Goal: Task Accomplishment & Management: Use online tool/utility

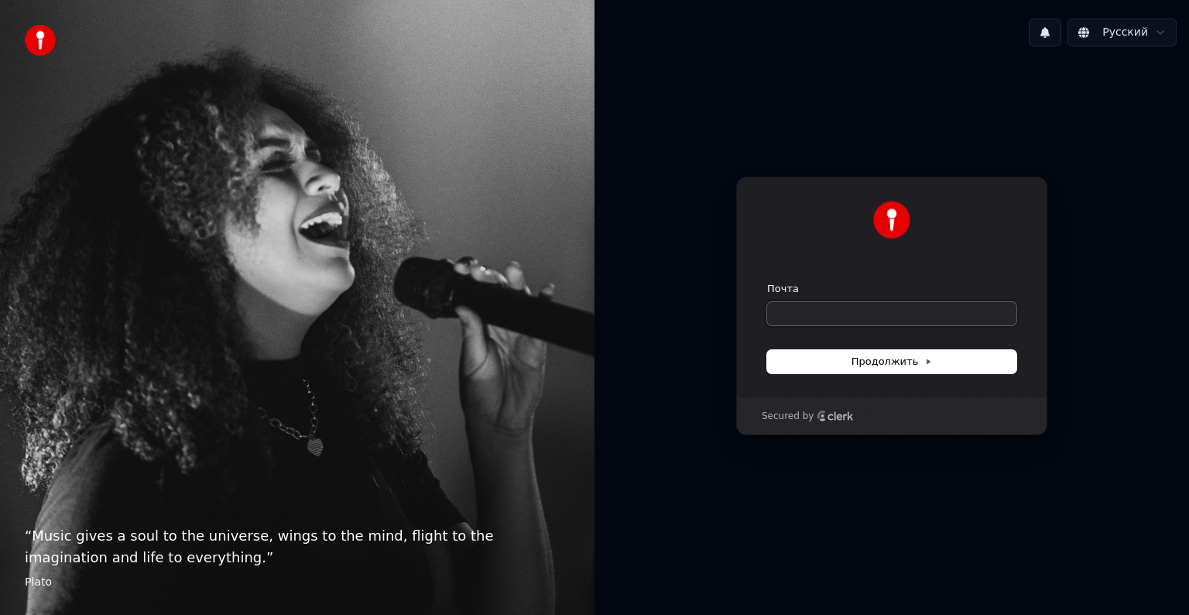
click at [799, 316] on input "Почта" at bounding box center [891, 313] width 249 height 23
type input "*"
click at [887, 359] on span "Продолжить" at bounding box center [892, 362] width 81 height 14
type input "**********"
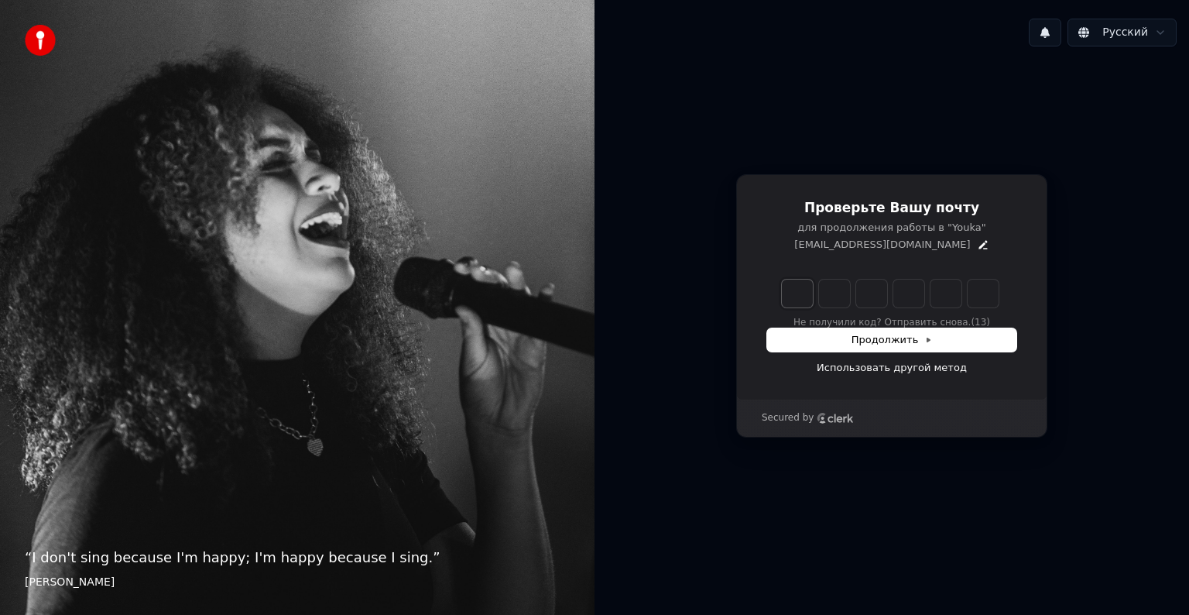
click at [798, 294] on input "Enter verification code. Digit 1" at bounding box center [797, 294] width 31 height 28
type input "*"
type input "**"
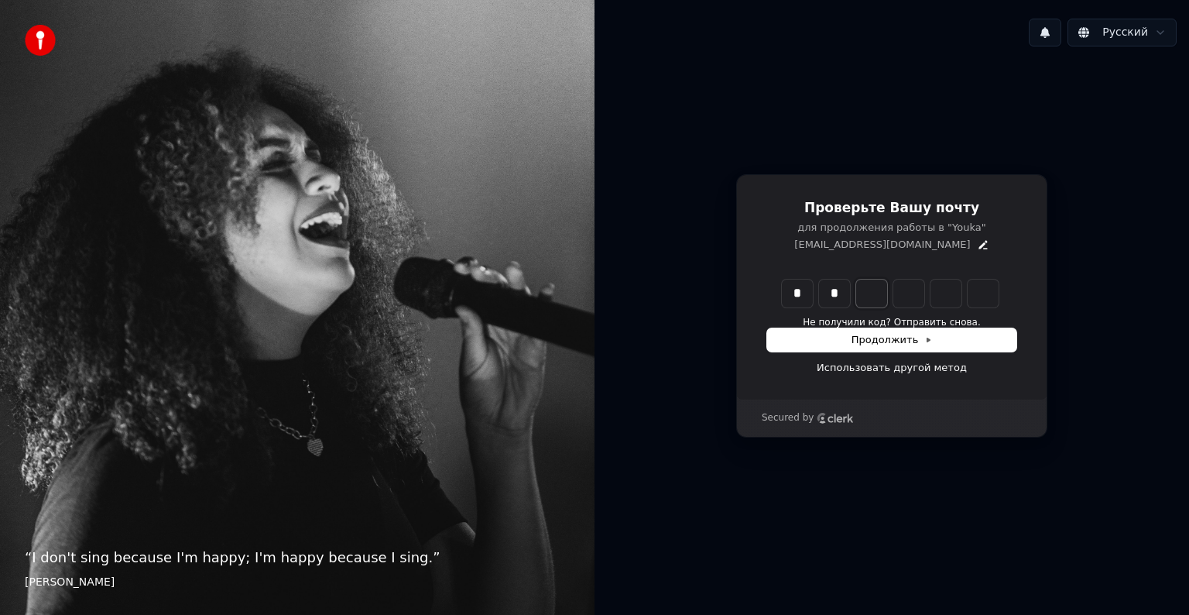
type input "*"
type input "***"
type input "*"
type input "****"
type input "*"
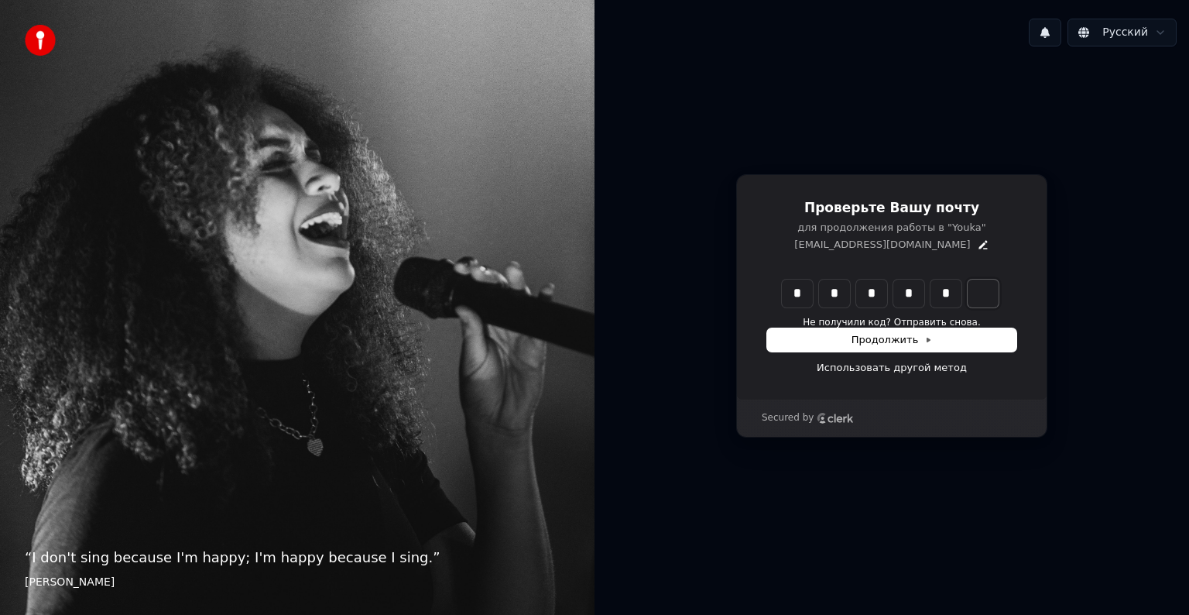
type input "******"
type input "*"
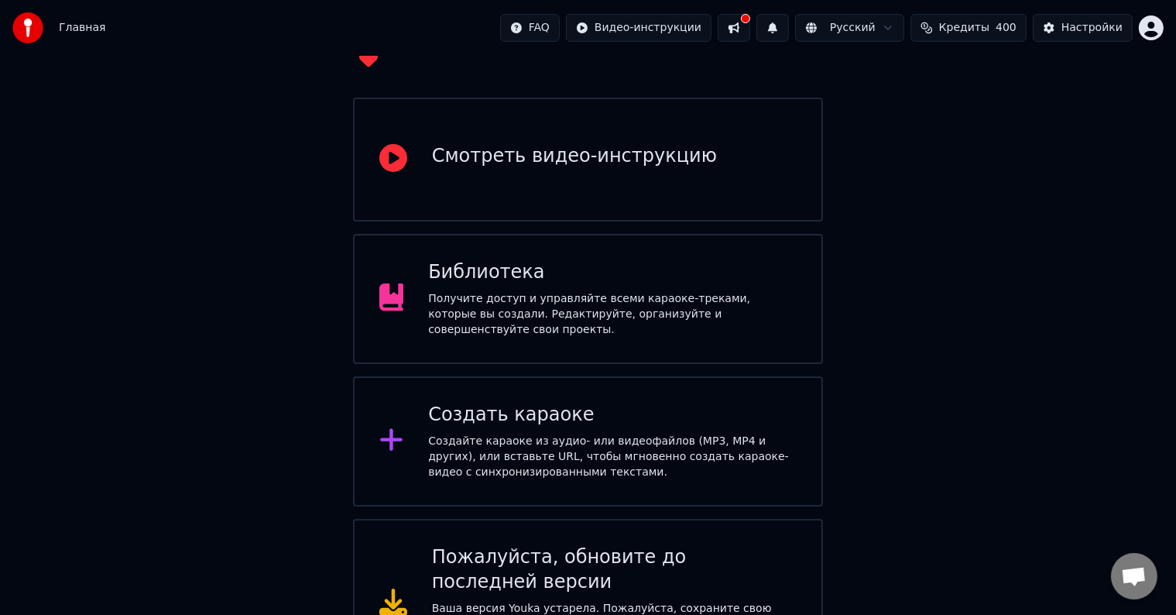
scroll to position [153, 0]
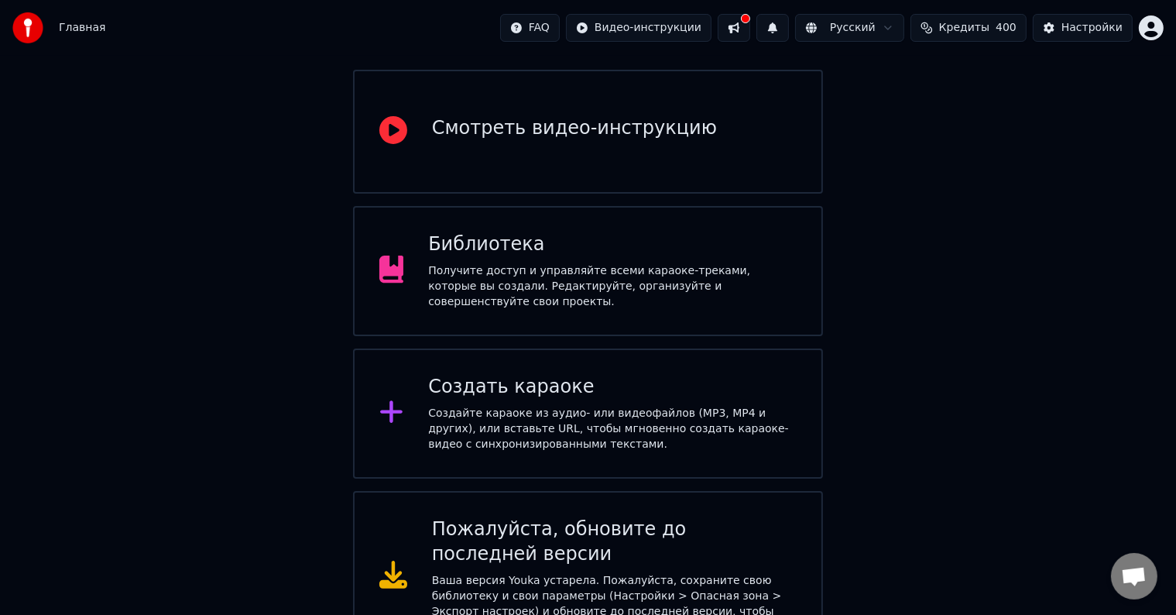
click at [629, 406] on div "Создайте караоке из аудио- или видеофайлов (MP3, MP4 и других), или вставьте UR…" at bounding box center [612, 429] width 369 height 46
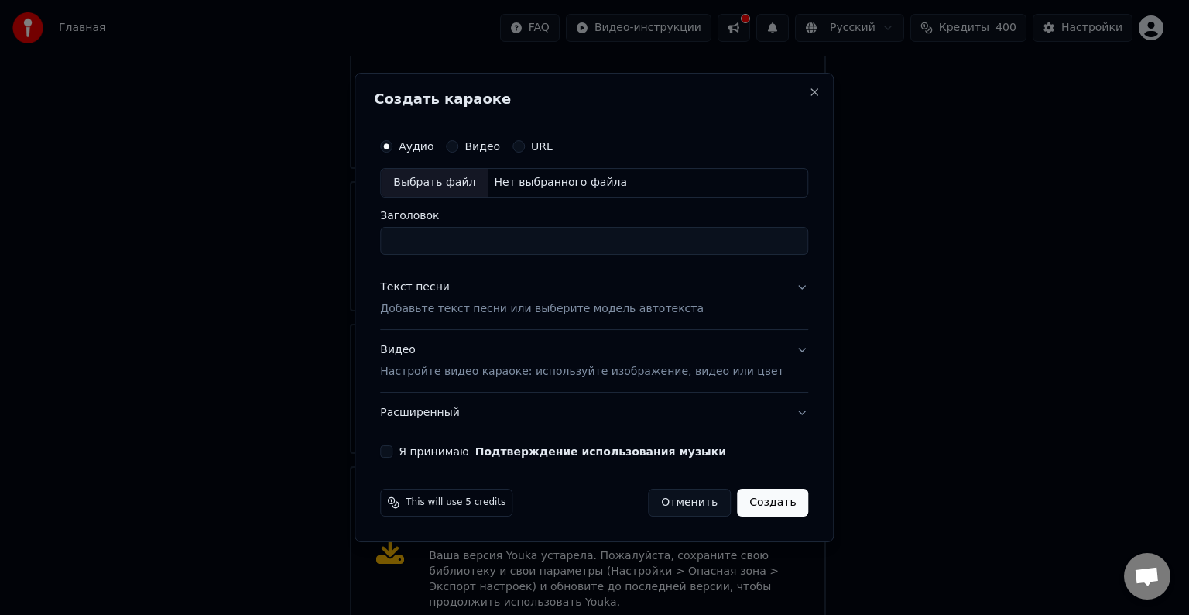
click at [801, 93] on div "Создать караоке Аудио Видео URL Выбрать файл Нет выбранного файла Заголовок Тек…" at bounding box center [594, 307] width 479 height 469
click at [809, 92] on button "Close" at bounding box center [815, 92] width 12 height 12
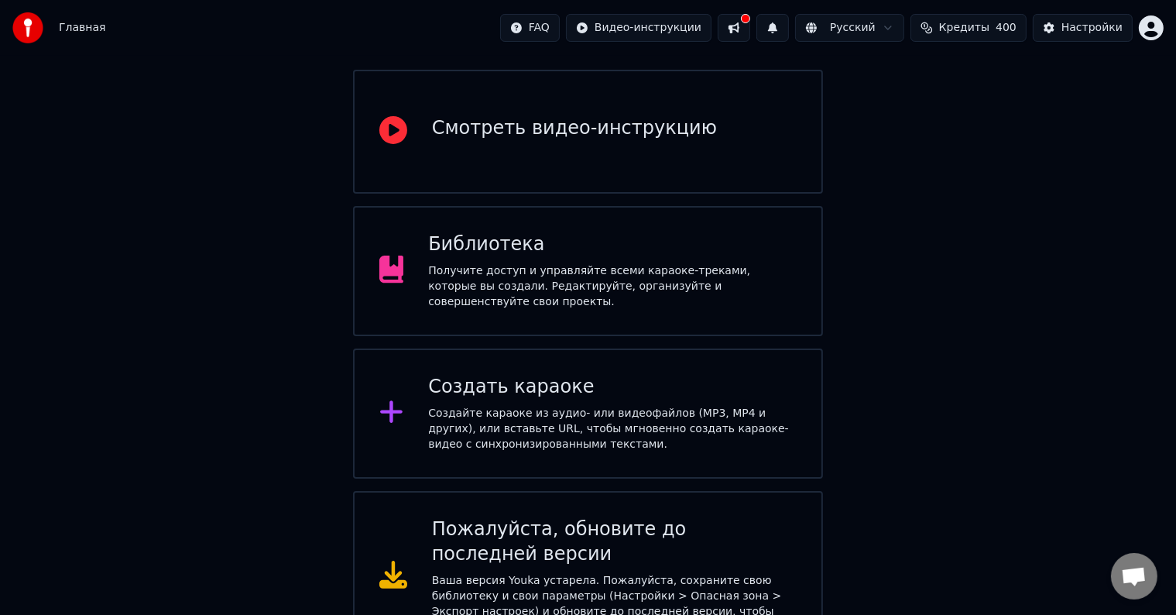
click at [591, 573] on div "Ваша версия Youka устарела. Пожалуйста, сохраните свою библиотеку и свои параме…" at bounding box center [615, 604] width 366 height 62
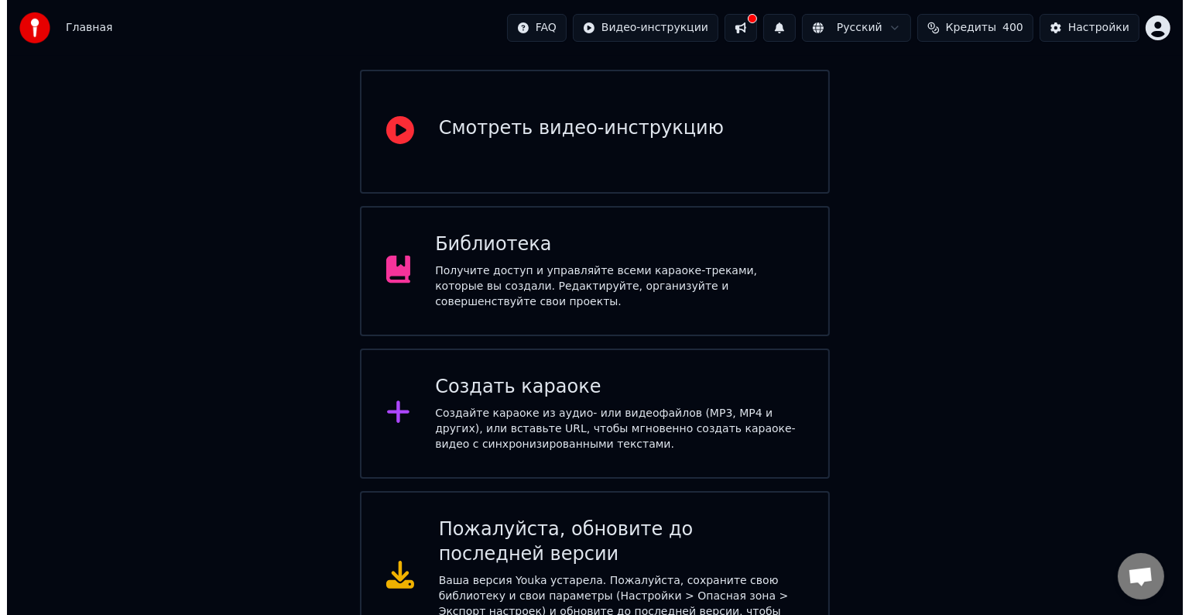
scroll to position [0, 0]
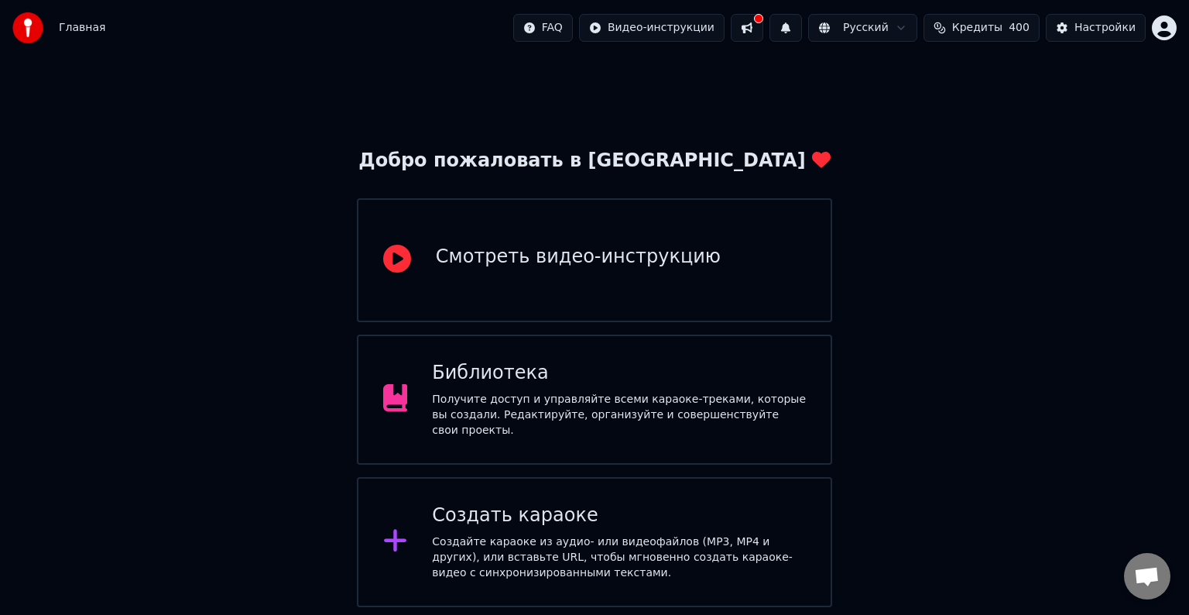
click at [751, 536] on div "Создайте караоке из аудио- или видеофайлов (MP3, MP4 и других), или вставьте UR…" at bounding box center [619, 557] width 374 height 46
click at [678, 534] on div "Создайте караоке из аудио- или видеофайлов (MP3, MP4 и других), или вставьте UR…" at bounding box center [619, 557] width 374 height 46
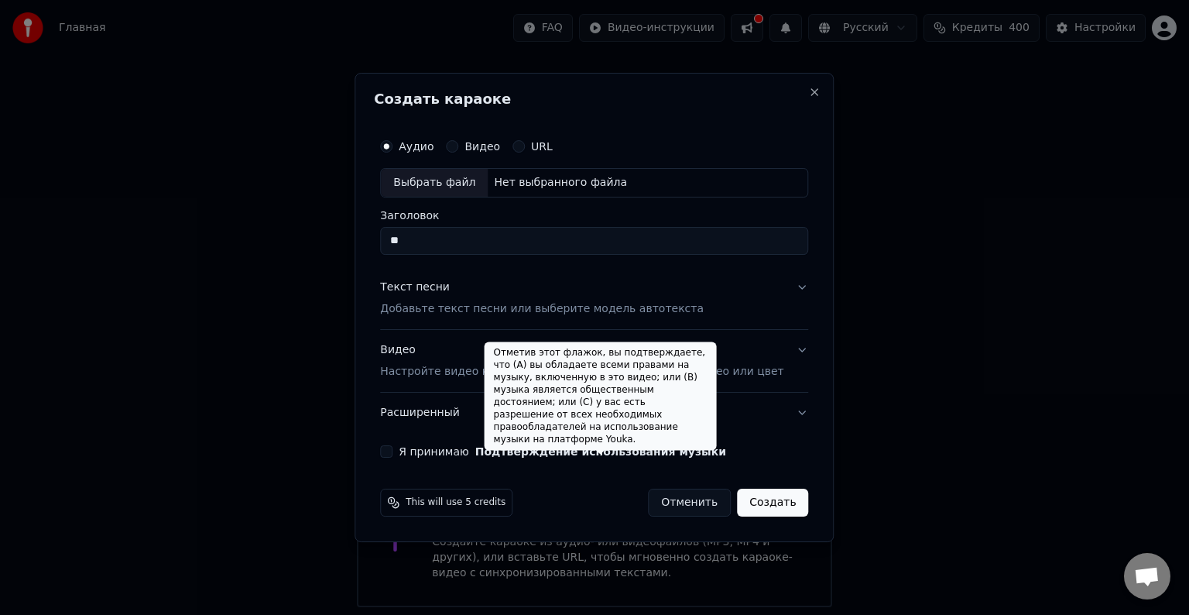
type input "*"
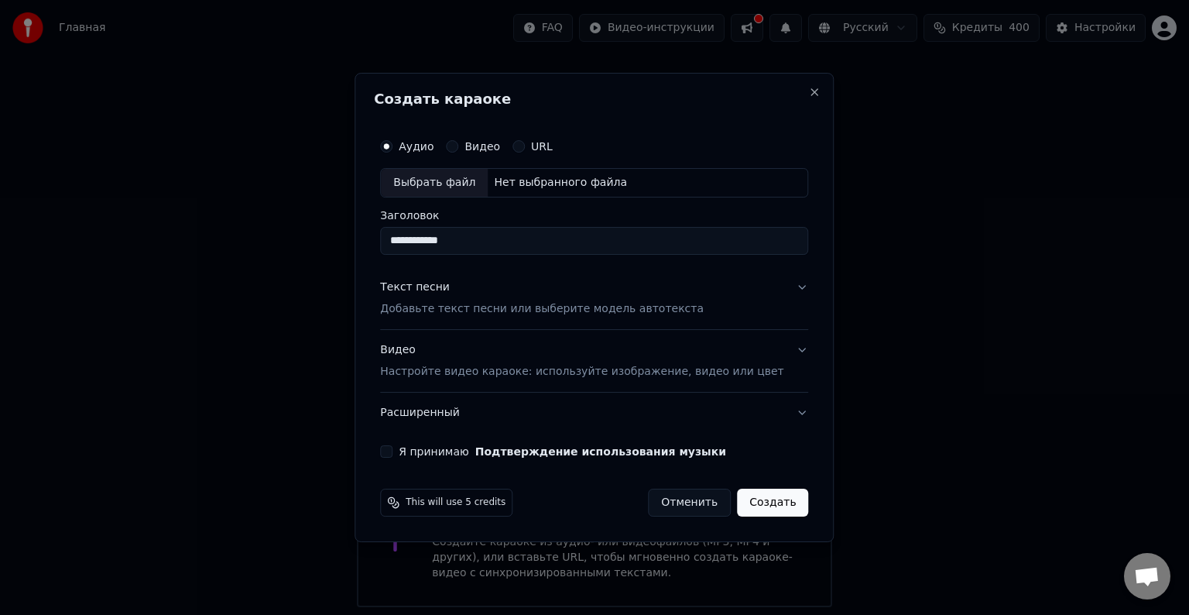
type input "**********"
click at [778, 345] on button "Видео Настройте видео караоке: используйте изображение, видео или цвет" at bounding box center [594, 361] width 428 height 62
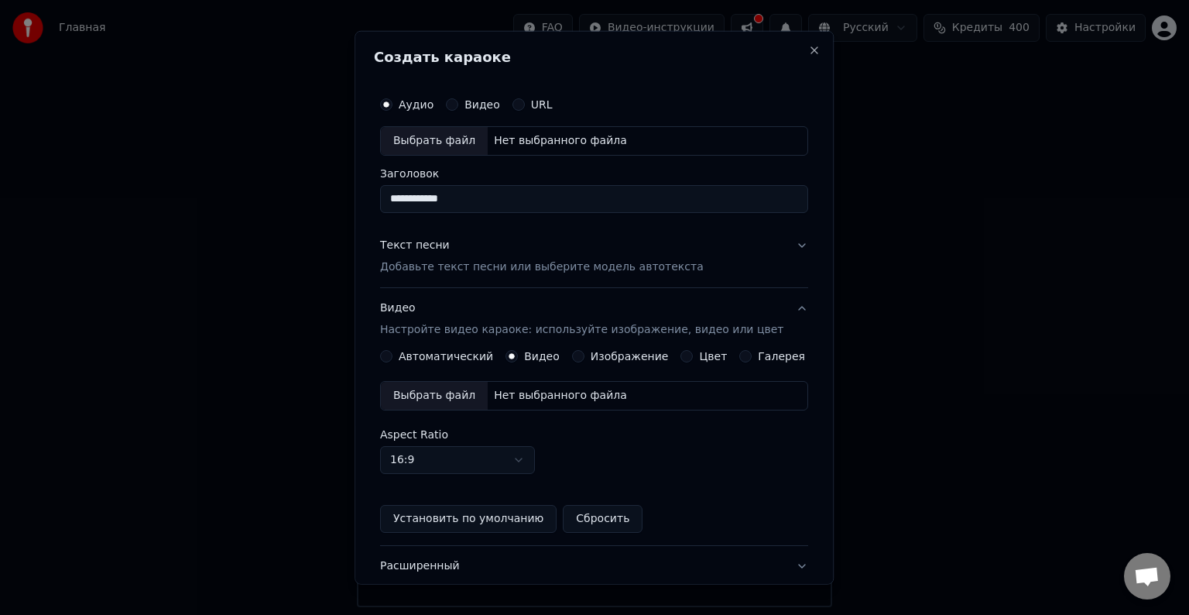
click at [496, 517] on button "Установить по умолчанию" at bounding box center [468, 519] width 177 height 28
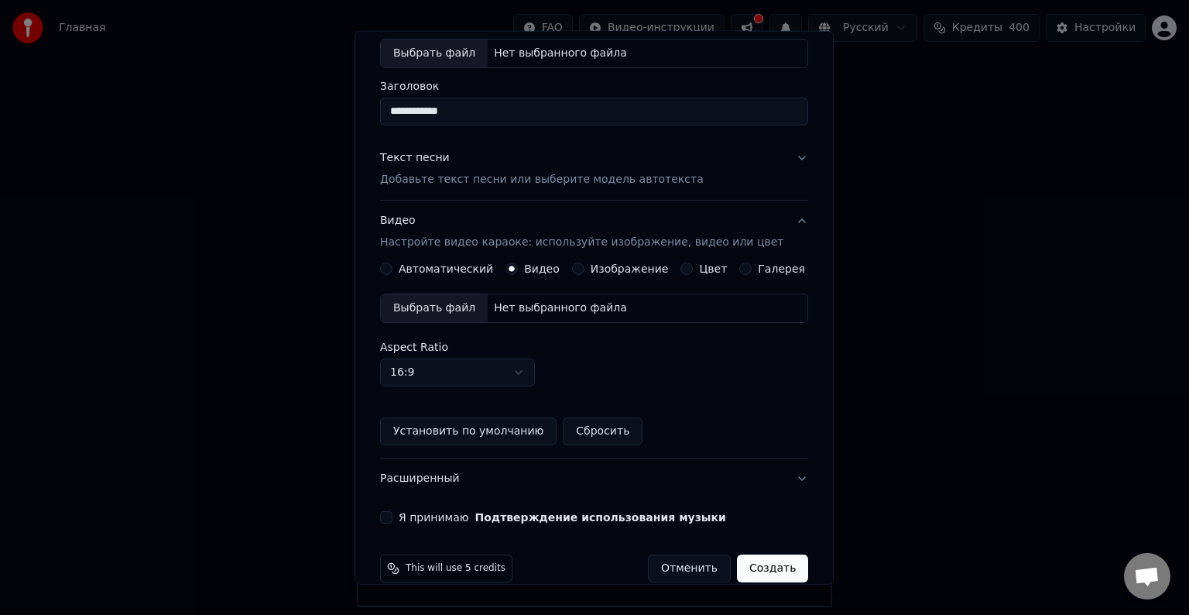
scroll to position [111, 0]
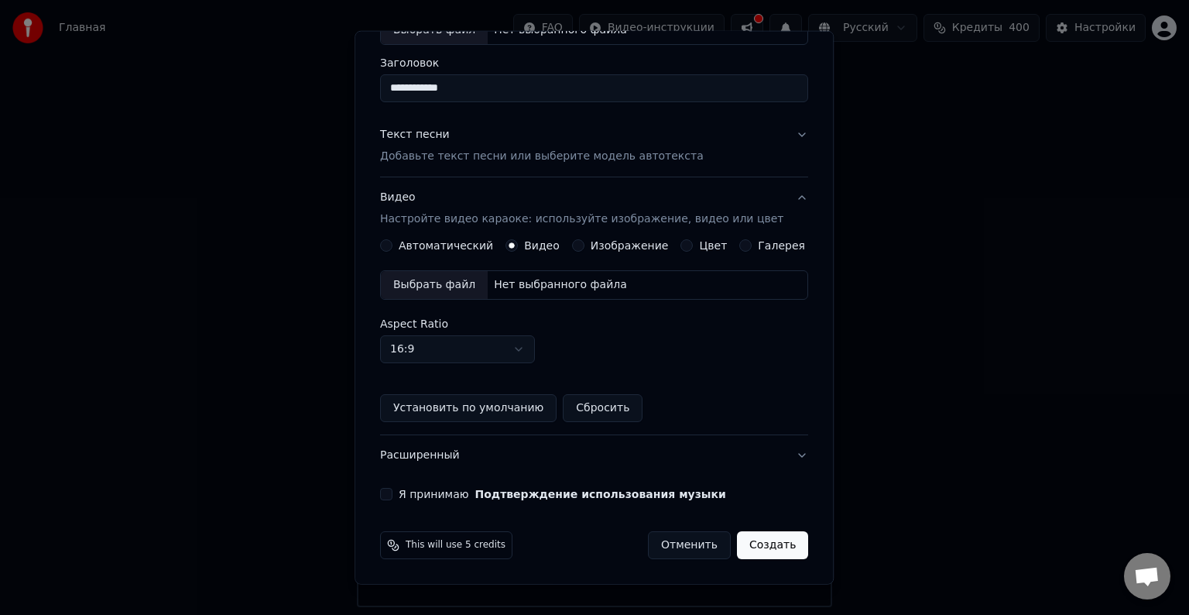
click at [393, 496] on button "Я принимаю Подтверждение использования музыки" at bounding box center [386, 494] width 12 height 12
click at [753, 545] on button "Создать" at bounding box center [772, 545] width 71 height 28
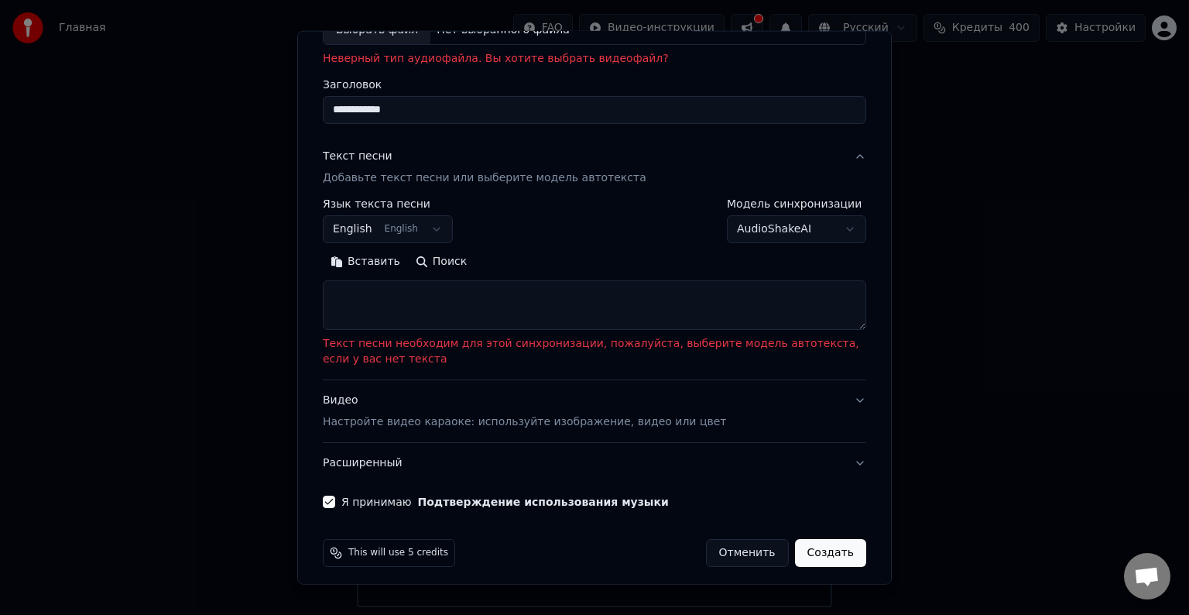
click at [337, 300] on textarea at bounding box center [595, 305] width 544 height 50
click at [359, 259] on button "Вставить" at bounding box center [365, 261] width 85 height 25
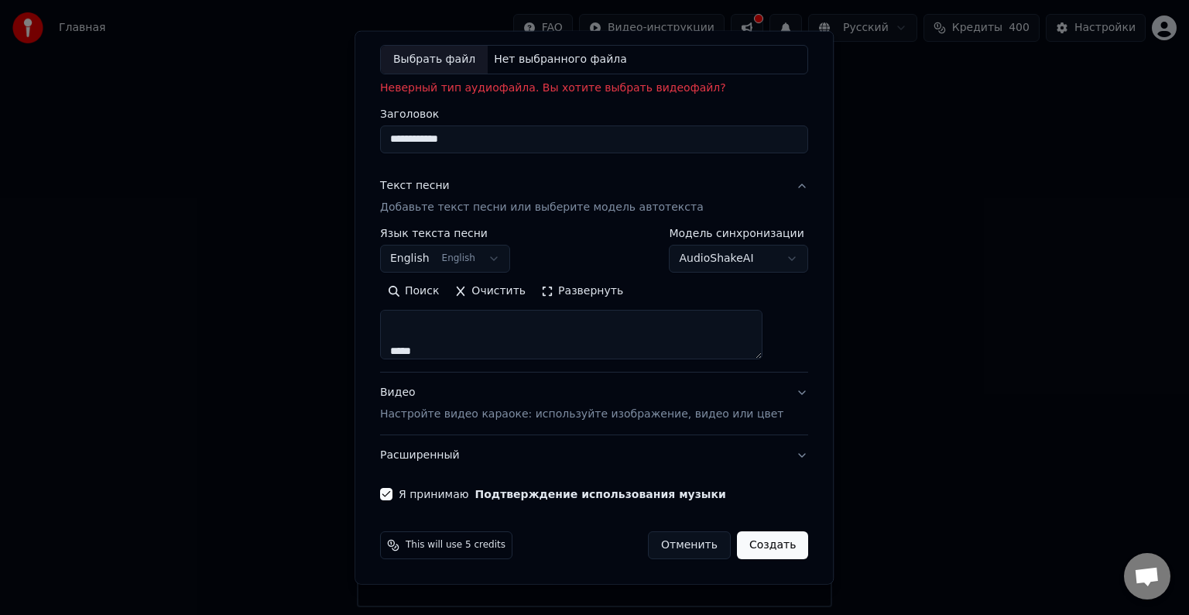
scroll to position [614, 0]
click at [452, 349] on textarea at bounding box center [571, 335] width 383 height 50
drag, startPoint x: 408, startPoint y: 320, endPoint x: 620, endPoint y: 346, distance: 213.8
click at [610, 348] on textarea "**********" at bounding box center [571, 335] width 383 height 50
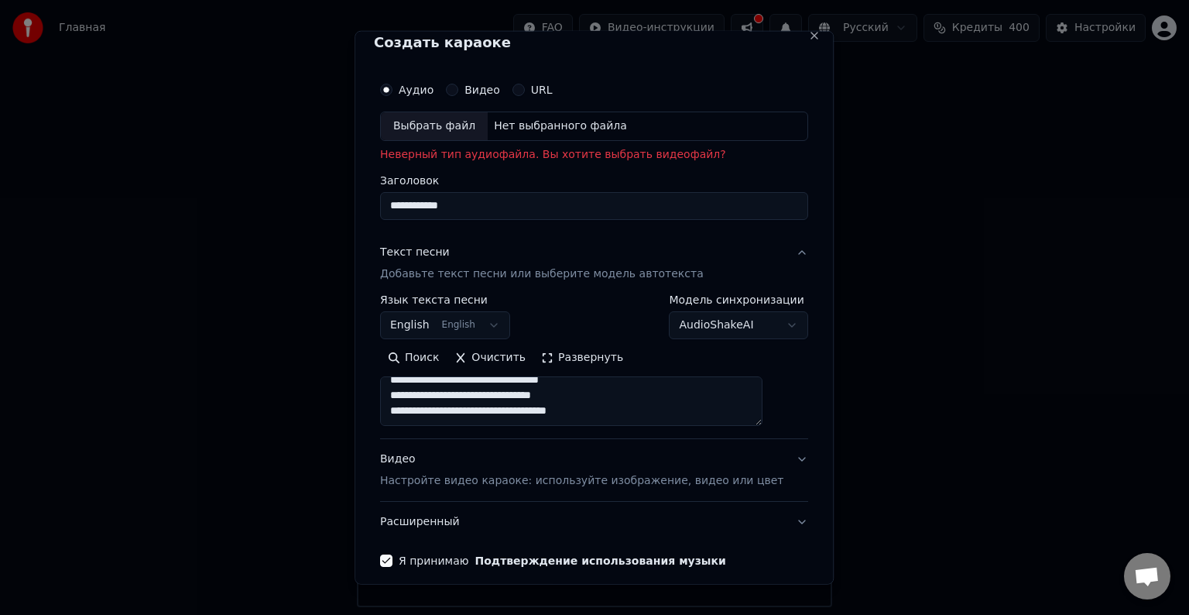
scroll to position [0, 0]
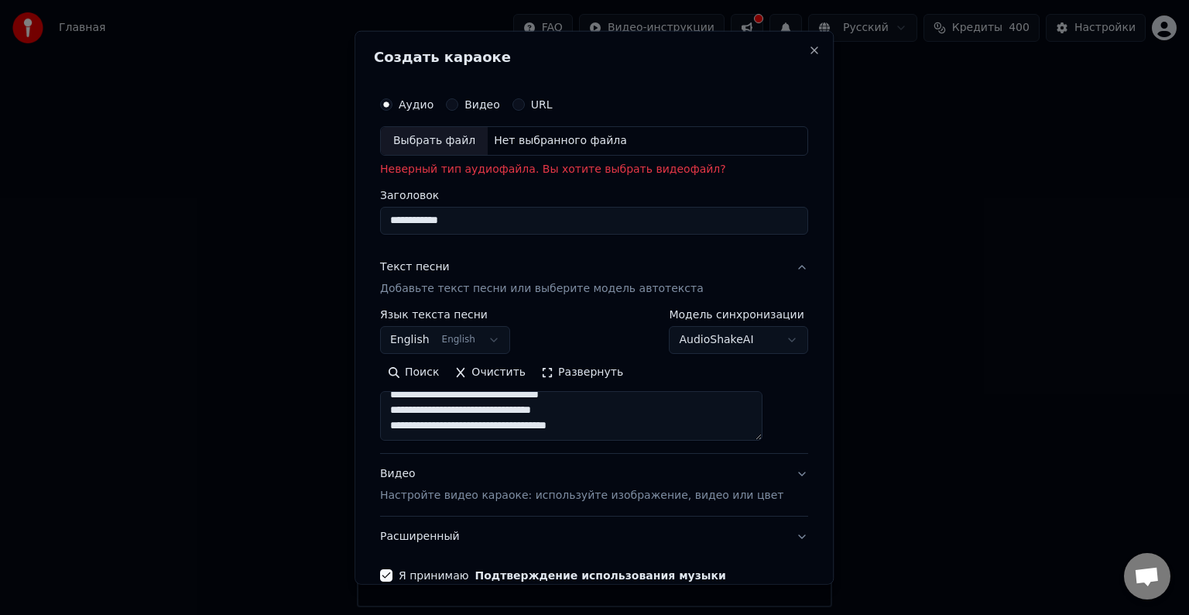
type textarea "**********"
click at [449, 141] on div "Выбрать файл" at bounding box center [434, 141] width 107 height 28
click at [525, 107] on button "URL" at bounding box center [519, 104] width 12 height 12
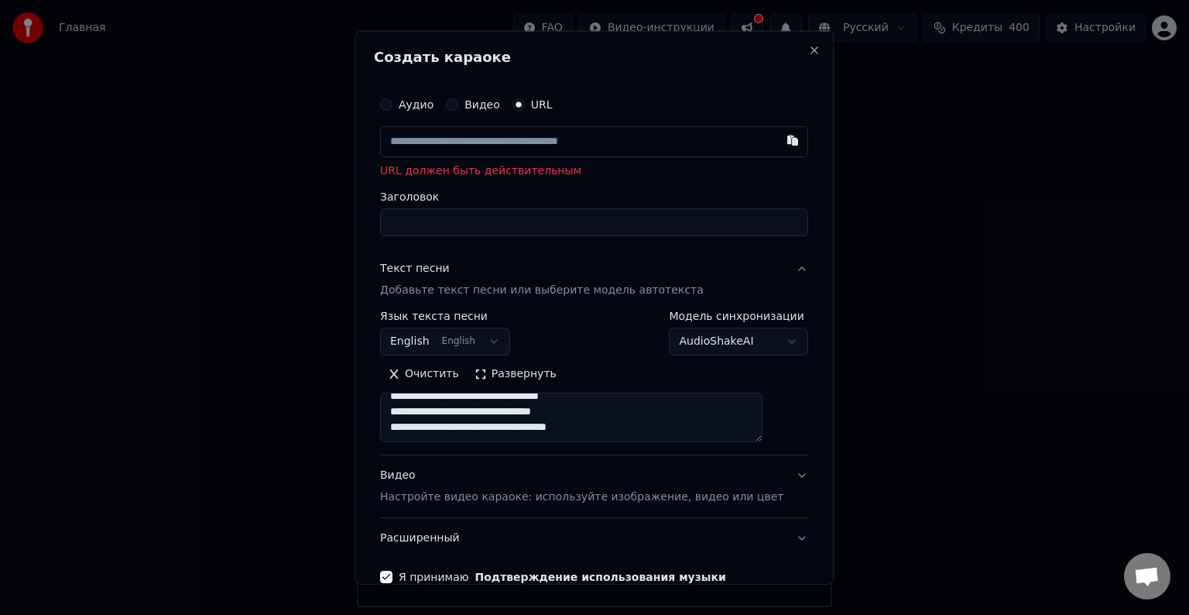
click at [657, 144] on input "text" at bounding box center [594, 141] width 428 height 31
click at [778, 144] on button "button" at bounding box center [793, 140] width 31 height 28
type input "**********"
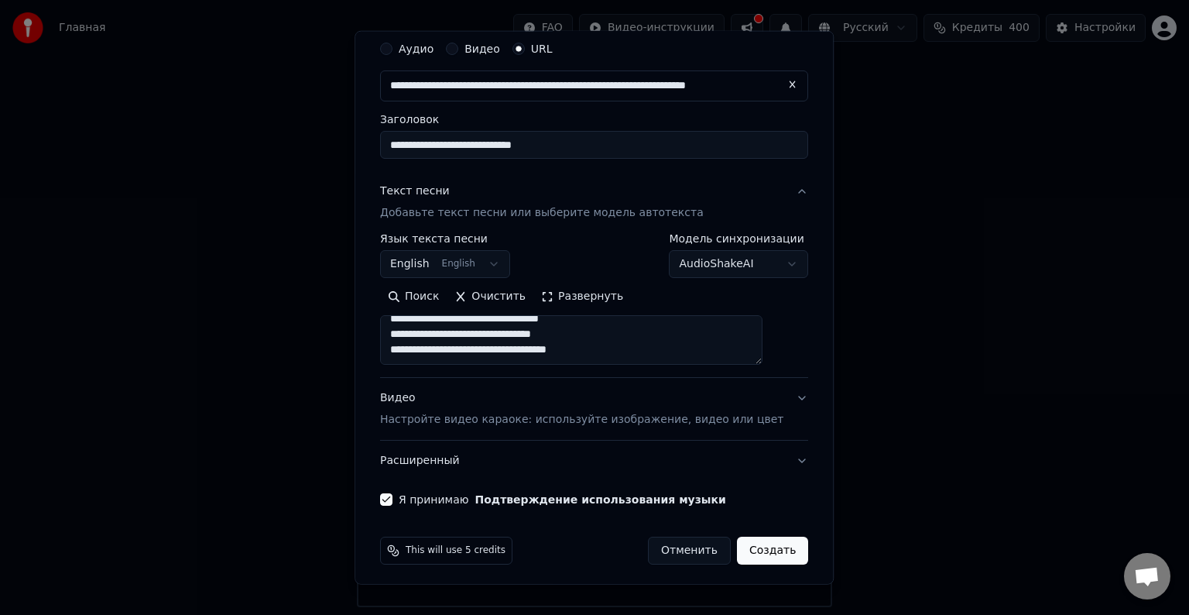
scroll to position [61, 0]
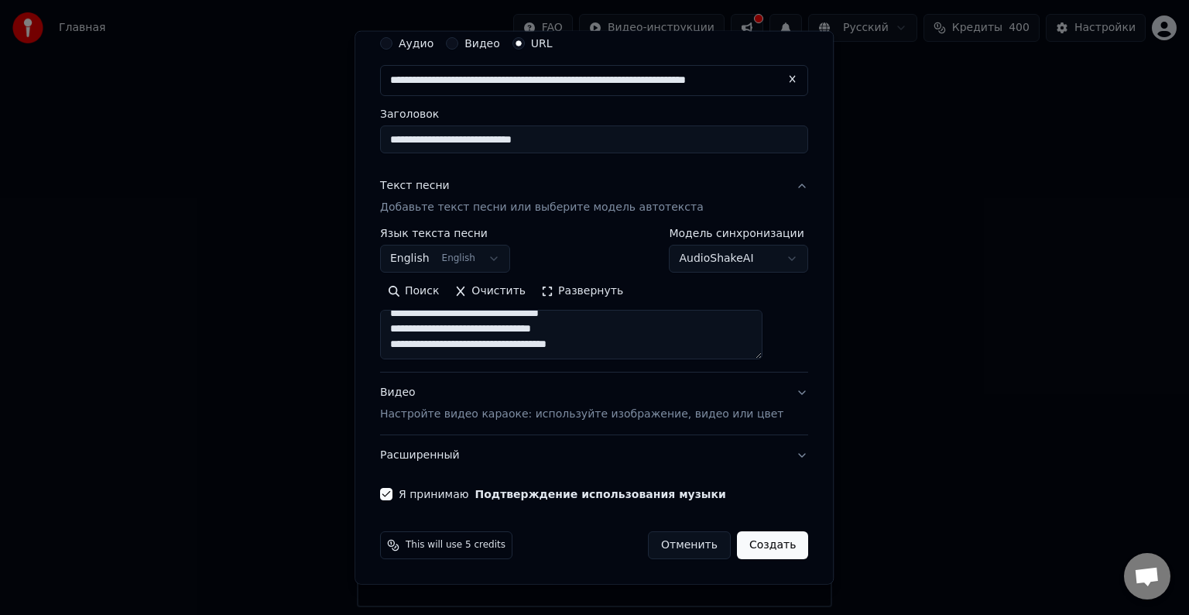
click at [751, 545] on button "Создать" at bounding box center [772, 545] width 71 height 28
select select "**"
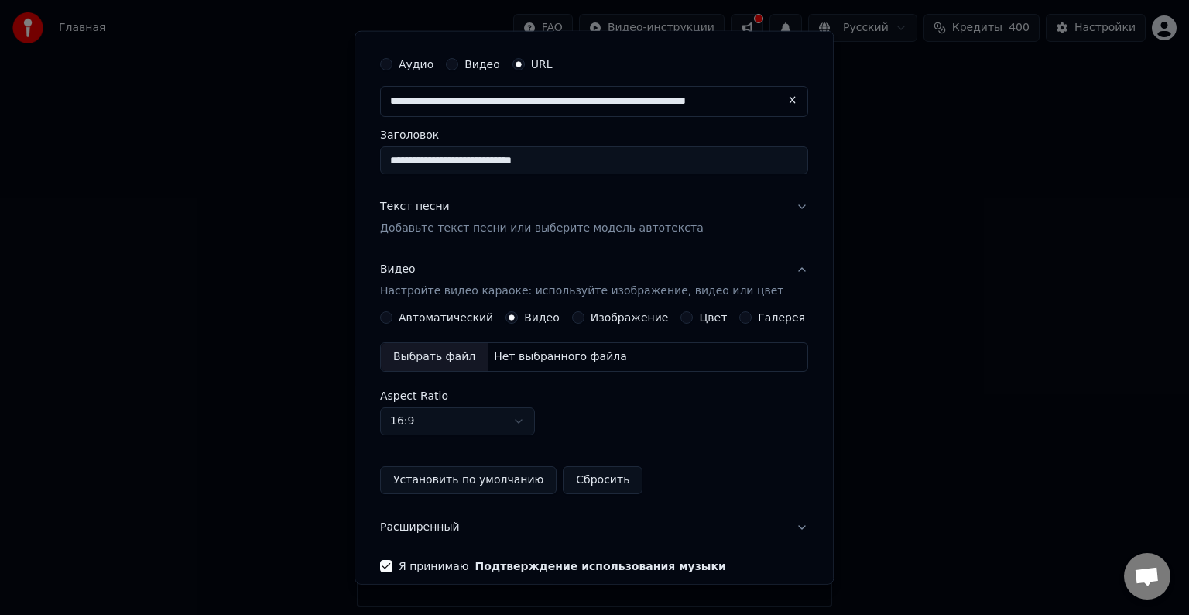
scroll to position [35, 0]
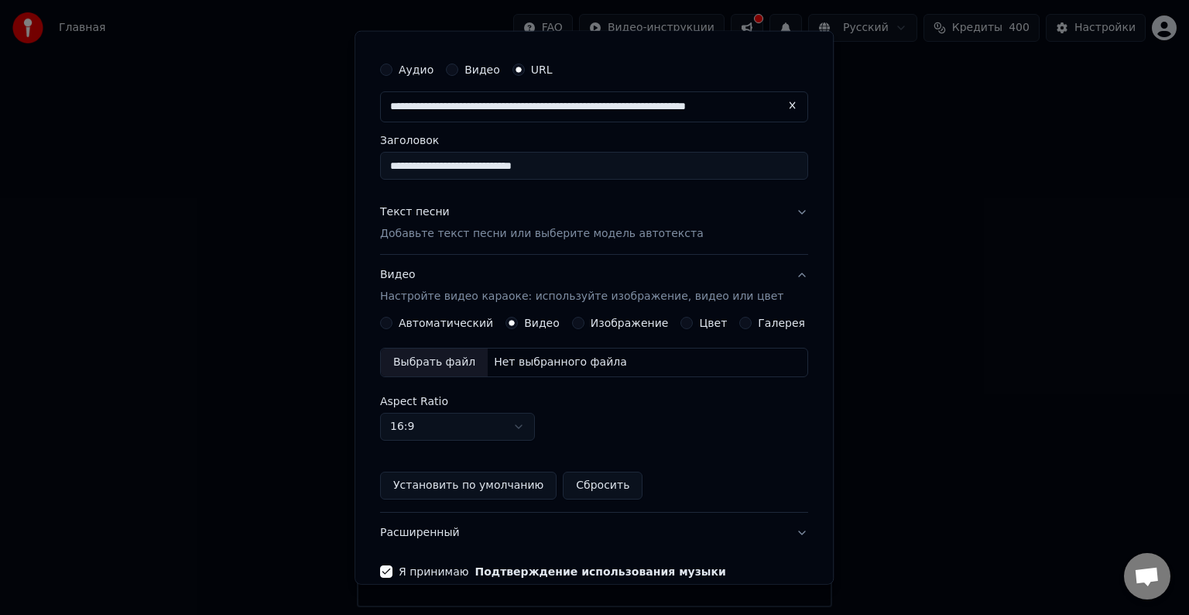
click at [641, 237] on p "Добавьте текст песни или выберите модель автотекста" at bounding box center [542, 233] width 324 height 15
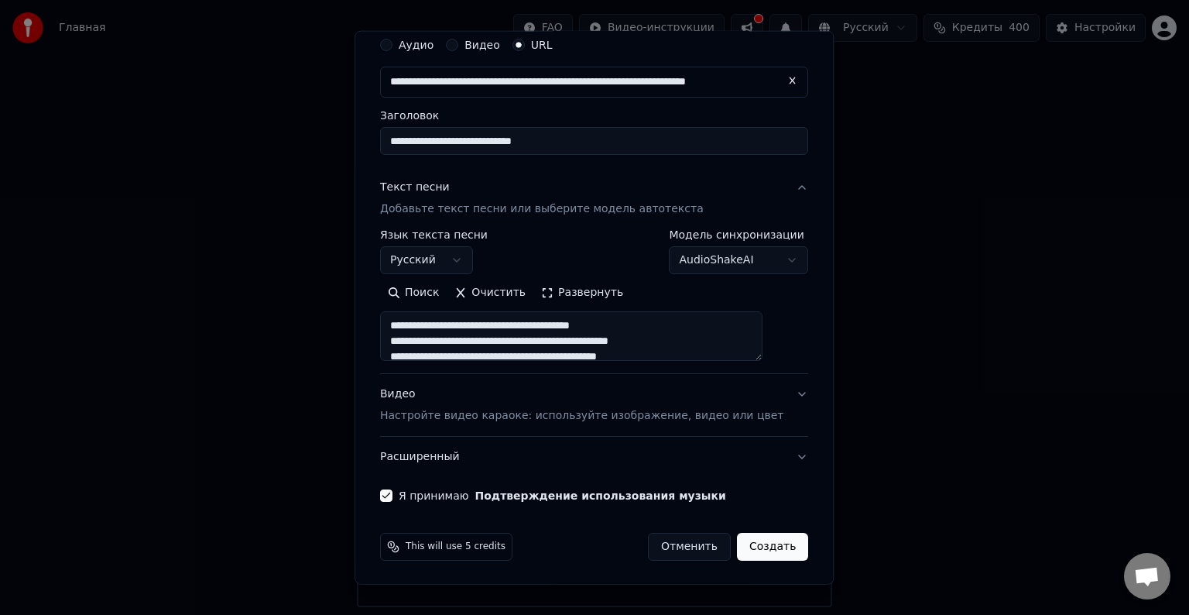
scroll to position [61, 0]
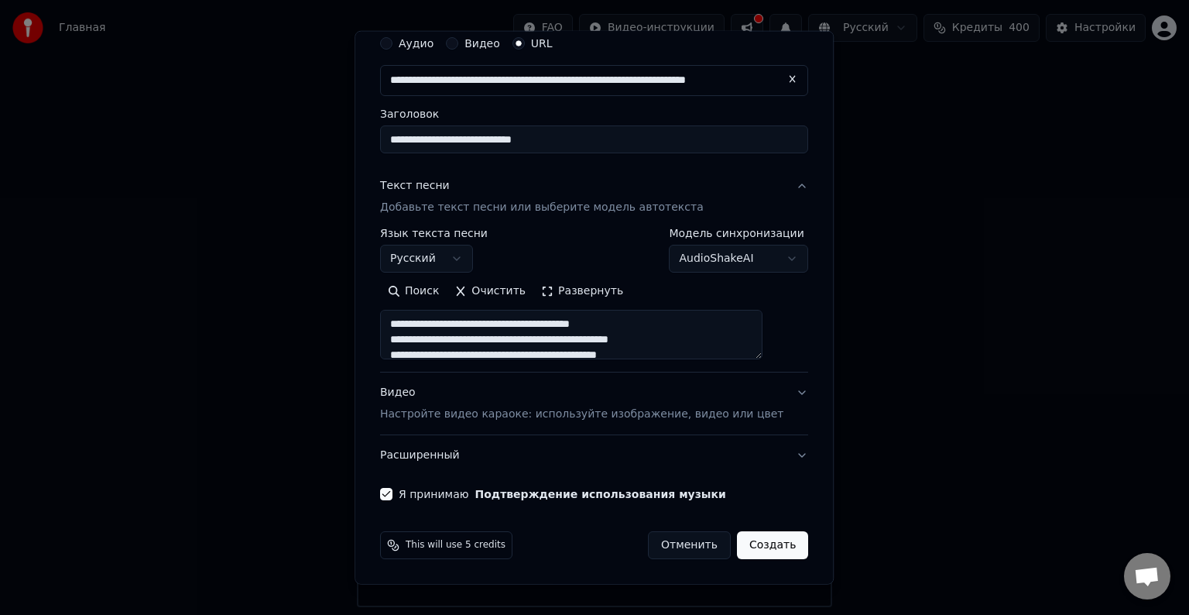
click at [748, 542] on button "Создать" at bounding box center [772, 545] width 71 height 28
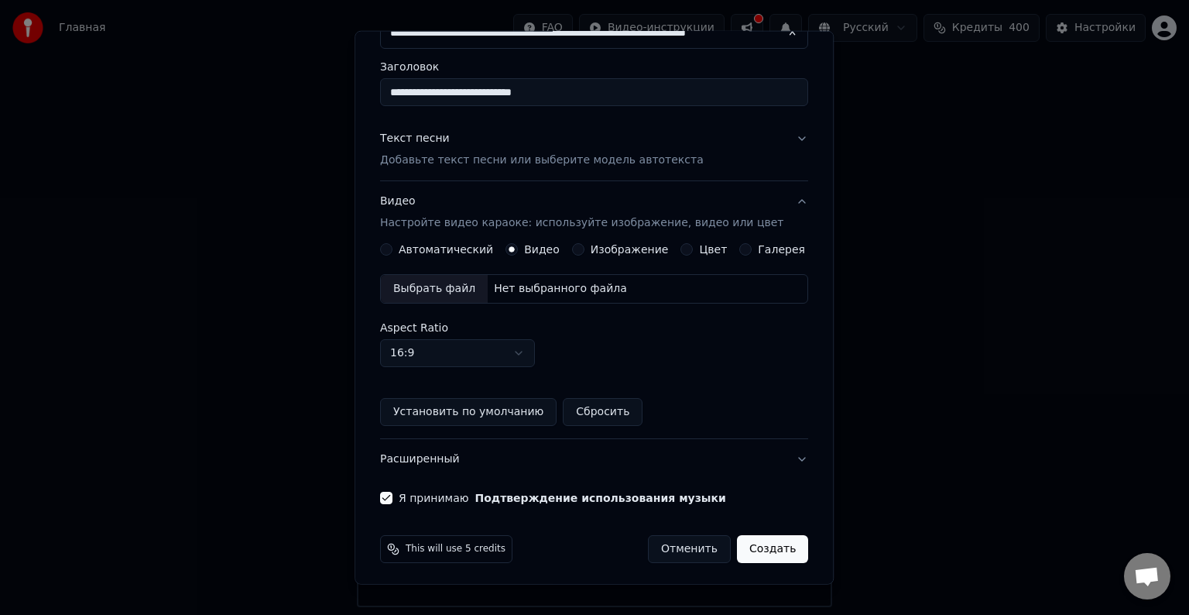
scroll to position [112, 0]
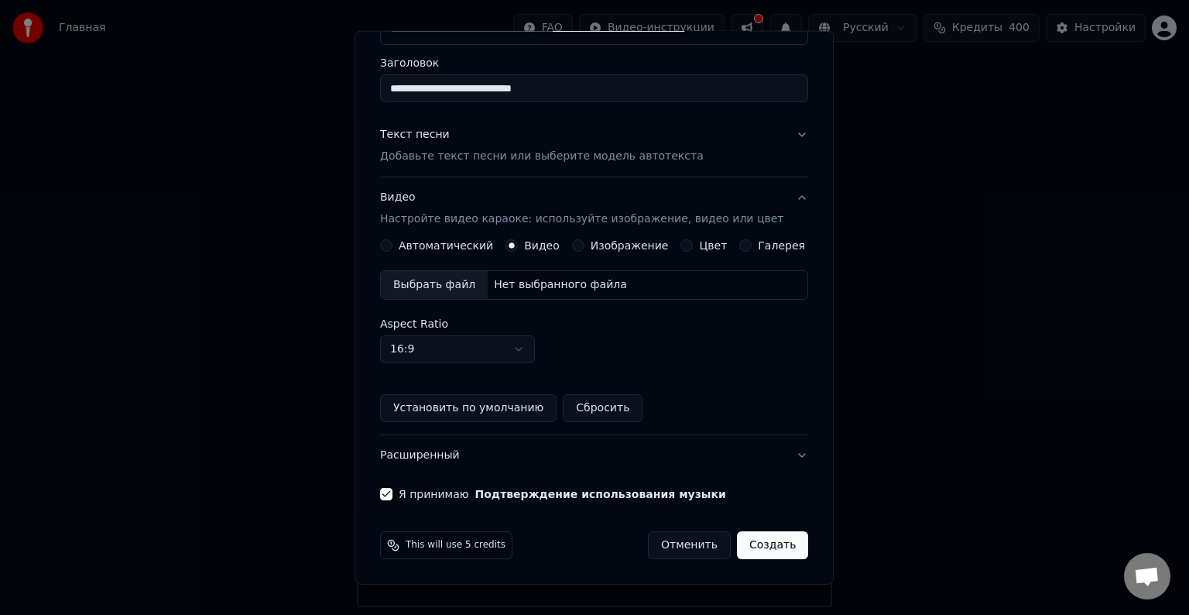
click at [762, 548] on button "Создать" at bounding box center [772, 545] width 71 height 28
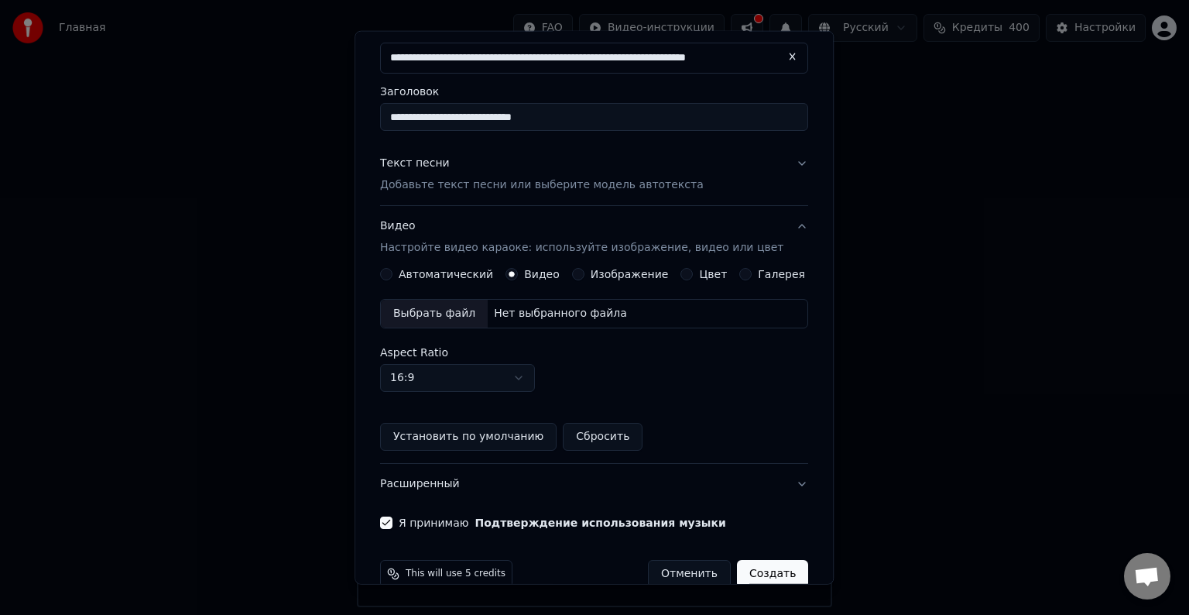
scroll to position [0, 0]
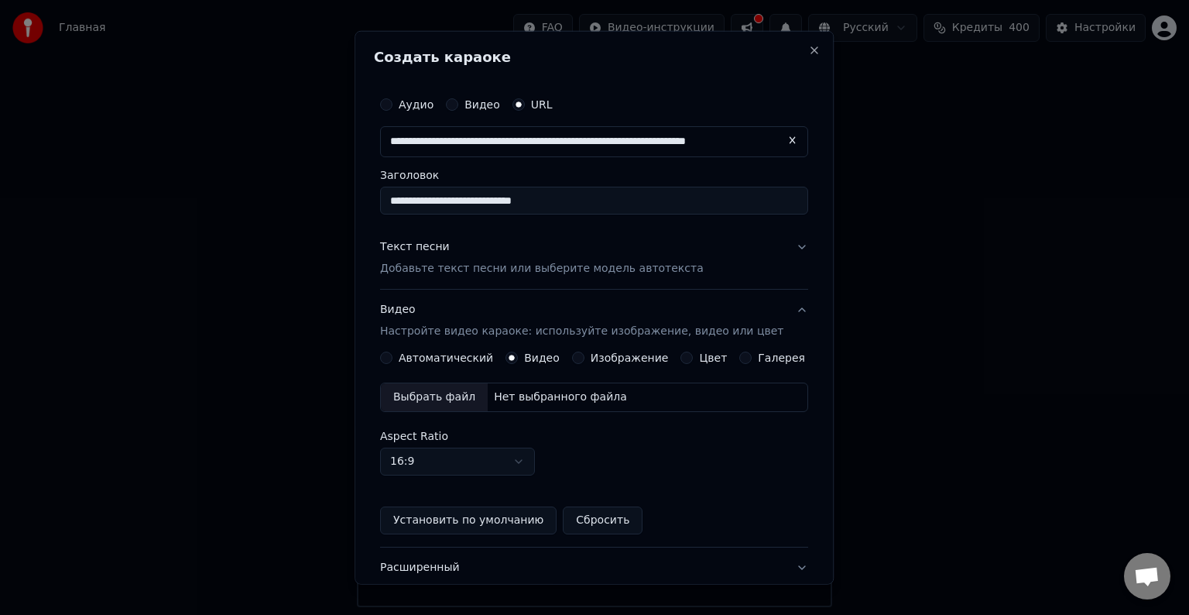
click at [393, 359] on button "Автоматический" at bounding box center [386, 358] width 12 height 12
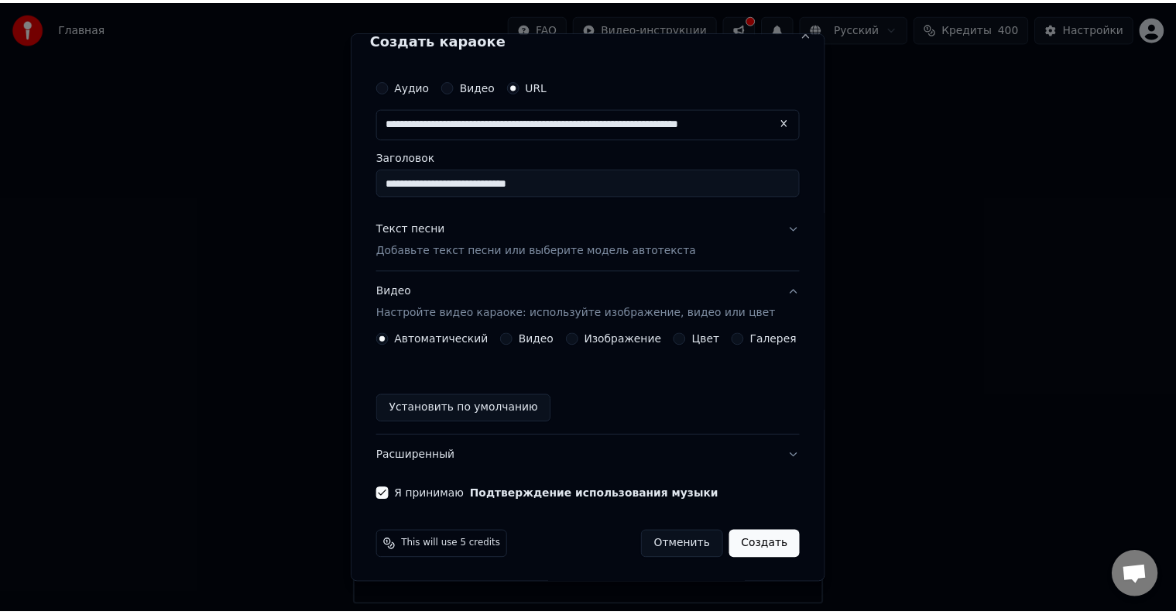
scroll to position [19, 0]
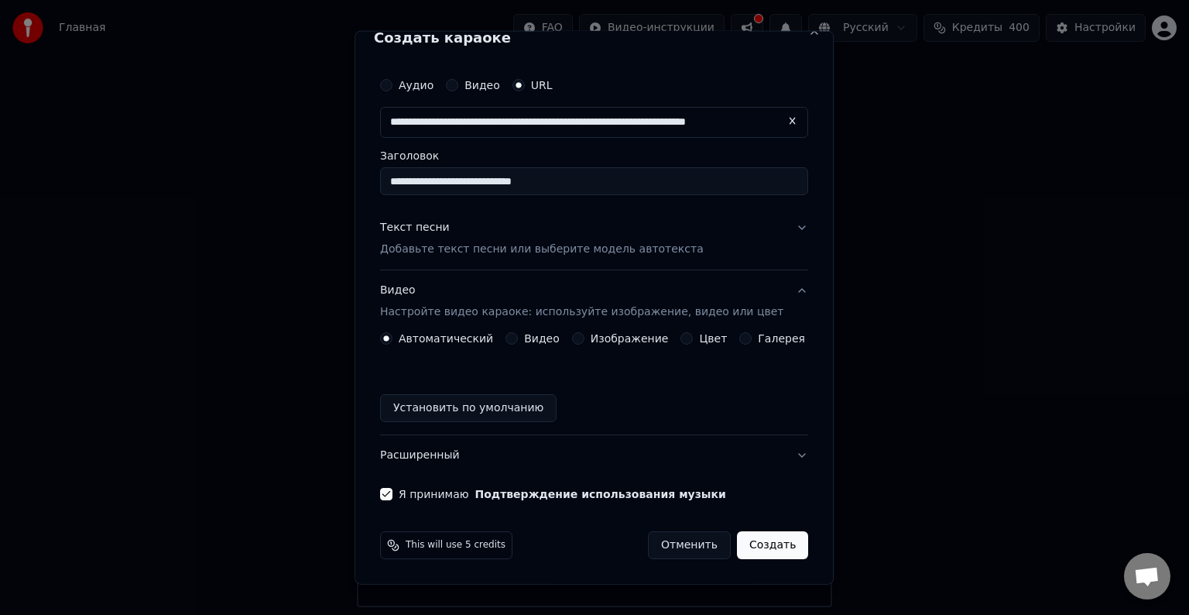
click at [750, 554] on button "Создать" at bounding box center [772, 545] width 71 height 28
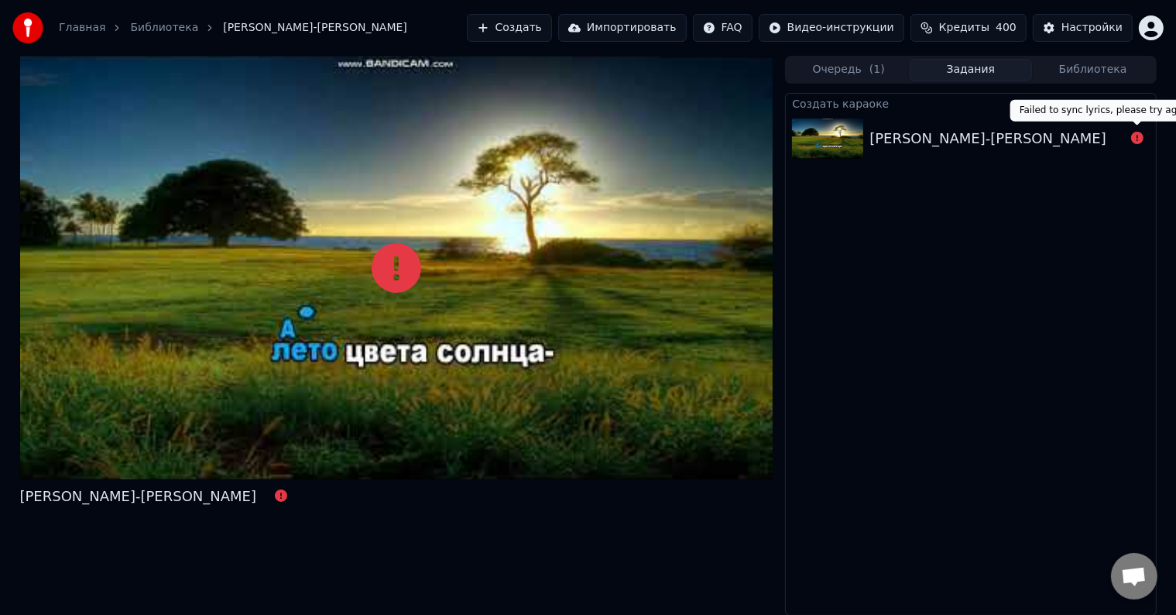
click at [1141, 138] on icon at bounding box center [1137, 138] width 12 height 12
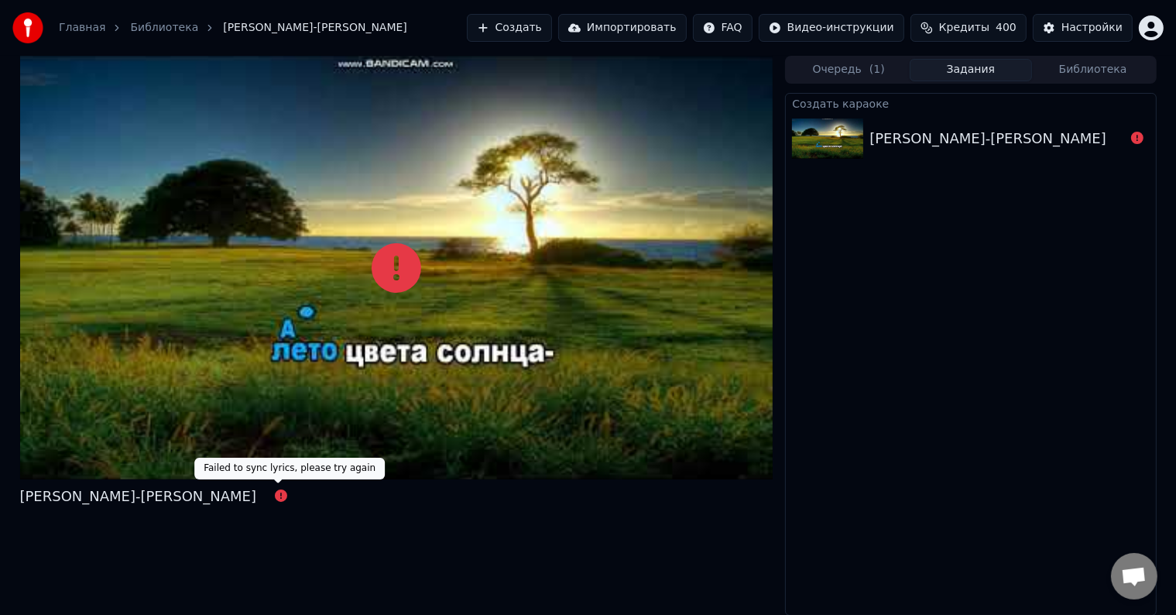
click at [275, 496] on icon at bounding box center [281, 495] width 12 height 12
click at [228, 499] on div "Юрий Шатунов-Лето Цвета Караоке" at bounding box center [138, 497] width 237 height 22
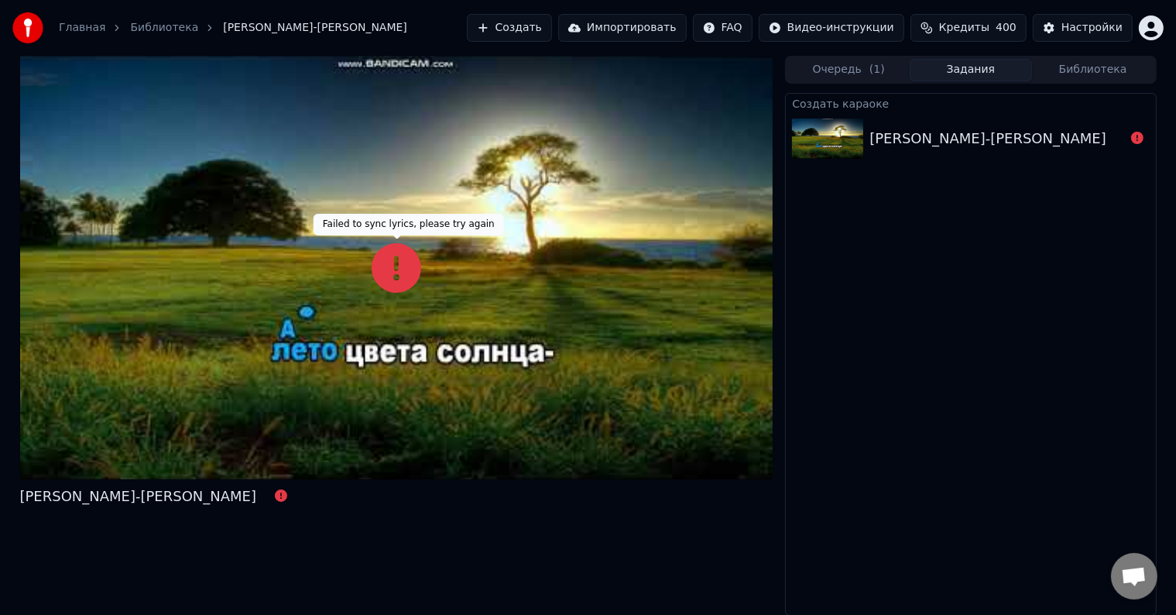
click at [400, 270] on icon at bounding box center [397, 268] width 50 height 50
click at [1074, 136] on div "Юрий Шатунов-Лето Цвета Караоке" at bounding box center [988, 139] width 237 height 22
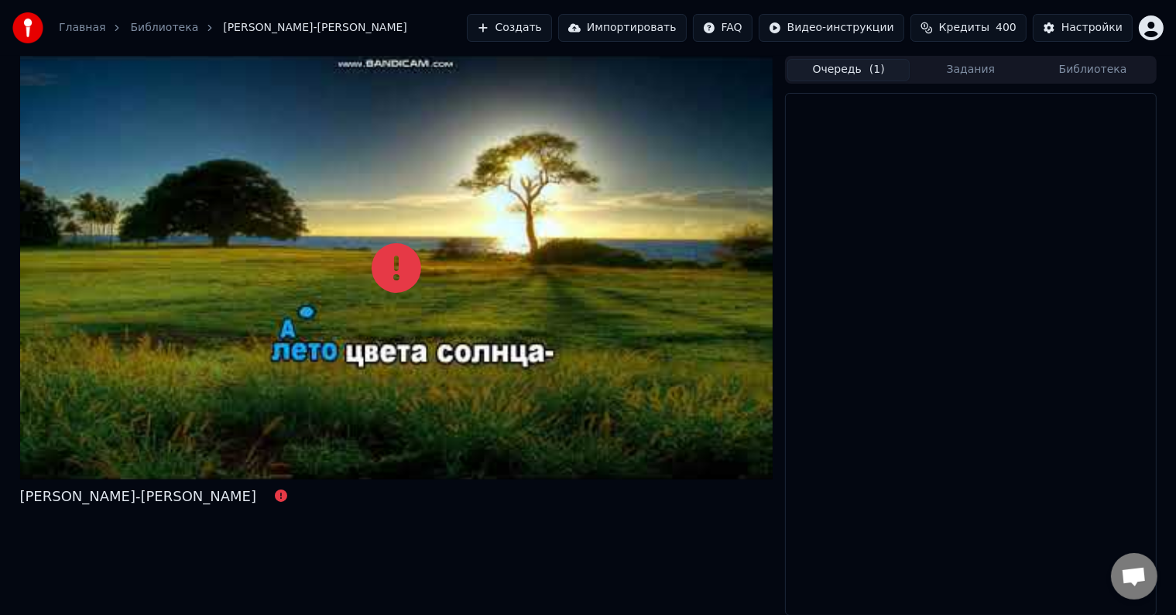
click at [836, 70] on button "Очередь ( 1 )" at bounding box center [849, 70] width 122 height 22
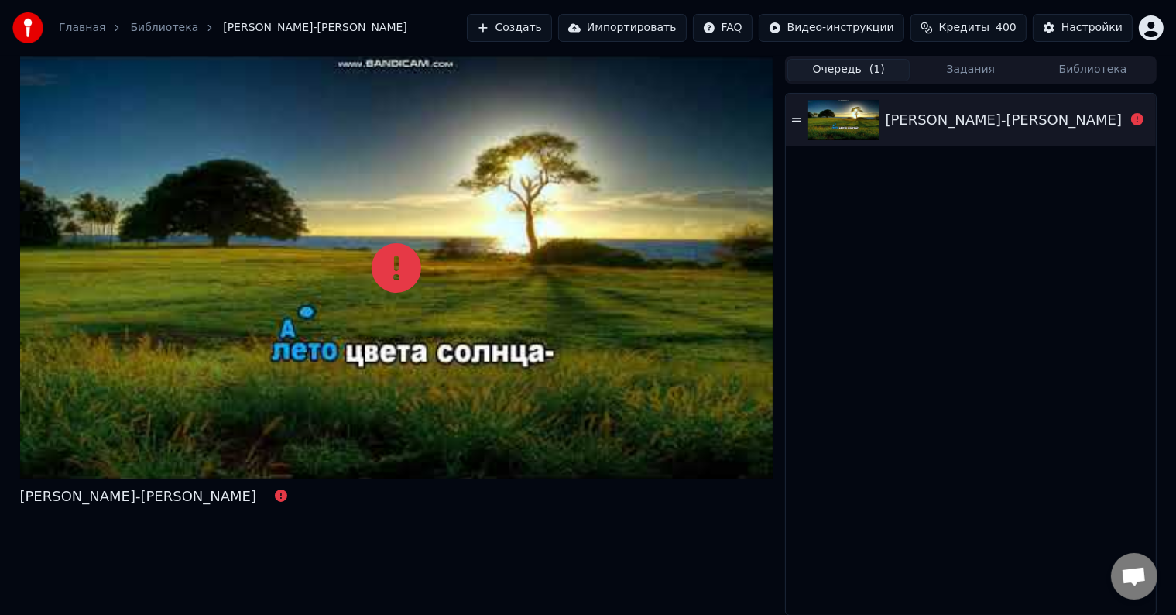
click at [887, 115] on div "Юрий Шатунов-Лето Цвета Караоке" at bounding box center [1004, 120] width 237 height 22
click at [790, 118] on div "Юрий Шатунов-Лето Цвета Караоке" at bounding box center [970, 120] width 369 height 53
click at [799, 117] on icon at bounding box center [796, 120] width 9 height 11
click at [1138, 118] on icon at bounding box center [1137, 119] width 12 height 12
click at [1056, 126] on div "Юрий Шатунов-Лето Цвета Караоке" at bounding box center [1004, 120] width 237 height 22
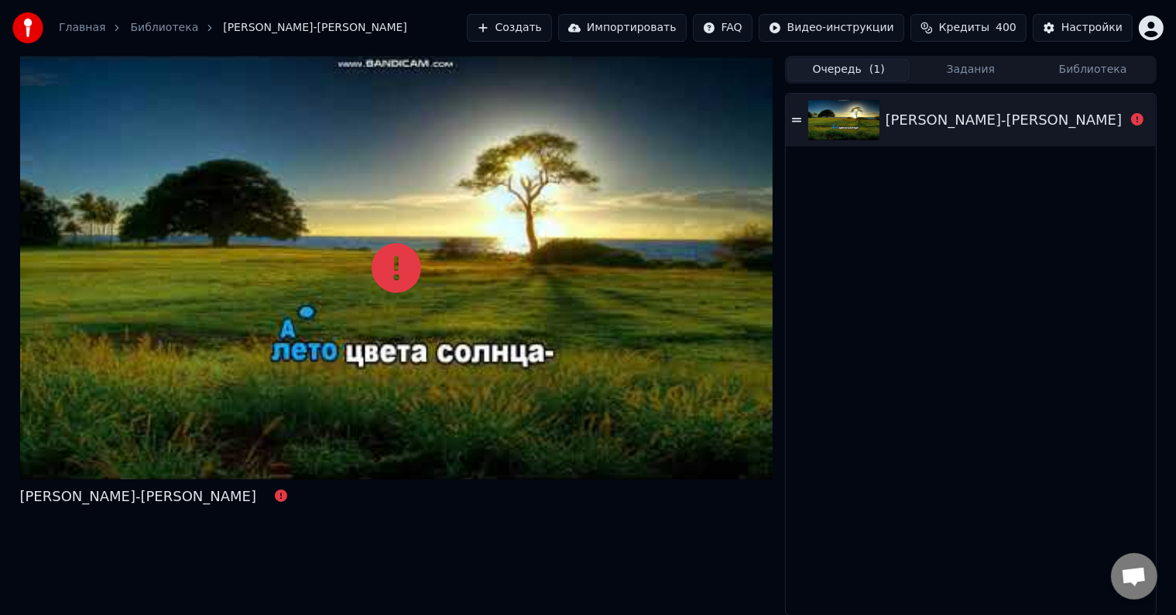
click at [1056, 126] on div "Юрий Шатунов-Лето Цвета Караоке" at bounding box center [1004, 120] width 237 height 22
click at [863, 122] on img at bounding box center [843, 120] width 71 height 40
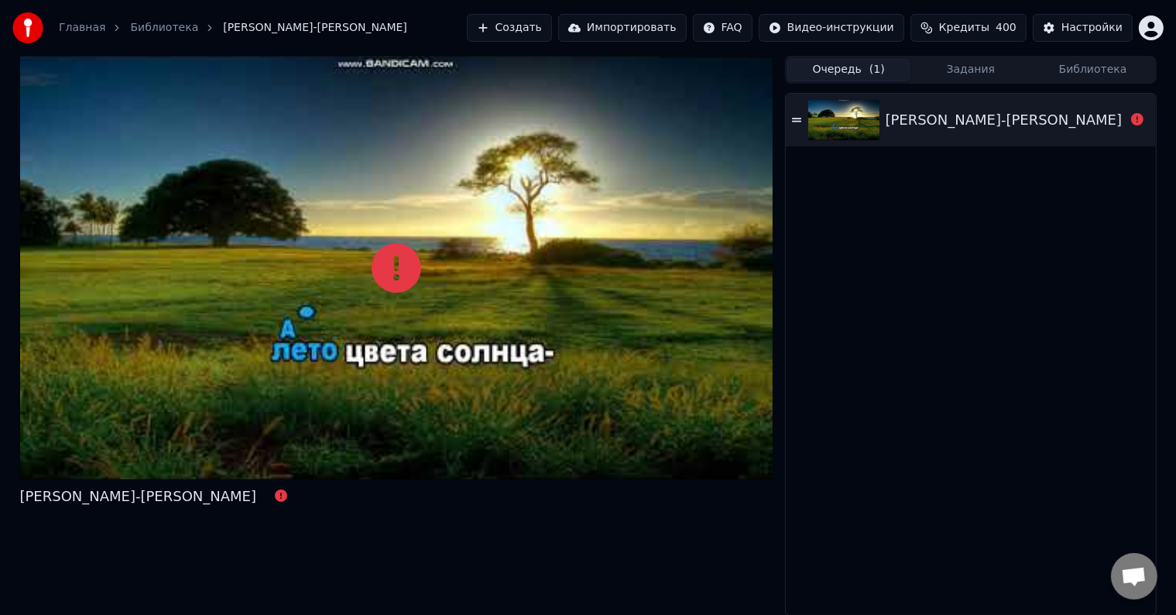
click at [863, 122] on img at bounding box center [843, 120] width 71 height 40
click at [527, 26] on button "Создать" at bounding box center [509, 28] width 85 height 28
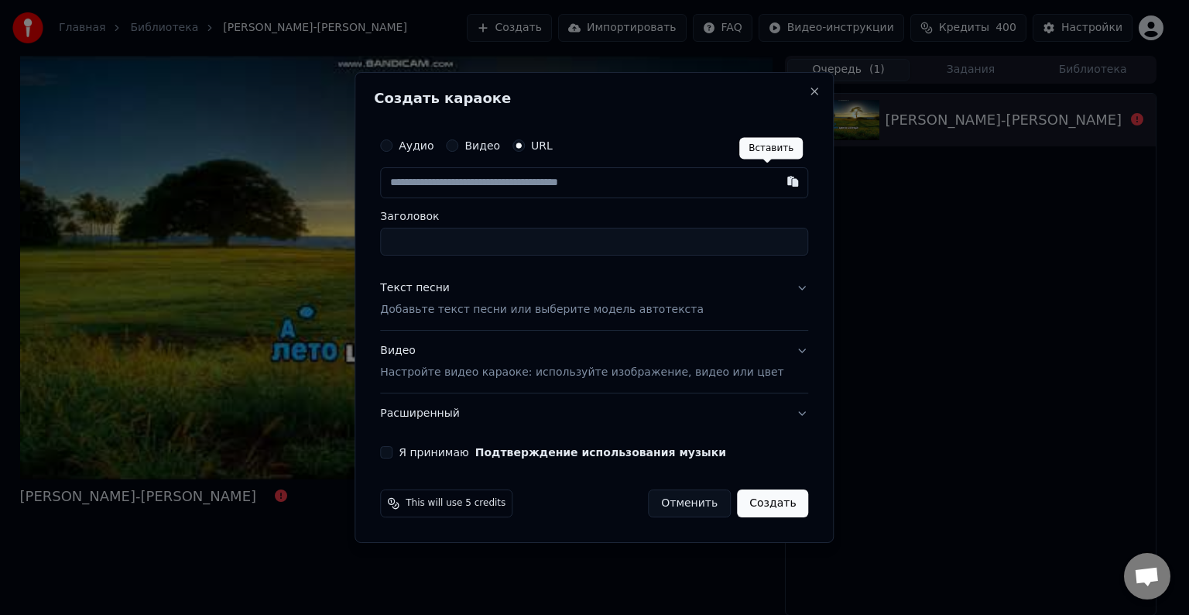
click at [778, 184] on button "button" at bounding box center [793, 181] width 31 height 28
type input "**********"
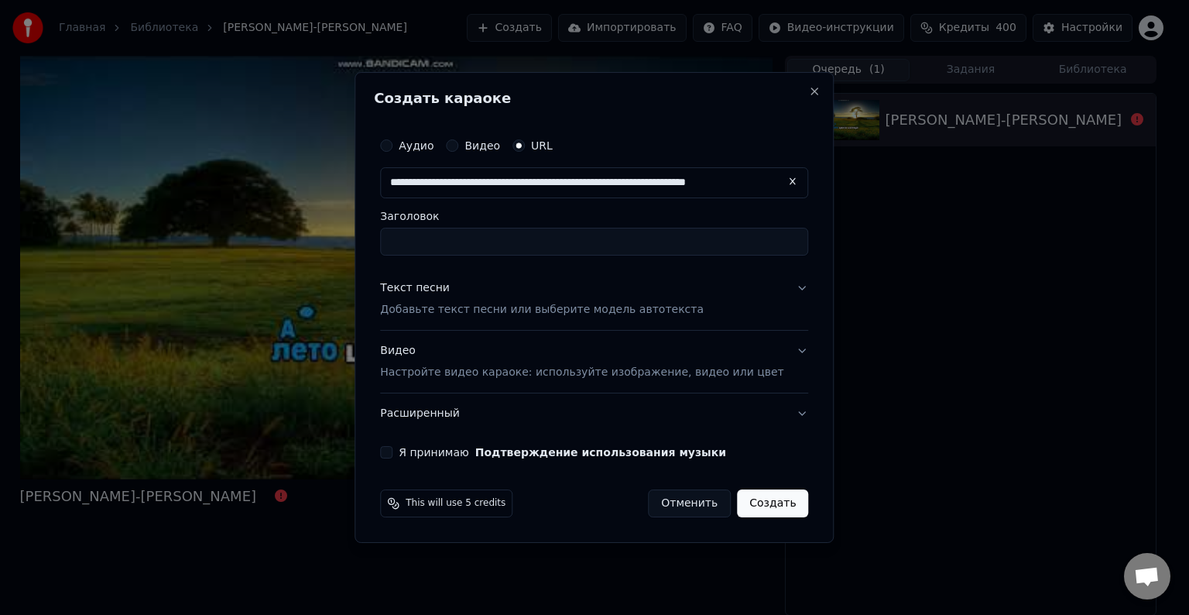
type input "**********"
click at [393, 448] on button "Я принимаю Подтверждение использования музыки" at bounding box center [386, 452] width 12 height 12
click at [781, 287] on button "Текст песни Добавьте текст песни или выберите модель автотекста" at bounding box center [594, 299] width 428 height 62
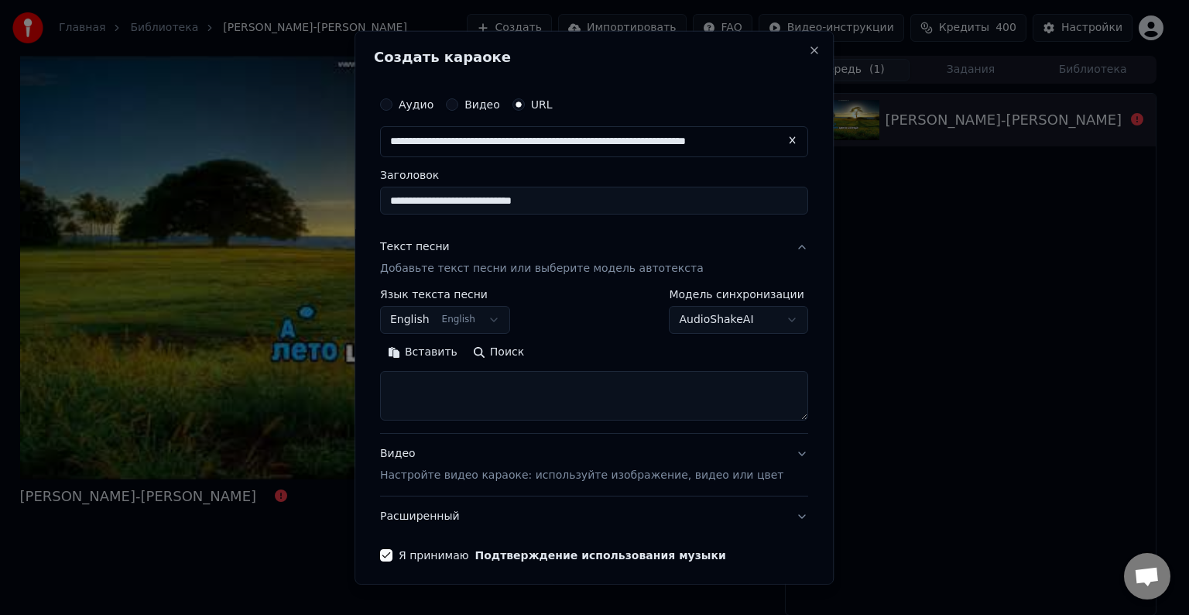
click at [604, 268] on p "Добавьте текст песни или выберите модель автотекста" at bounding box center [542, 268] width 324 height 15
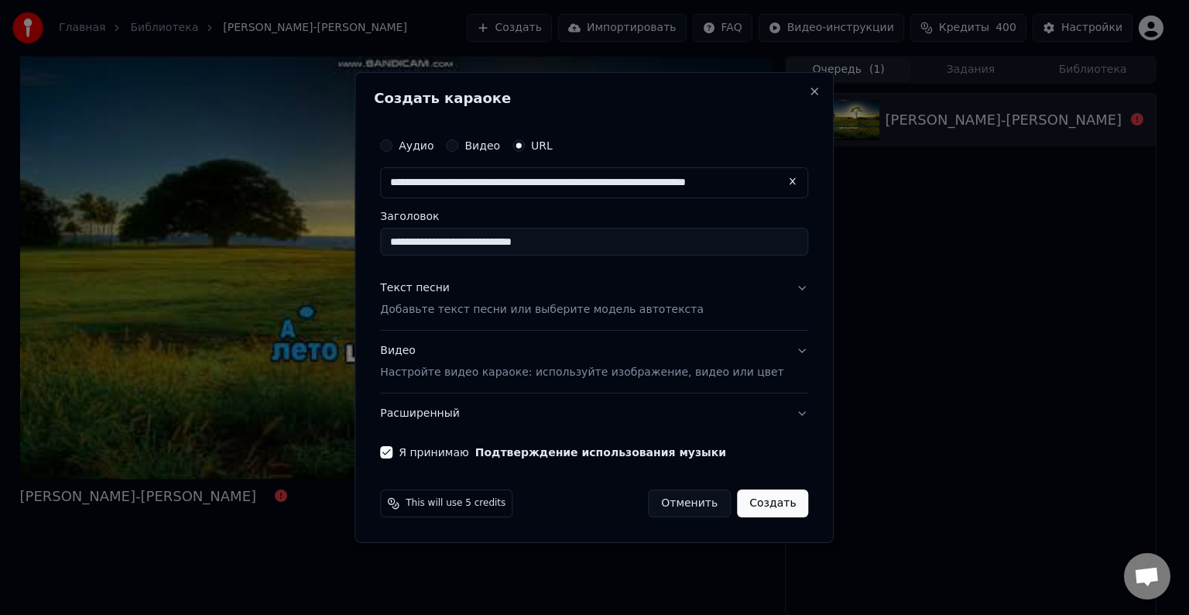
click at [781, 288] on button "Текст песни Добавьте текст песни или выберите модель автотекста" at bounding box center [594, 299] width 428 height 62
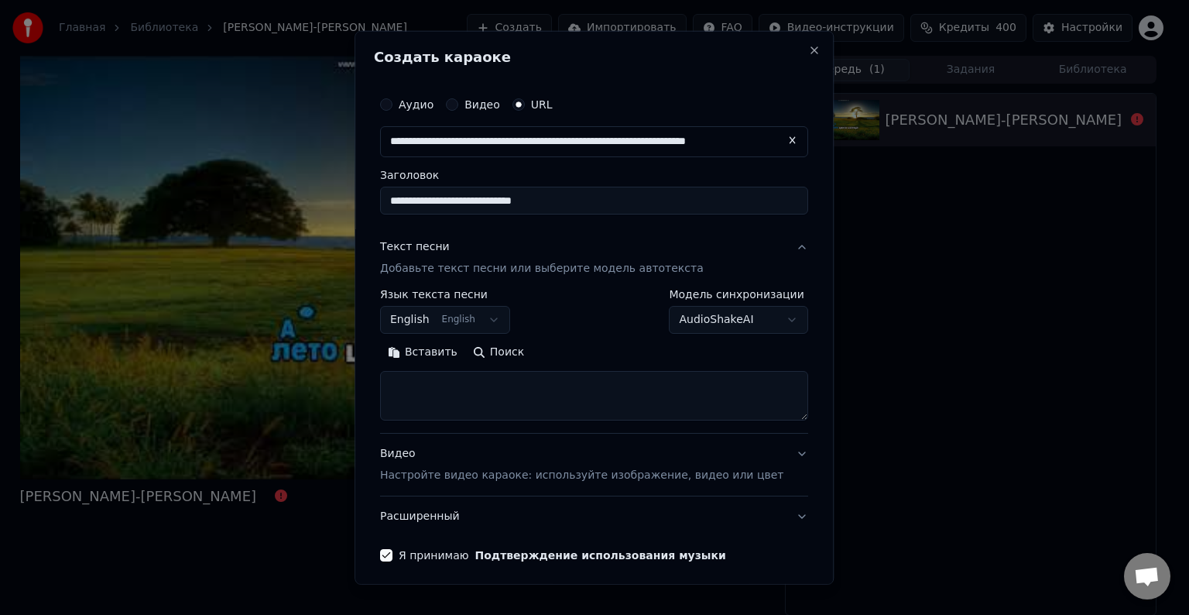
click at [410, 383] on textarea at bounding box center [594, 396] width 428 height 50
click at [416, 349] on button "Вставить" at bounding box center [422, 352] width 85 height 25
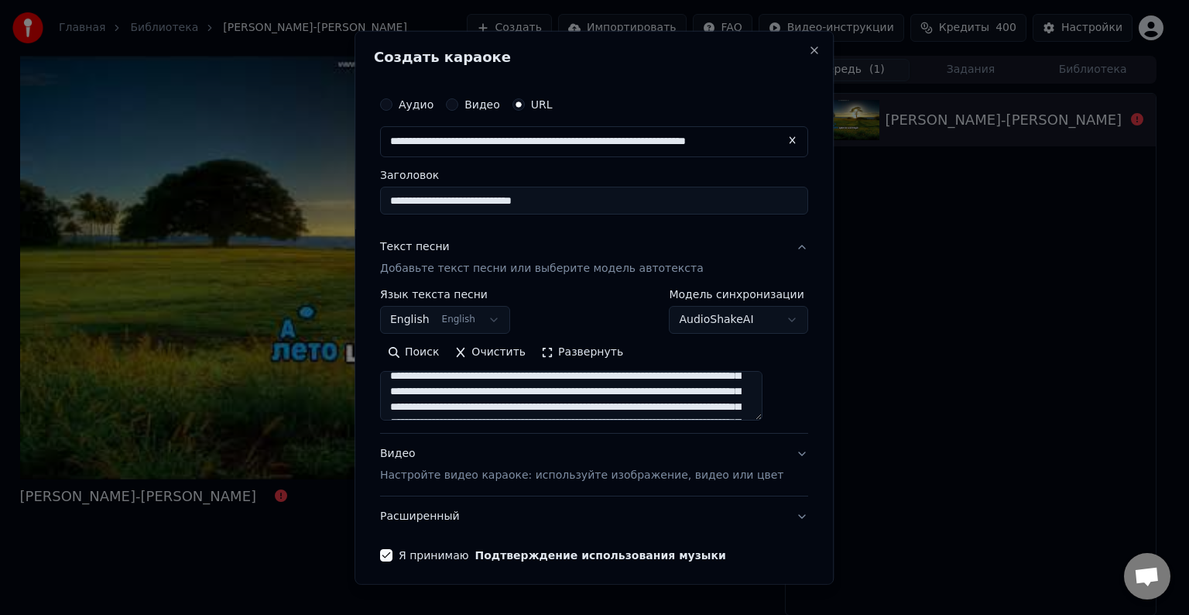
scroll to position [258, 0]
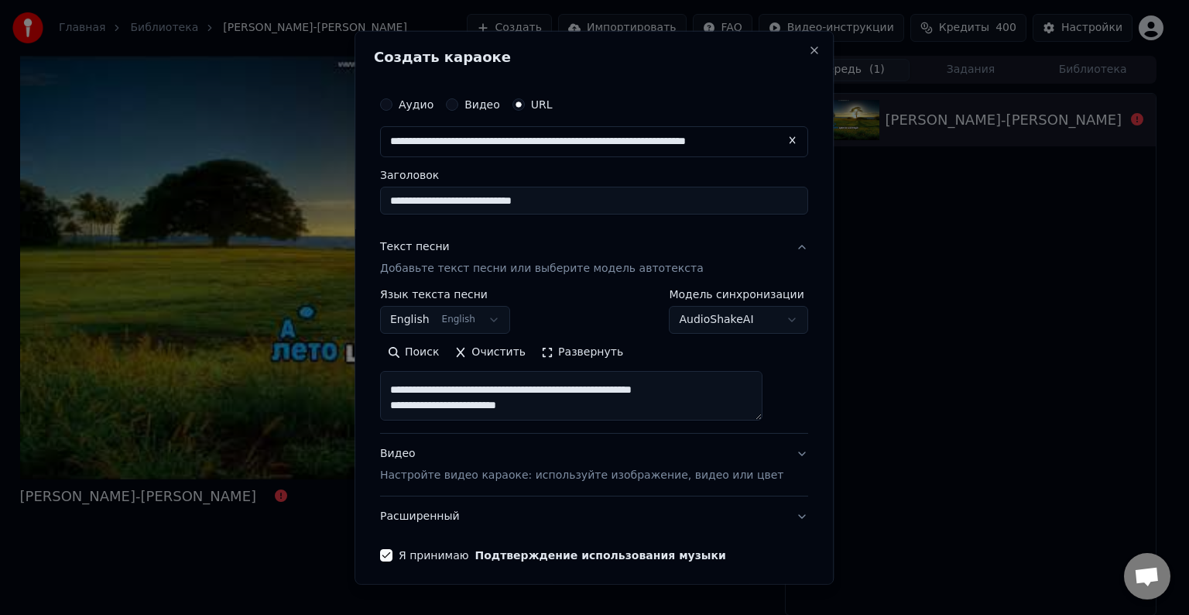
drag, startPoint x: 404, startPoint y: 386, endPoint x: 665, endPoint y: 403, distance: 261.6
click at [665, 403] on textarea at bounding box center [571, 396] width 383 height 50
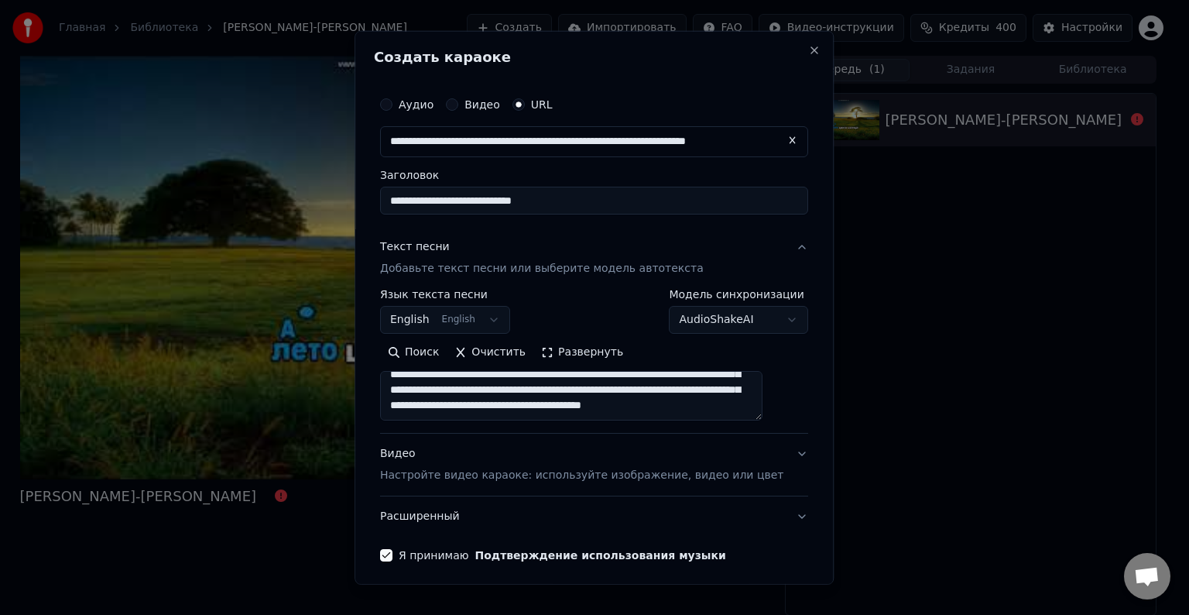
scroll to position [242, 0]
click at [463, 385] on textarea "**********" at bounding box center [571, 396] width 383 height 50
click at [458, 372] on textarea "**********" at bounding box center [571, 396] width 383 height 50
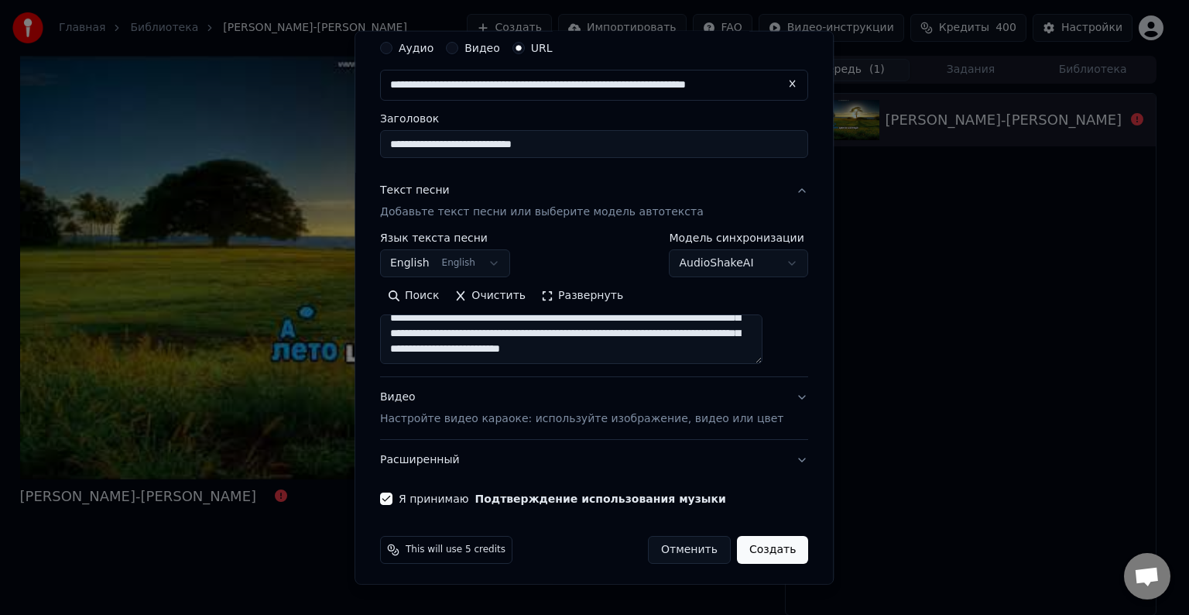
scroll to position [61, 0]
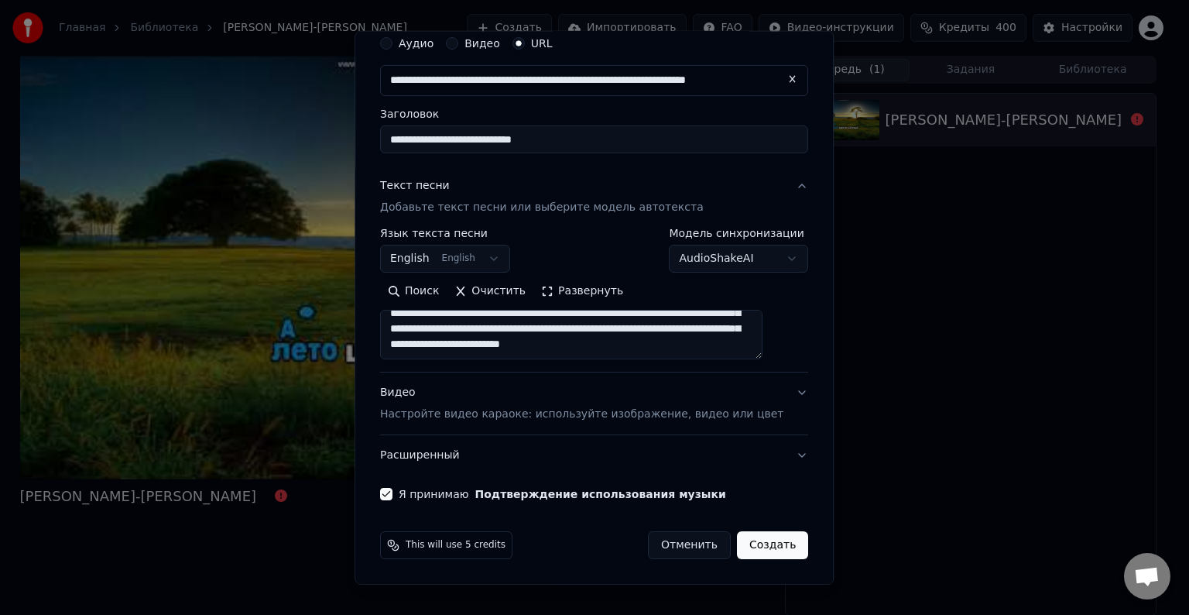
type textarea "**********"
click at [739, 544] on button "Создать" at bounding box center [772, 545] width 71 height 28
select select "**"
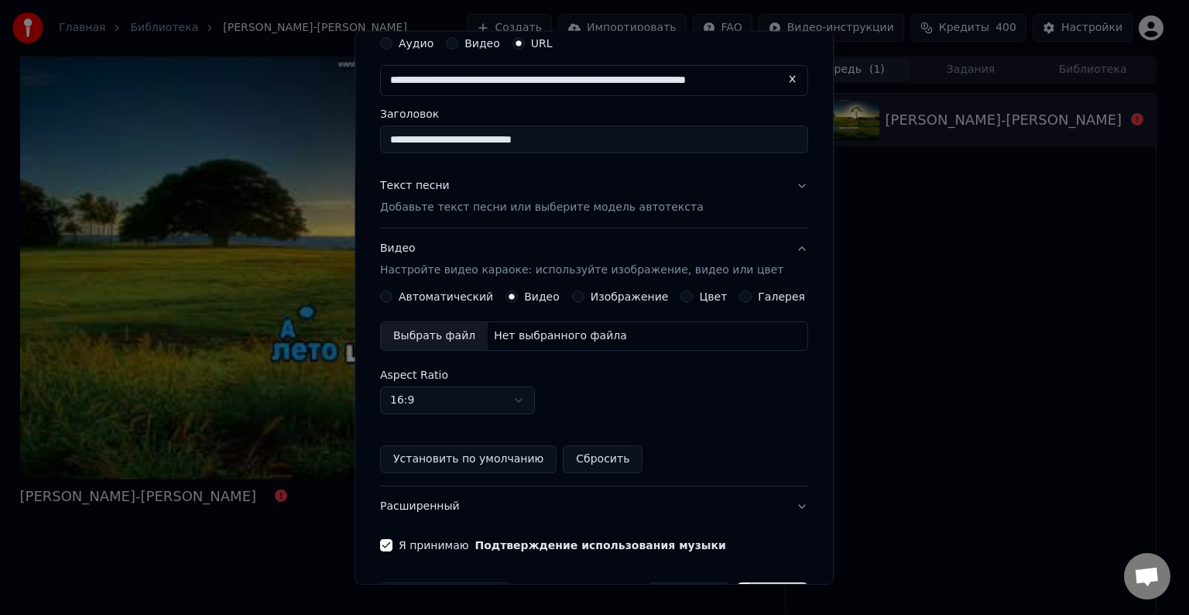
click at [403, 291] on div "Автоматический" at bounding box center [436, 296] width 113 height 12
click at [393, 296] on button "Автоматический" at bounding box center [386, 296] width 12 height 12
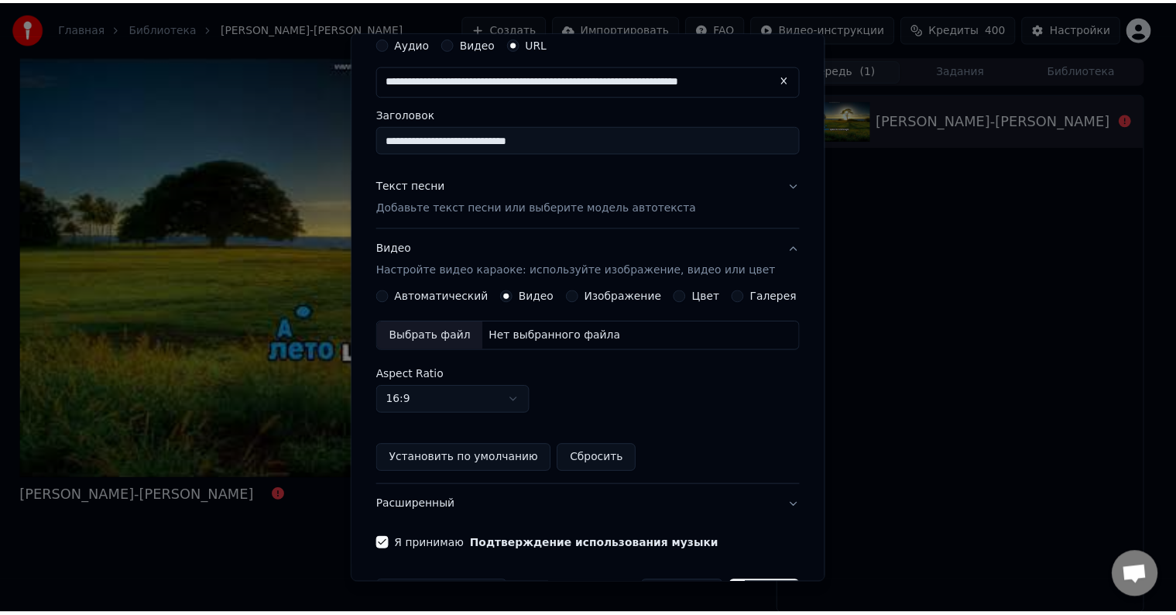
scroll to position [19, 0]
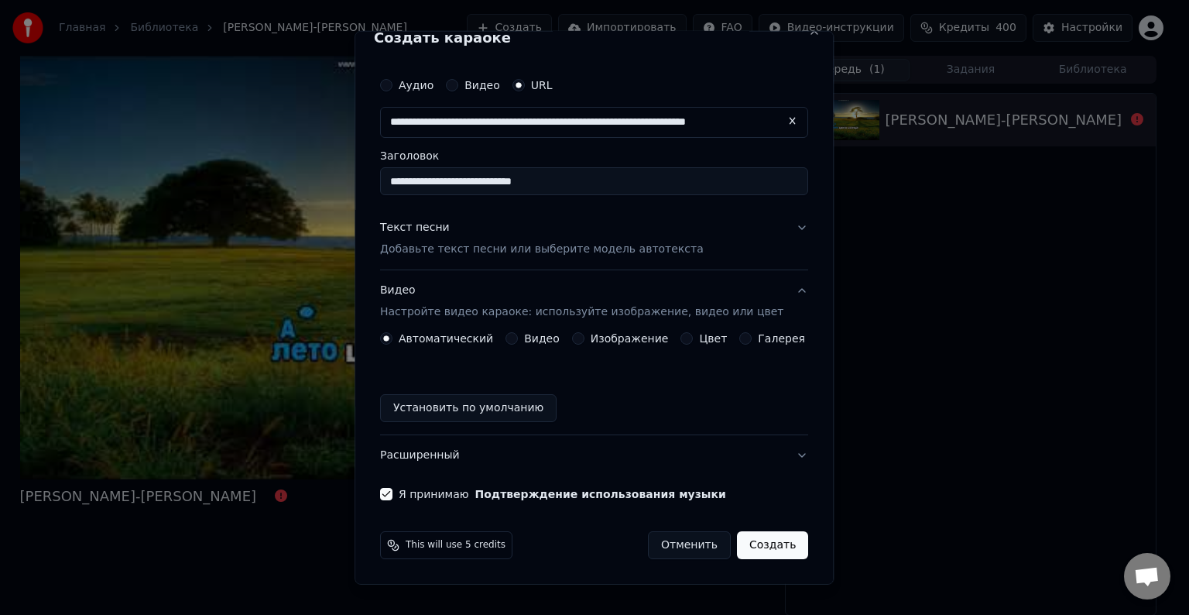
click at [760, 544] on button "Создать" at bounding box center [772, 545] width 71 height 28
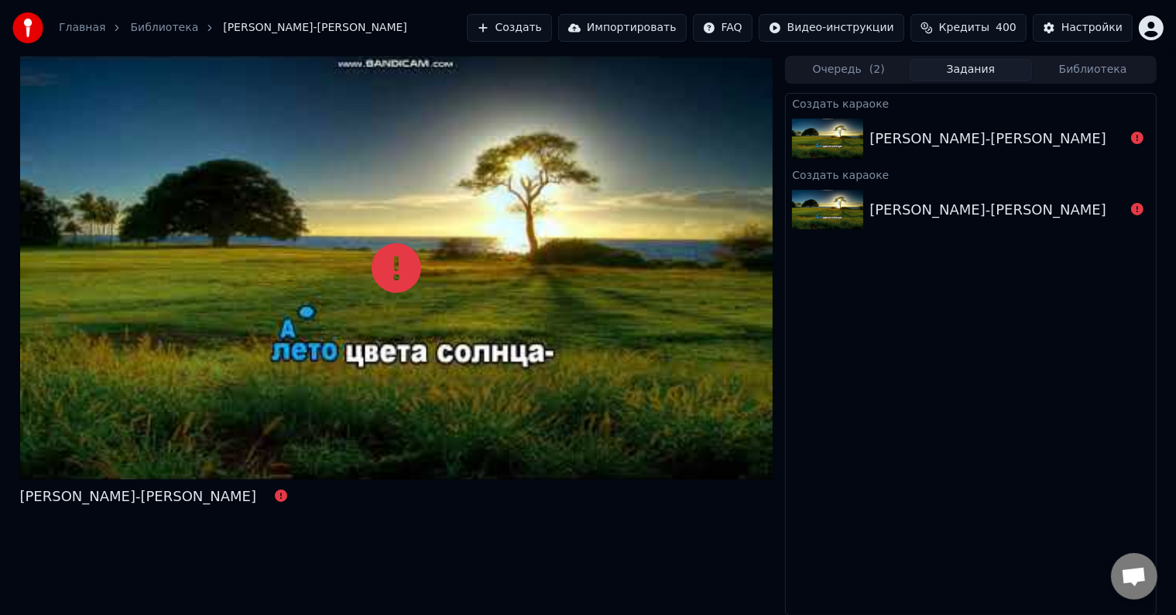
click at [648, 22] on button "Импортировать" at bounding box center [622, 28] width 129 height 28
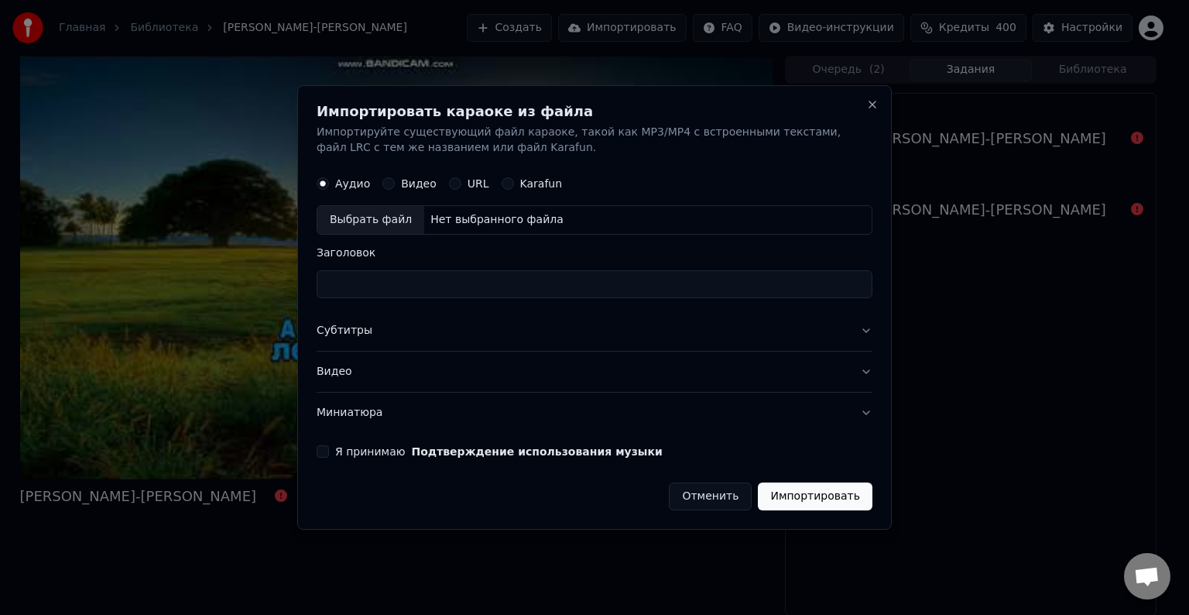
click at [457, 183] on div "URL" at bounding box center [469, 183] width 40 height 12
click at [449, 182] on button "URL" at bounding box center [455, 183] width 12 height 12
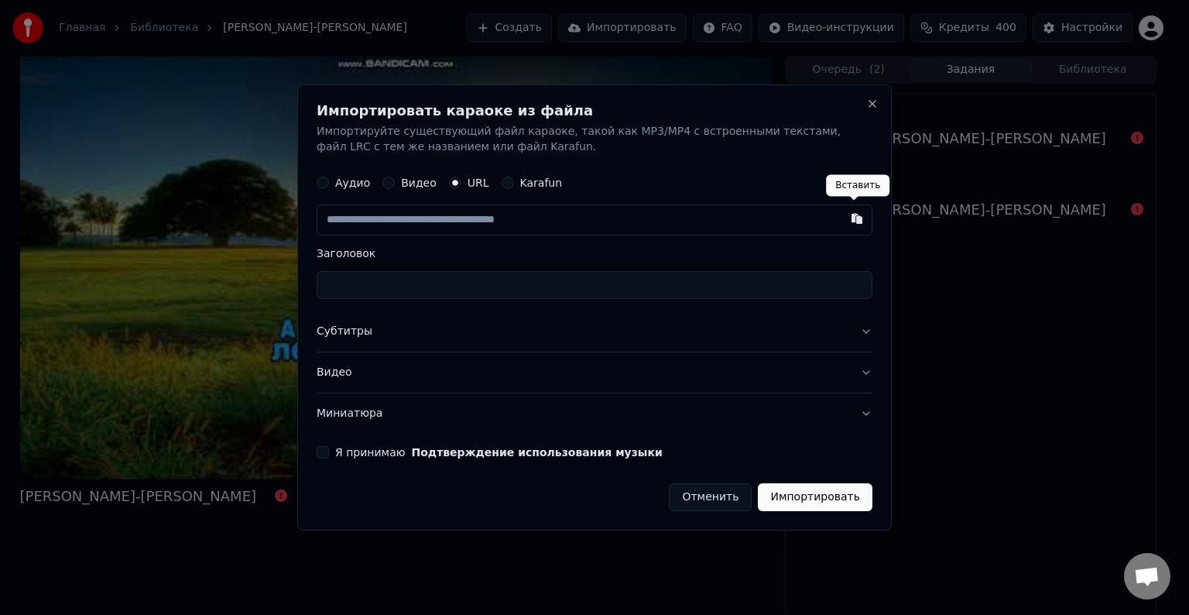
click at [853, 220] on button "button" at bounding box center [857, 218] width 31 height 28
type input "**********"
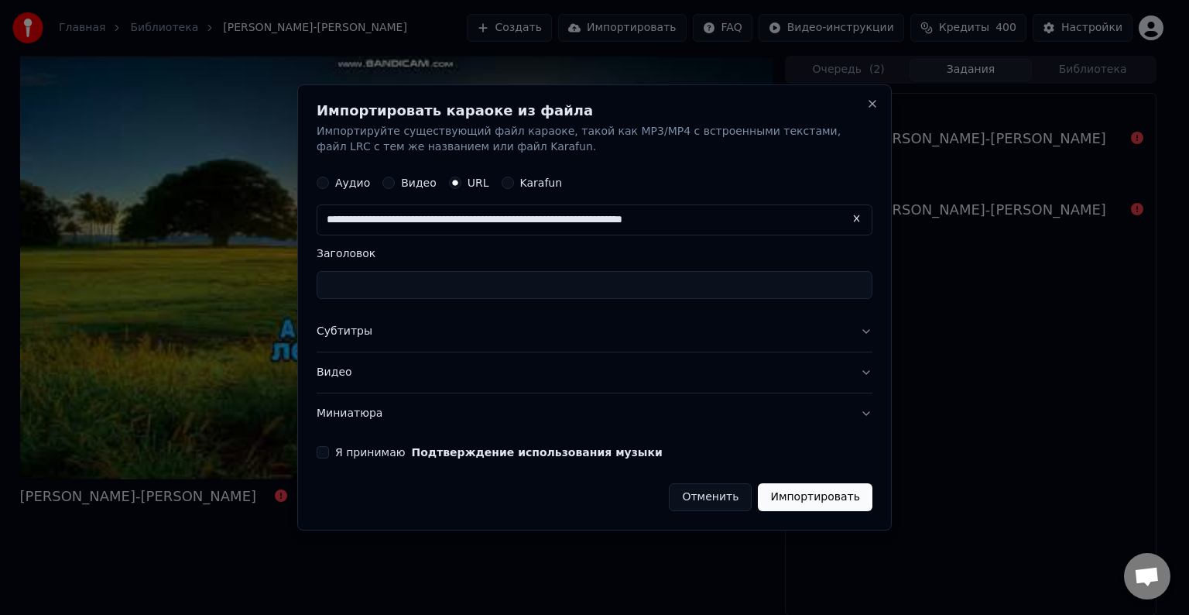
type input "**********"
click at [330, 455] on div "Я принимаю Подтверждение использования музыки" at bounding box center [595, 452] width 556 height 12
click at [325, 449] on button "Я принимаю Подтверждение использования музыки" at bounding box center [323, 452] width 12 height 12
click at [818, 502] on button "Импортировать" at bounding box center [815, 497] width 115 height 28
click at [843, 493] on button "Импортировать" at bounding box center [815, 497] width 115 height 28
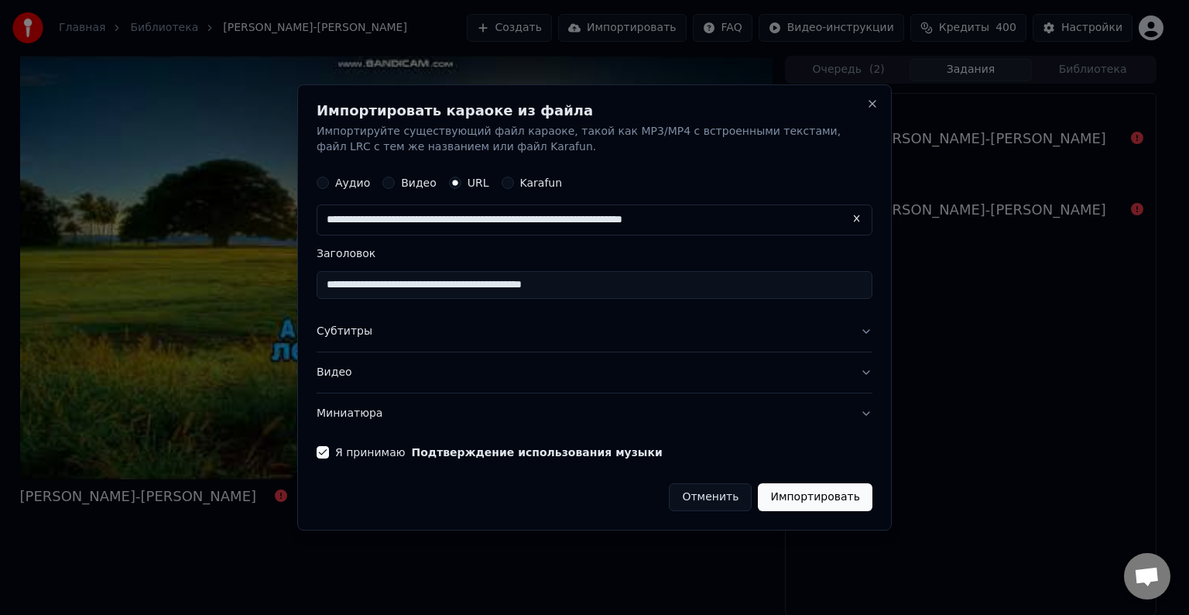
click at [843, 493] on button "Импортировать" at bounding box center [815, 497] width 115 height 28
click at [795, 495] on button "Импортировать" at bounding box center [815, 497] width 115 height 28
click at [855, 500] on button "Импортировать" at bounding box center [815, 497] width 115 height 28
click at [871, 373] on button "Видео" at bounding box center [595, 372] width 556 height 40
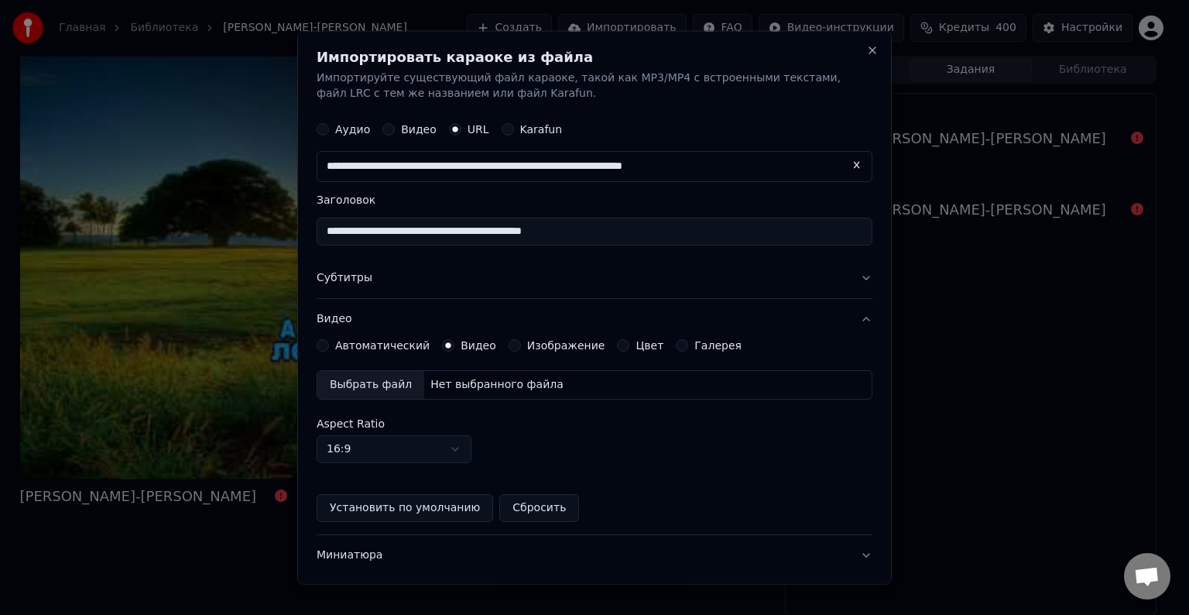
click at [325, 350] on button "Автоматический" at bounding box center [323, 345] width 12 height 12
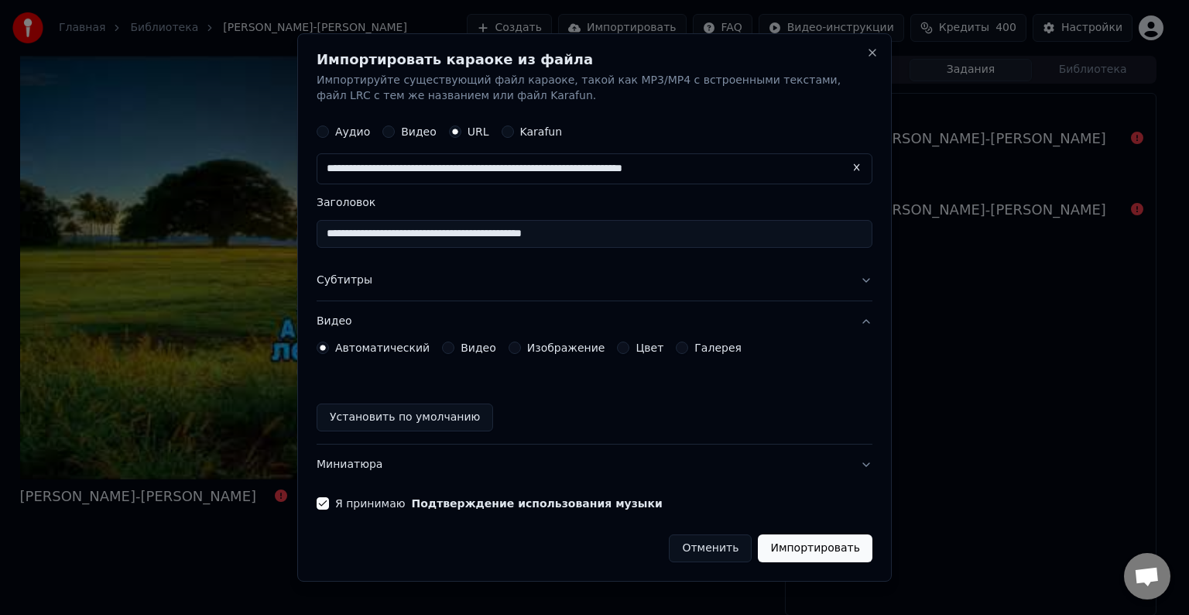
click at [833, 554] on button "Импортировать" at bounding box center [815, 548] width 115 height 28
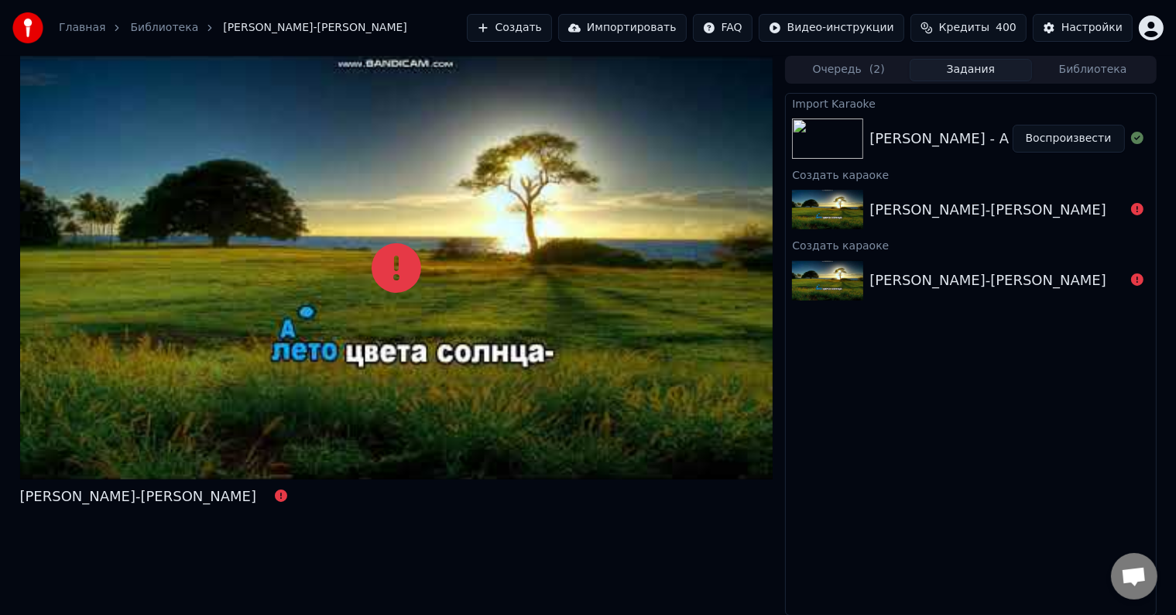
click at [1089, 137] on button "Воспроизвести" at bounding box center [1069, 139] width 112 height 28
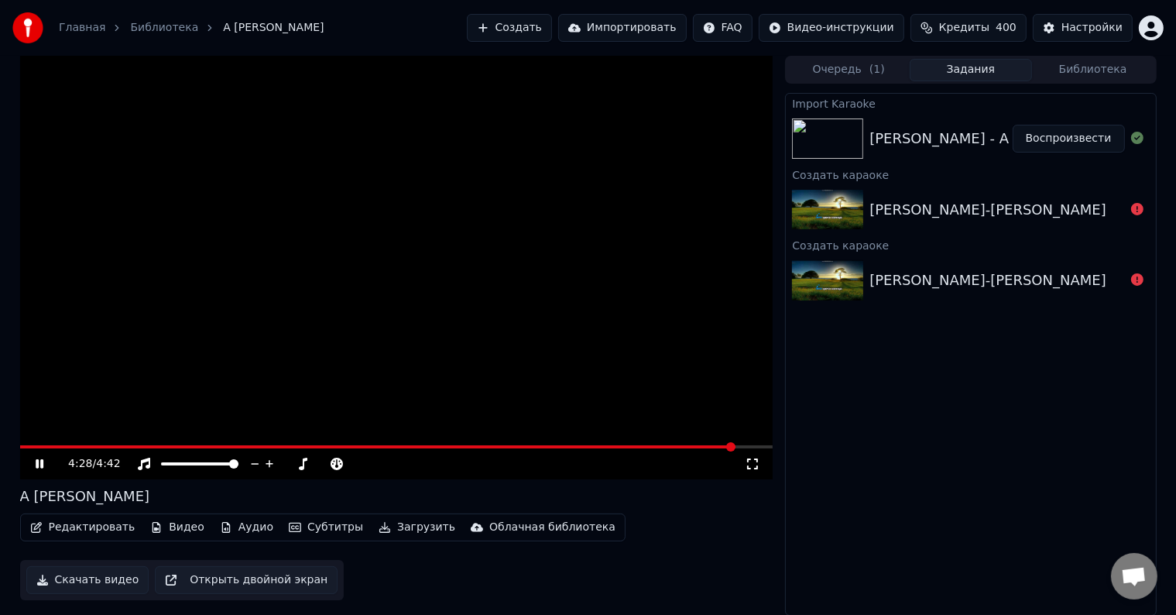
click at [38, 465] on icon at bounding box center [51, 464] width 36 height 12
click at [96, 580] on button "Скачать видео" at bounding box center [87, 580] width 123 height 28
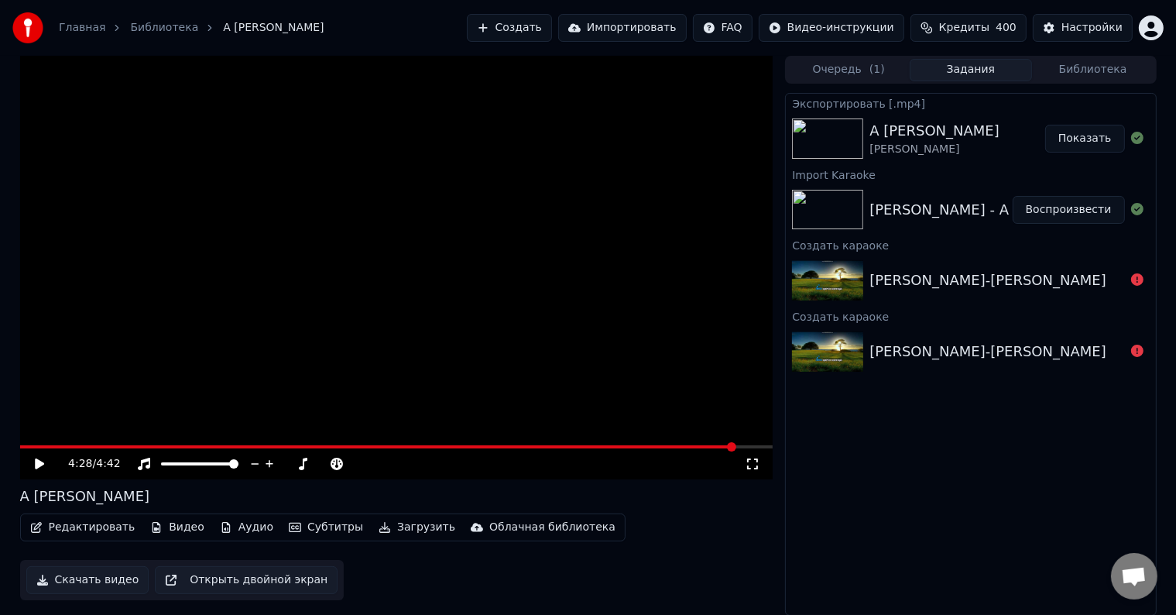
click at [1101, 142] on button "Показать" at bounding box center [1085, 139] width 80 height 28
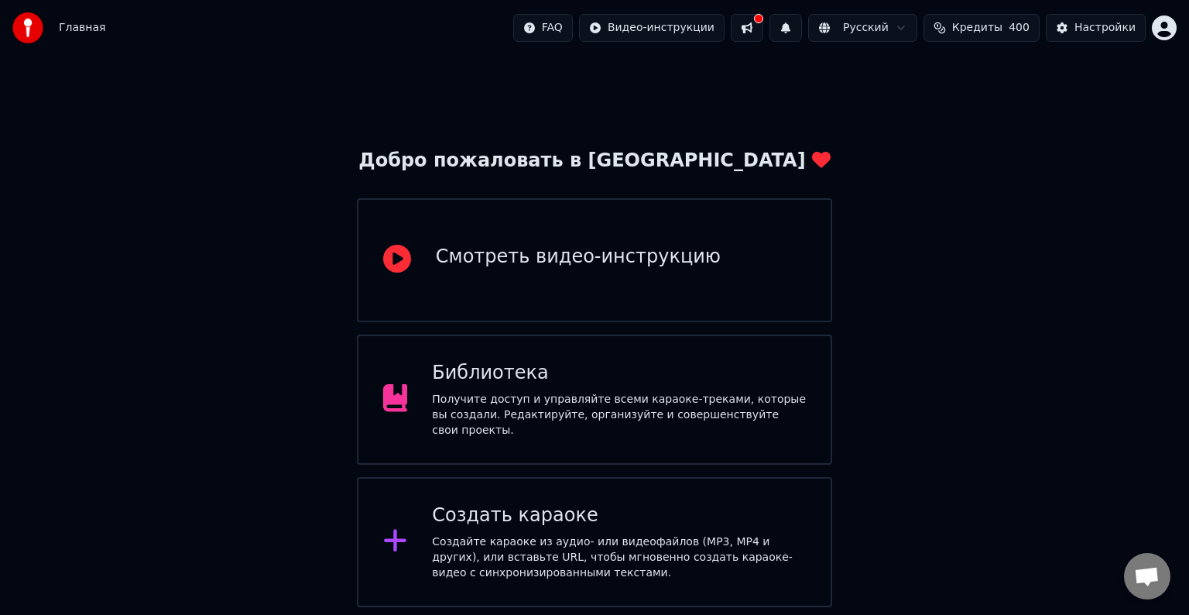
click at [629, 553] on div "Создайте караоке из аудио- или видеофайлов (MP3, MP4 и других), или вставьте UR…" at bounding box center [619, 557] width 374 height 46
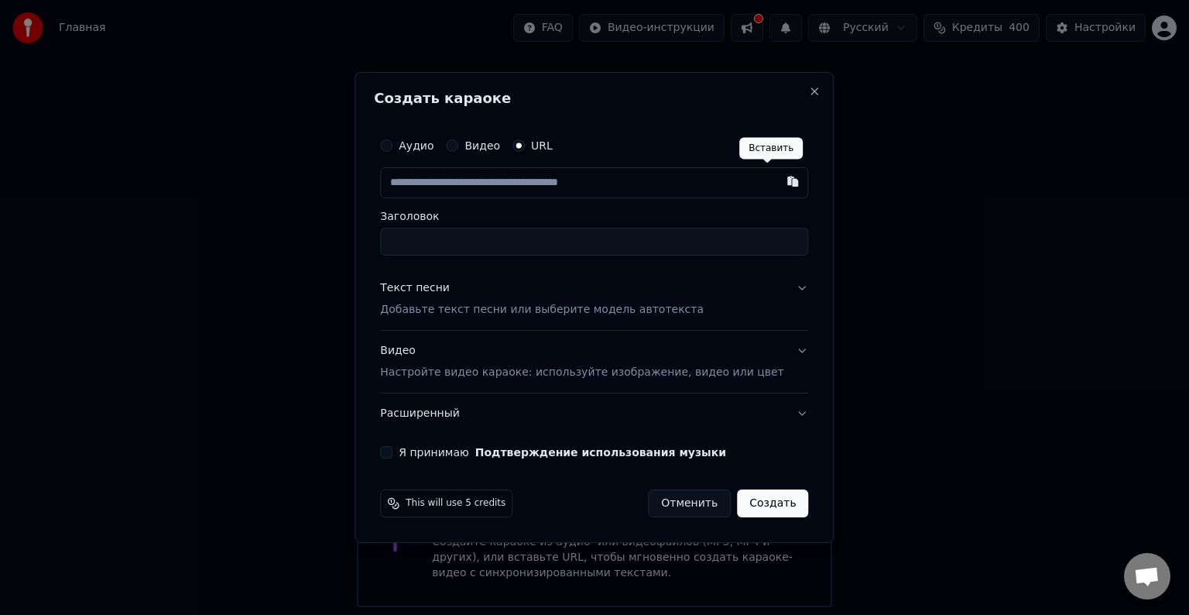
click at [778, 186] on button "button" at bounding box center [793, 181] width 31 height 28
type input "**********"
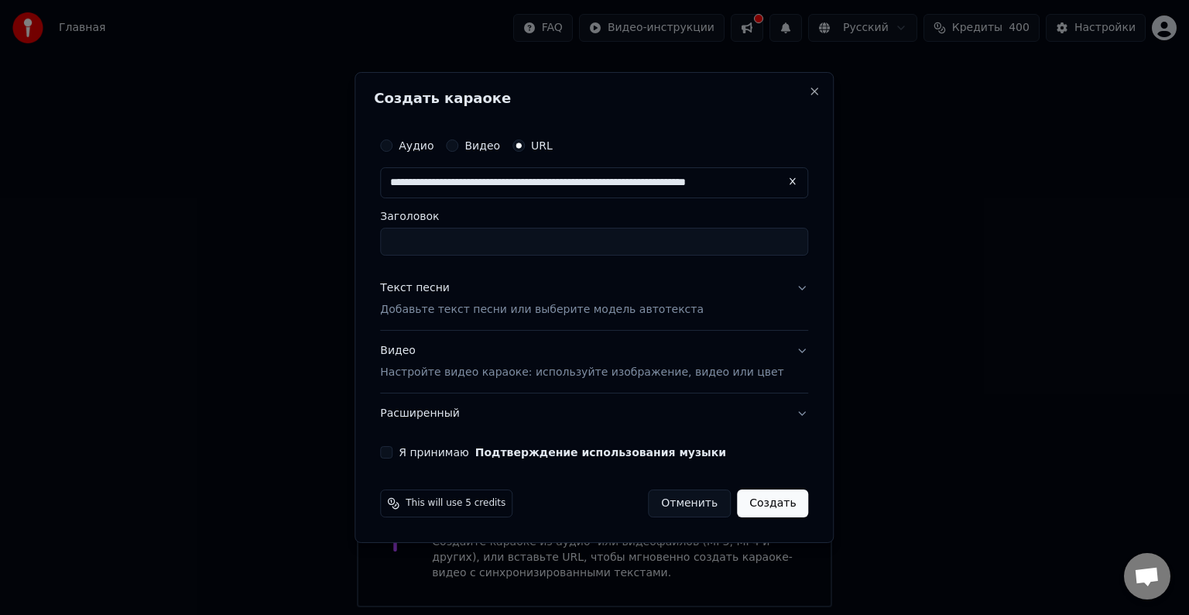
type input "**********"
click at [393, 452] on button "Я принимаю Подтверждение использования музыки" at bounding box center [386, 452] width 12 height 12
click at [781, 348] on button "Видео Настройте видео караоке: используйте изображение, видео или цвет" at bounding box center [594, 362] width 428 height 62
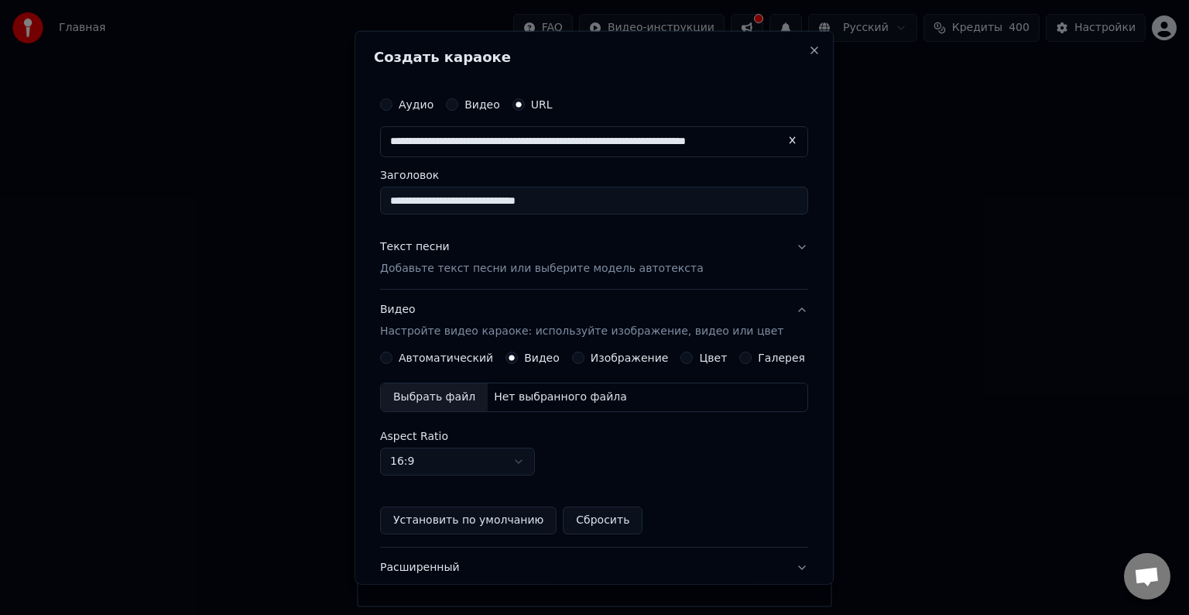
click at [393, 359] on button "Автоматический" at bounding box center [386, 358] width 12 height 12
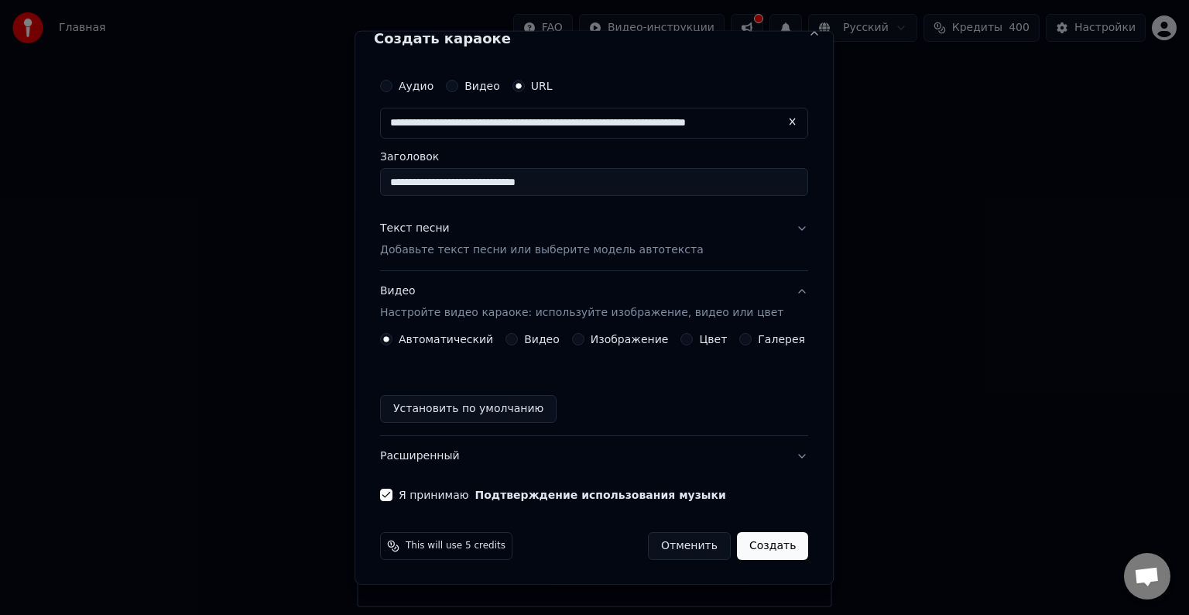
scroll to position [19, 0]
click at [762, 551] on button "Создать" at bounding box center [772, 545] width 71 height 28
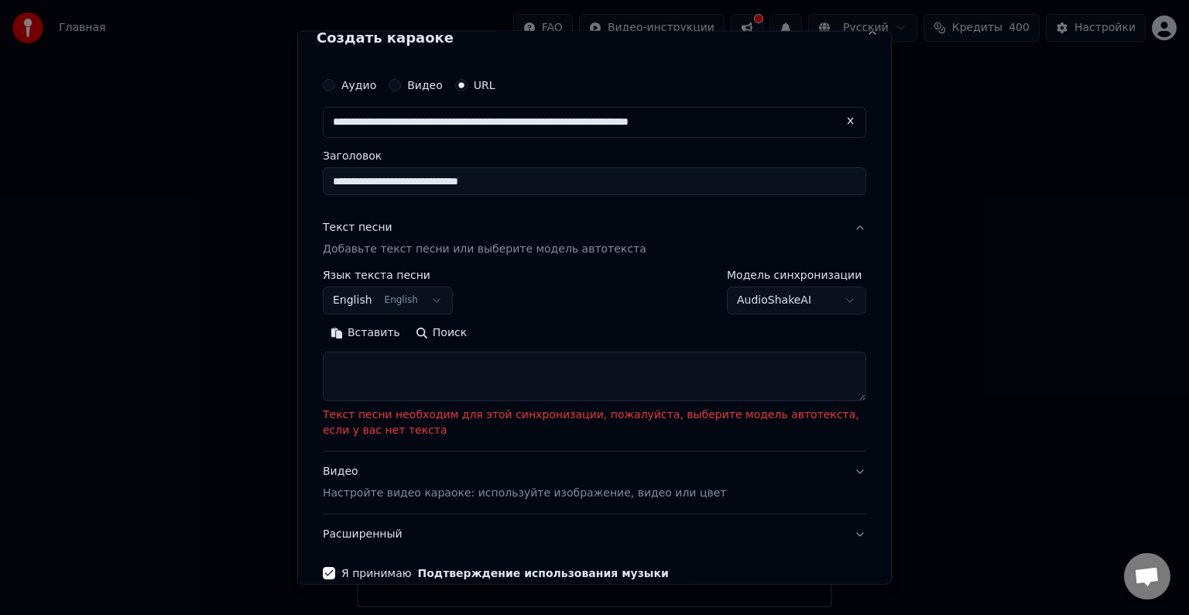
click at [369, 334] on button "Вставить" at bounding box center [365, 333] width 85 height 25
type textarea "**********"
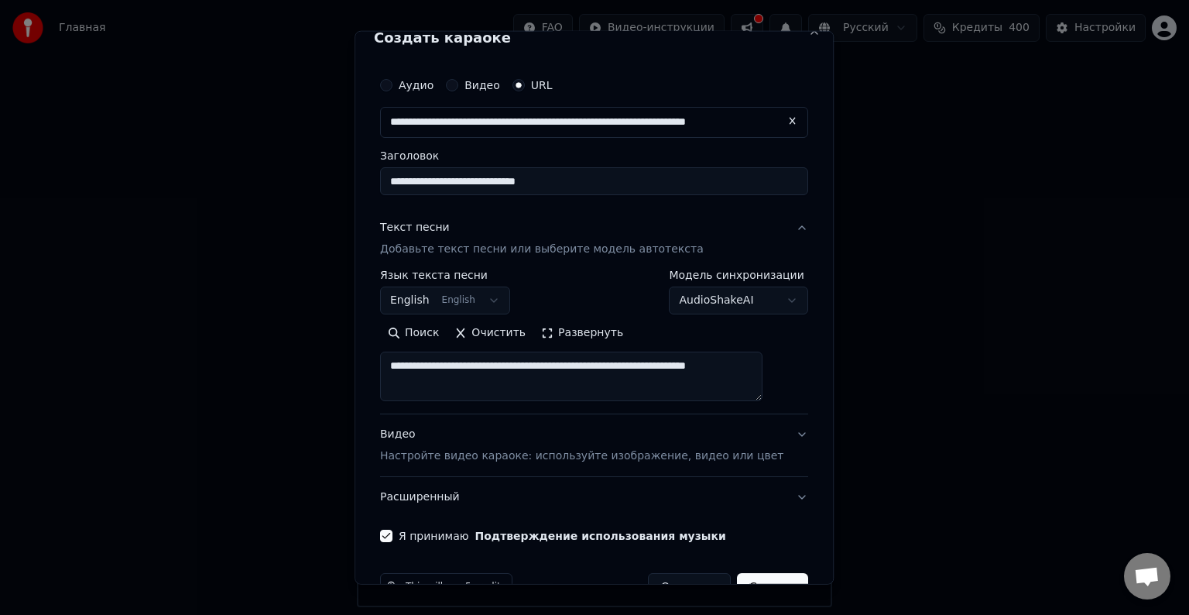
drag, startPoint x: 409, startPoint y: 362, endPoint x: 726, endPoint y: 402, distance: 320.0
click at [726, 402] on div "**********" at bounding box center [594, 341] width 428 height 144
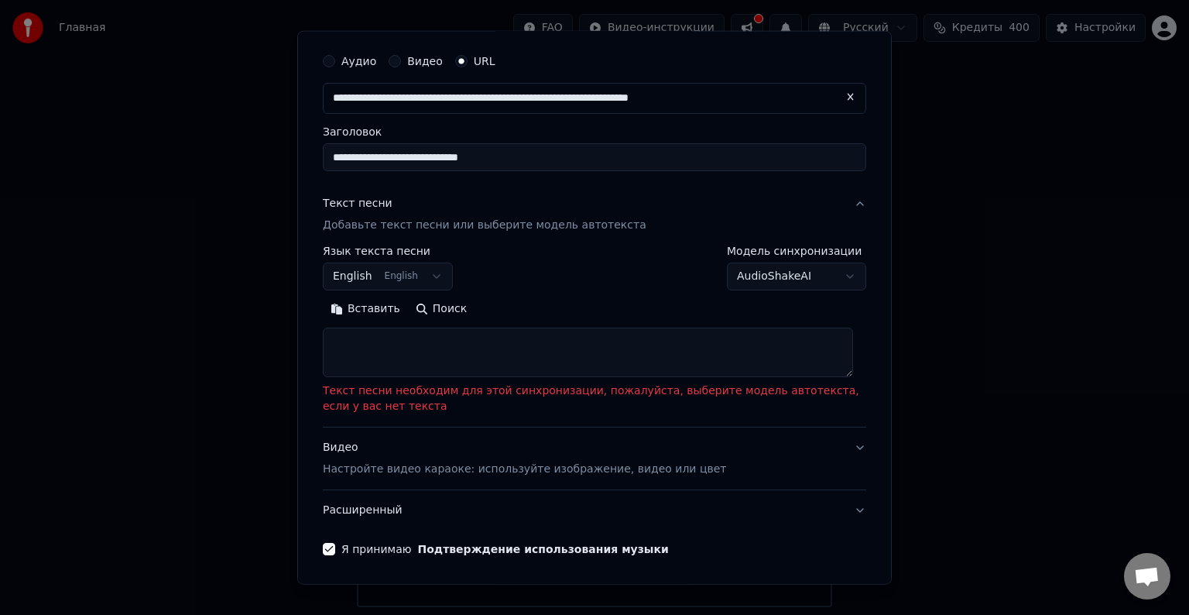
scroll to position [98, 0]
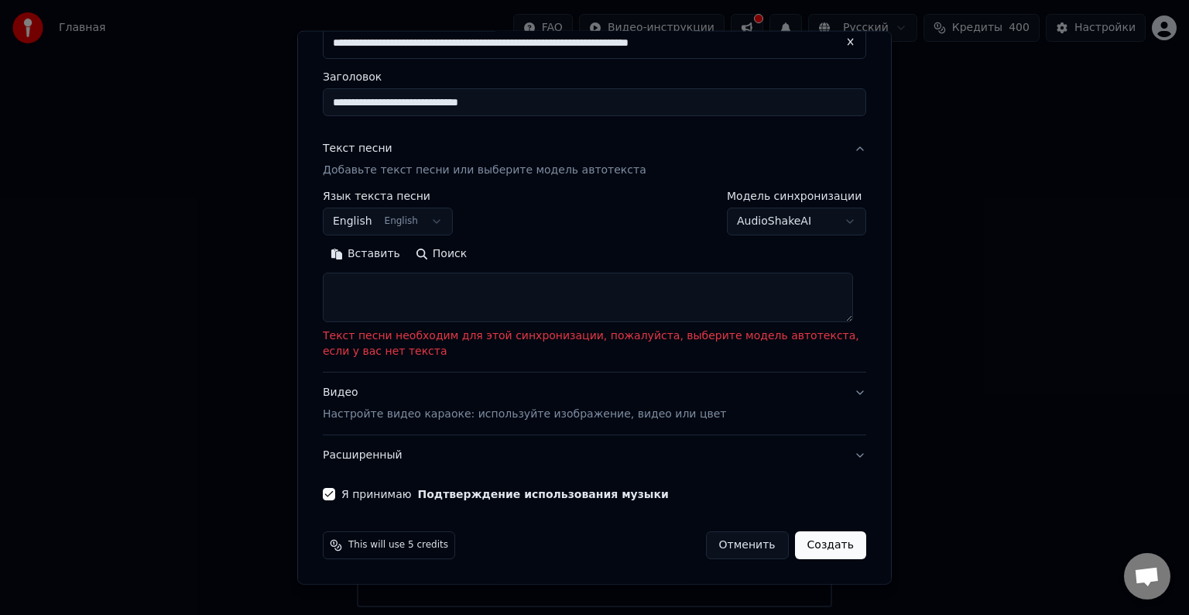
click at [366, 256] on button "Вставить" at bounding box center [365, 254] width 85 height 25
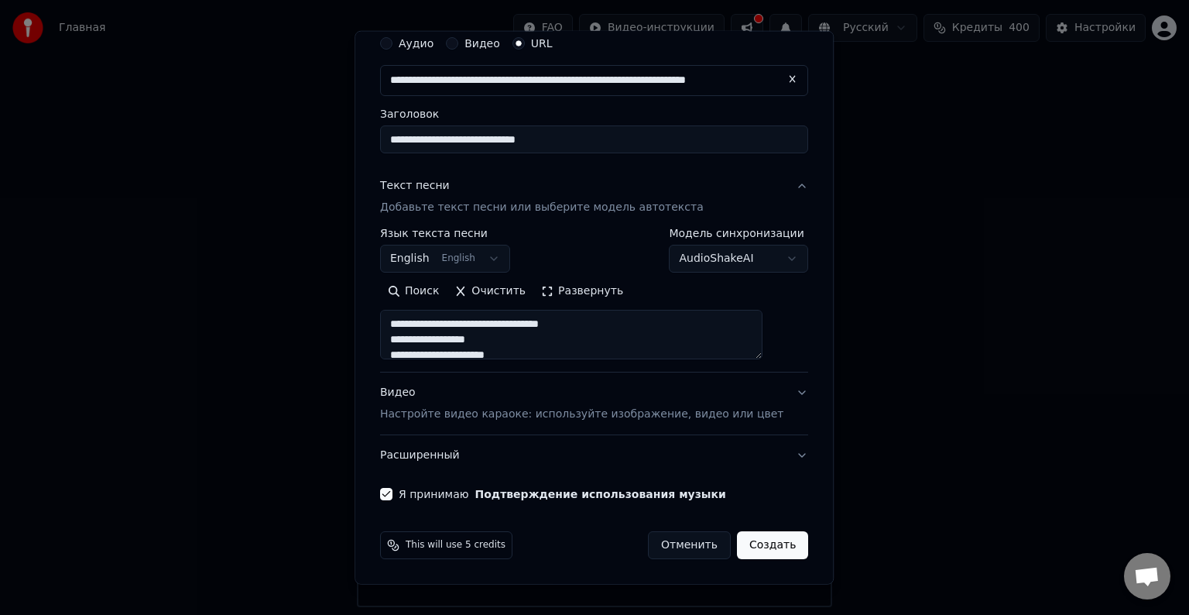
type textarea "**********"
drag, startPoint x: 408, startPoint y: 324, endPoint x: 604, endPoint y: 387, distance: 206.0
click at [604, 387] on div "**********" at bounding box center [594, 321] width 428 height 310
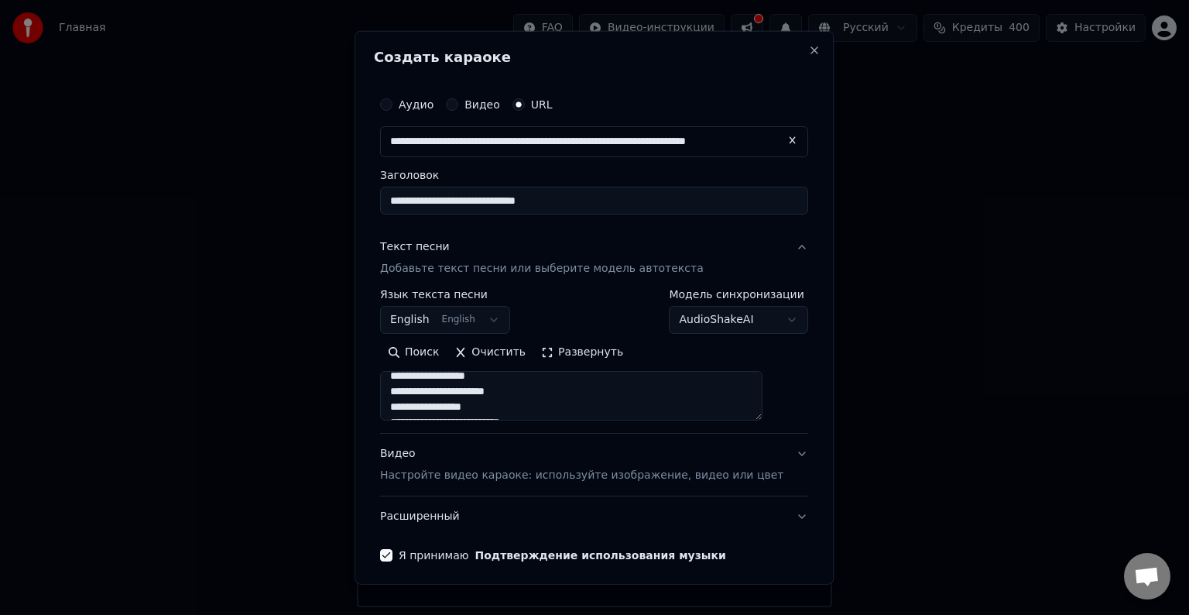
scroll to position [0, 0]
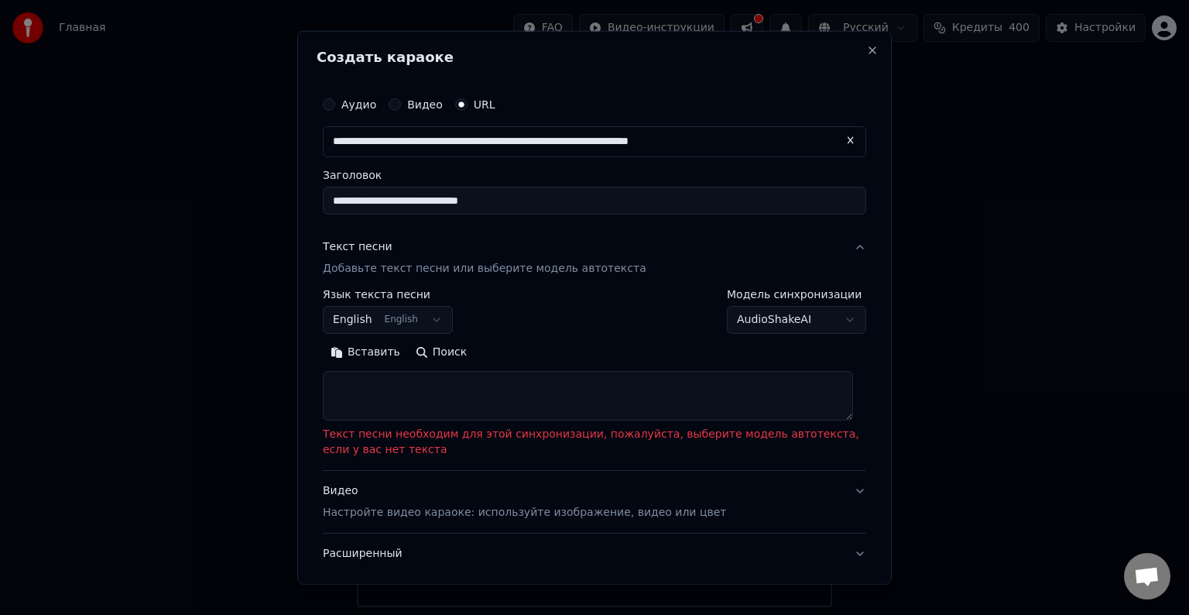
click at [354, 352] on button "Вставить" at bounding box center [365, 352] width 85 height 25
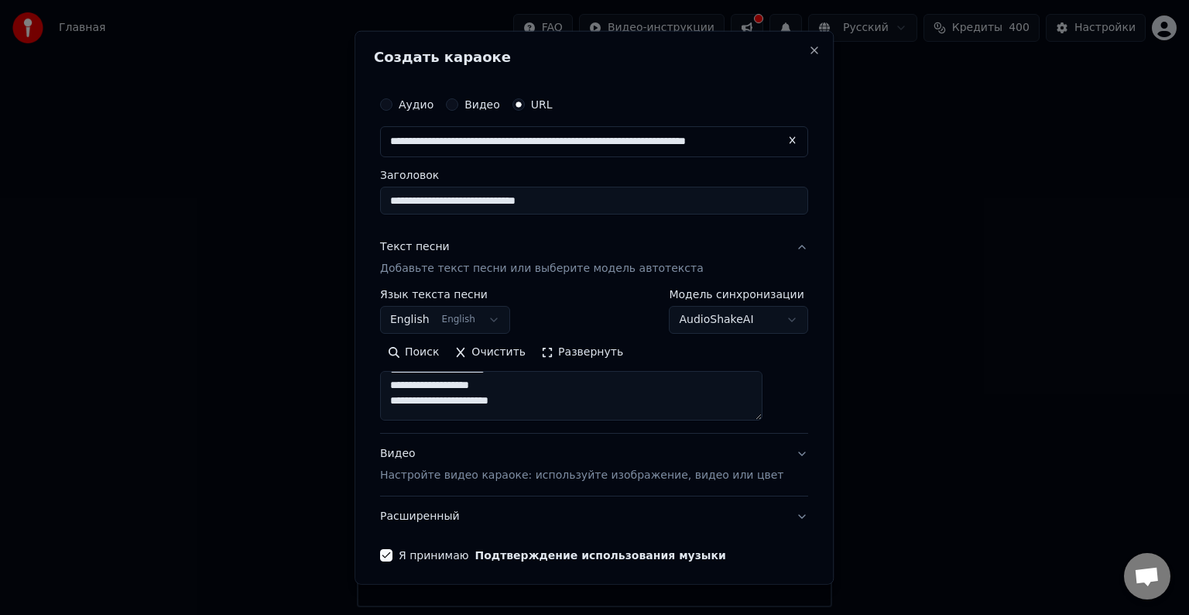
scroll to position [387, 0]
type textarea "**********"
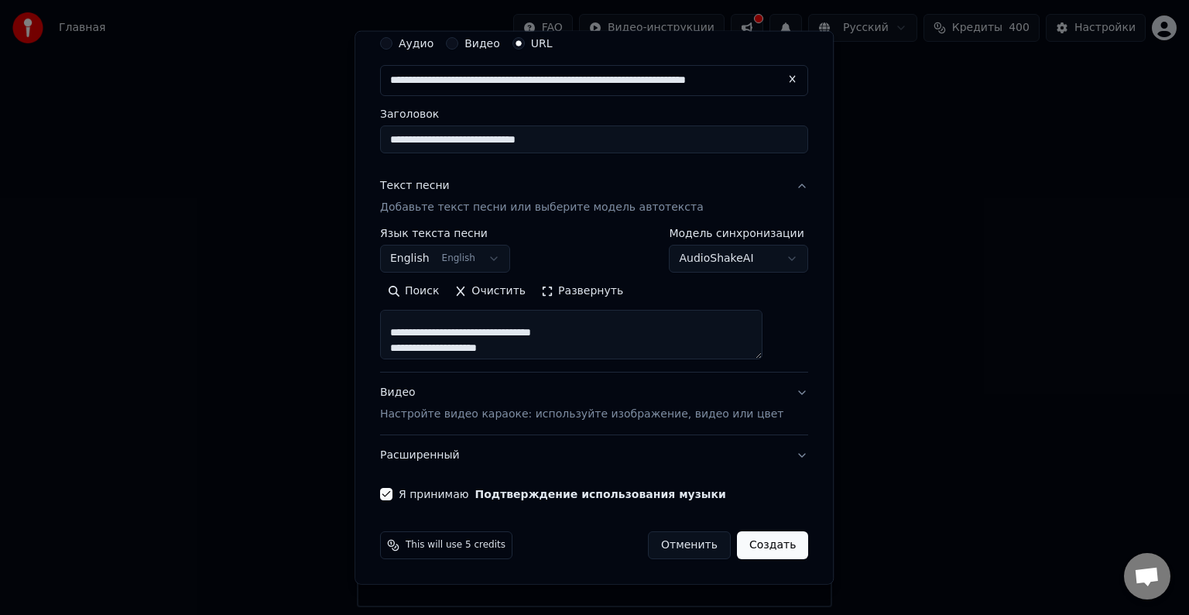
scroll to position [985, 0]
click at [742, 545] on button "Создать" at bounding box center [772, 545] width 71 height 28
select select "**"
type textarea "**********"
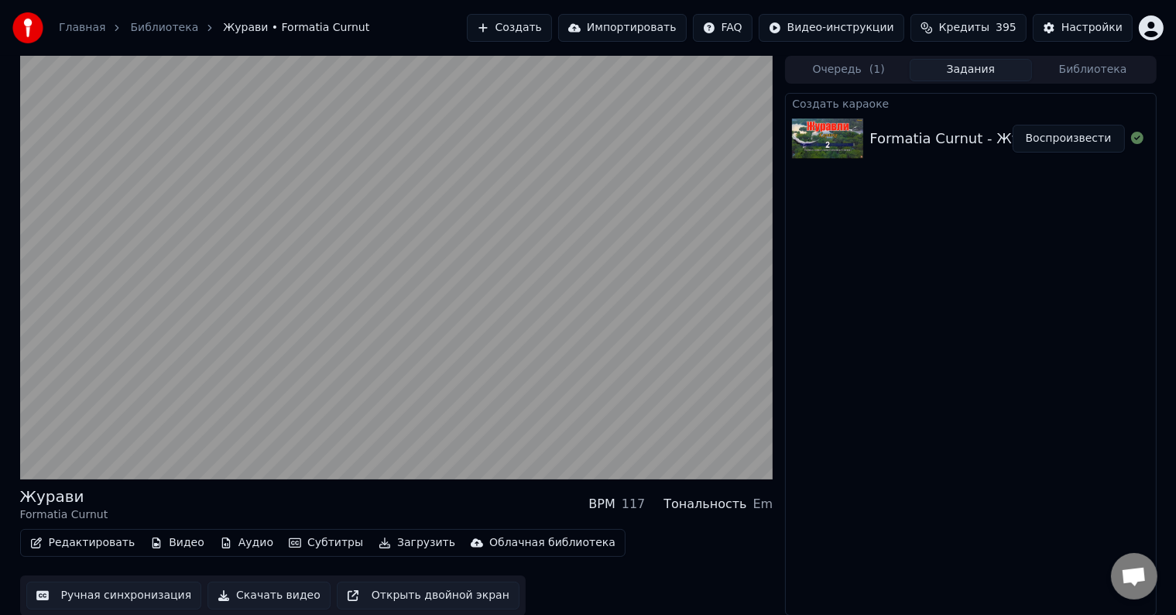
click at [1071, 136] on button "Воспроизвести" at bounding box center [1069, 139] width 112 height 28
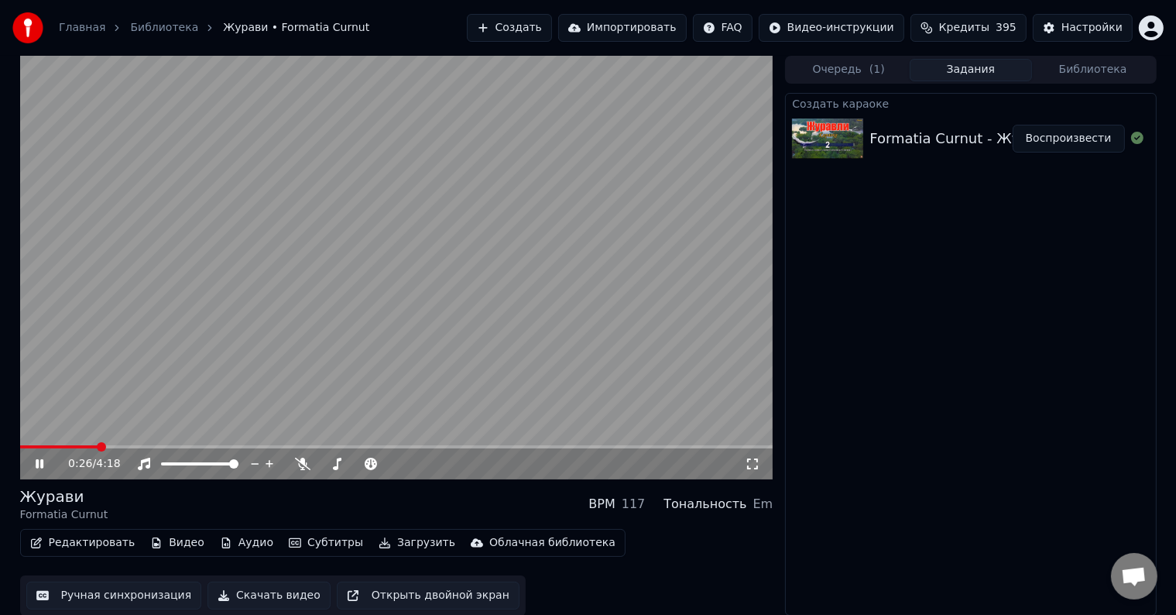
click at [43, 463] on icon at bounding box center [40, 463] width 8 height 9
click at [527, 29] on button "Создать" at bounding box center [509, 28] width 85 height 28
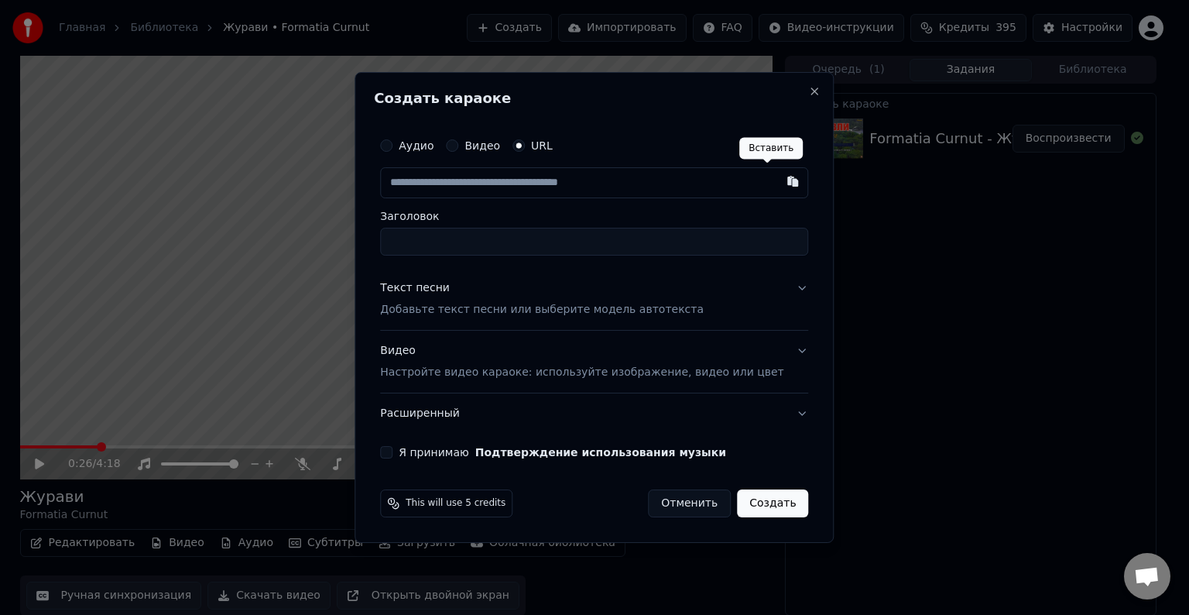
click at [778, 181] on button "button" at bounding box center [793, 181] width 31 height 28
type input "**********"
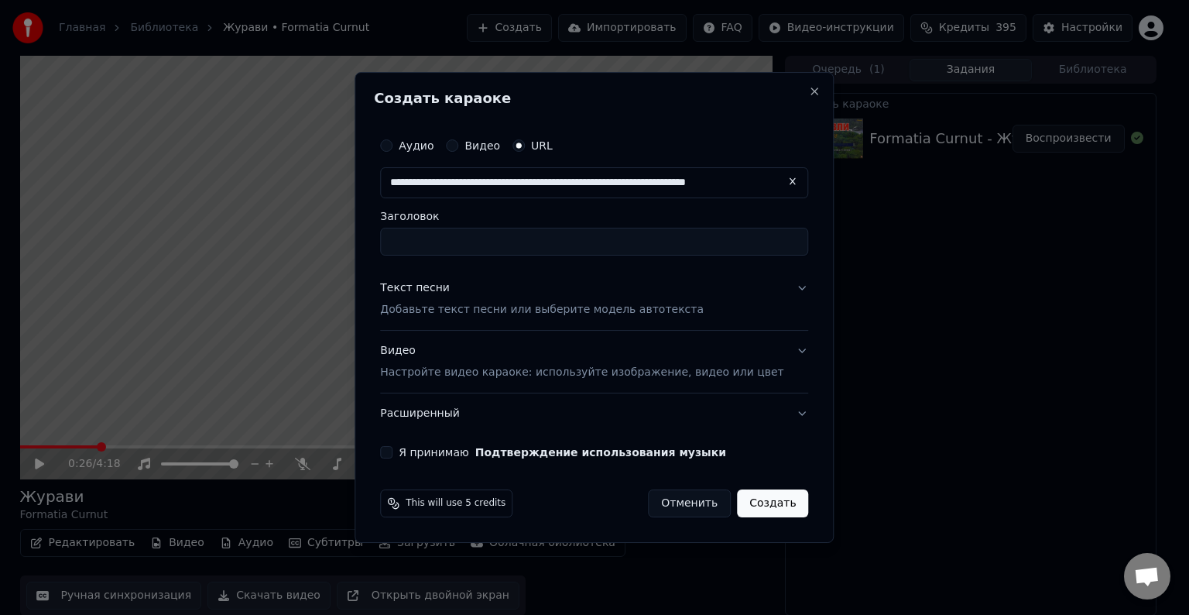
type input "**********"
click at [393, 454] on button "Я принимаю Подтверждение использования музыки" at bounding box center [386, 452] width 12 height 12
click at [783, 347] on button "Видео Настройте видео караоке: используйте изображение, видео или цвет" at bounding box center [594, 362] width 428 height 62
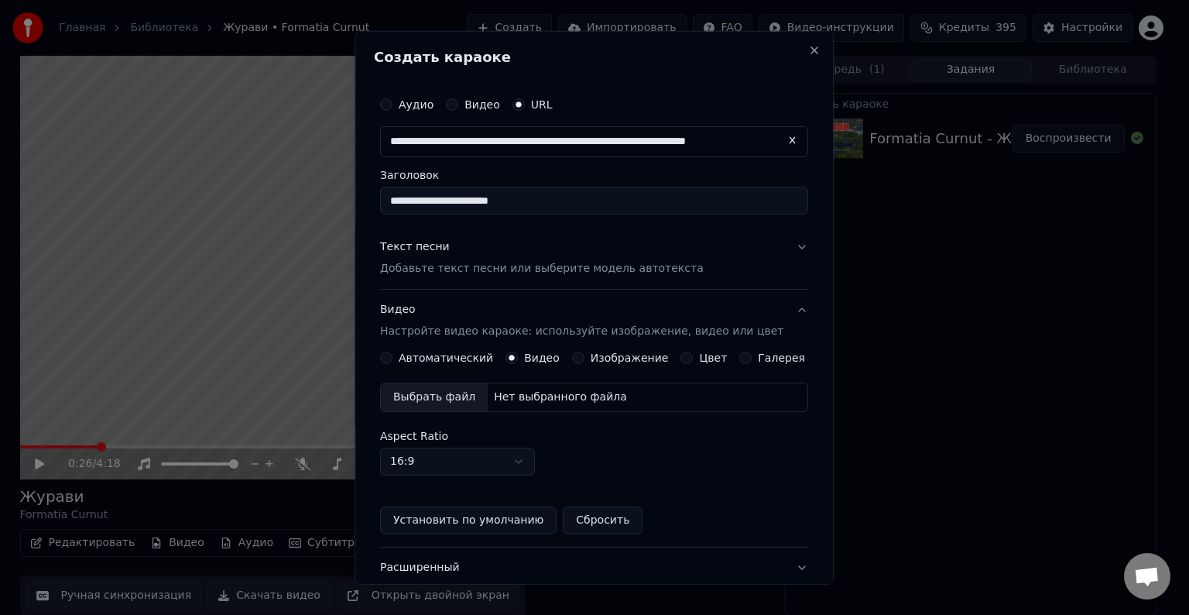
click at [403, 353] on div "Автоматический" at bounding box center [436, 358] width 113 height 12
click at [393, 357] on button "Автоматический" at bounding box center [386, 358] width 12 height 12
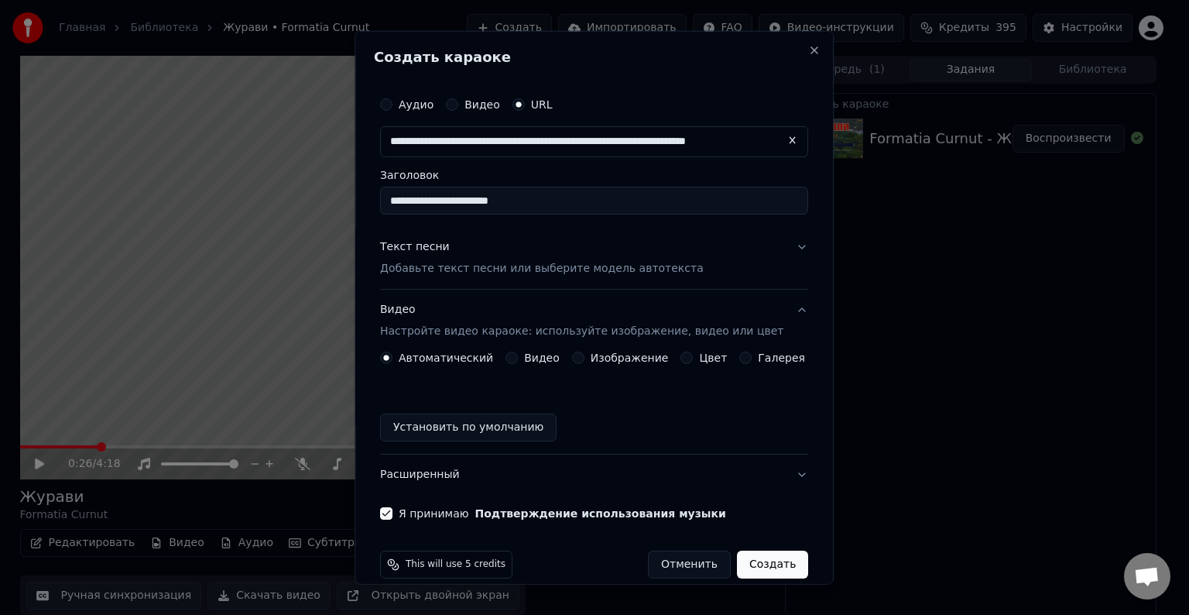
click at [758, 569] on button "Создать" at bounding box center [772, 565] width 71 height 28
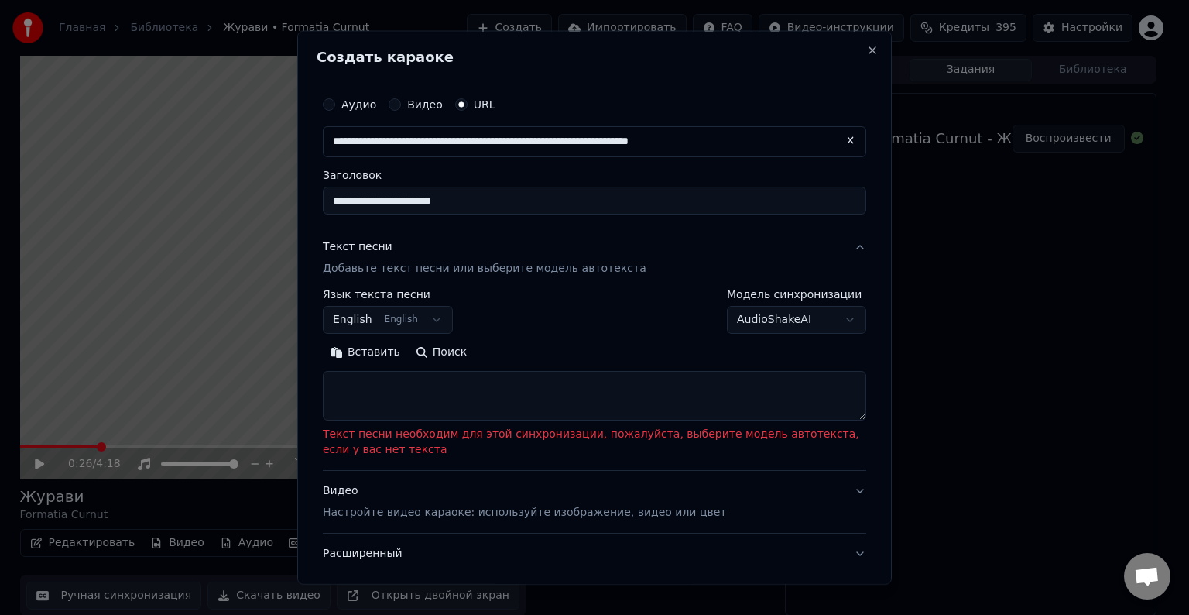
click at [369, 393] on textarea at bounding box center [595, 396] width 544 height 50
click at [360, 354] on button "Вставить" at bounding box center [365, 352] width 85 height 25
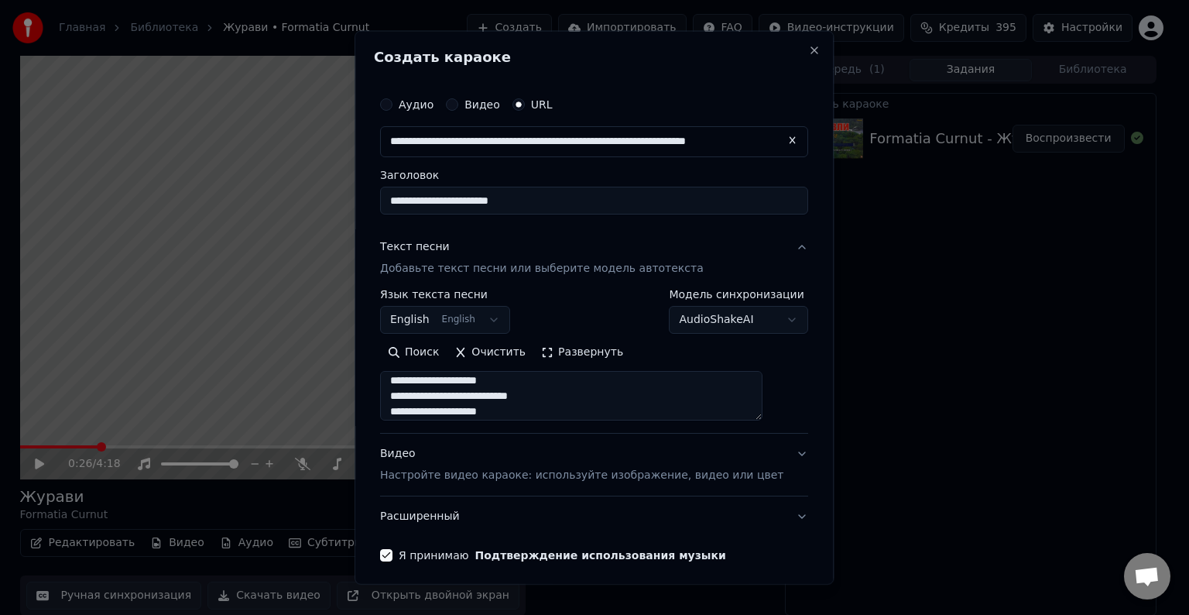
scroll to position [985, 0]
type textarea "**********"
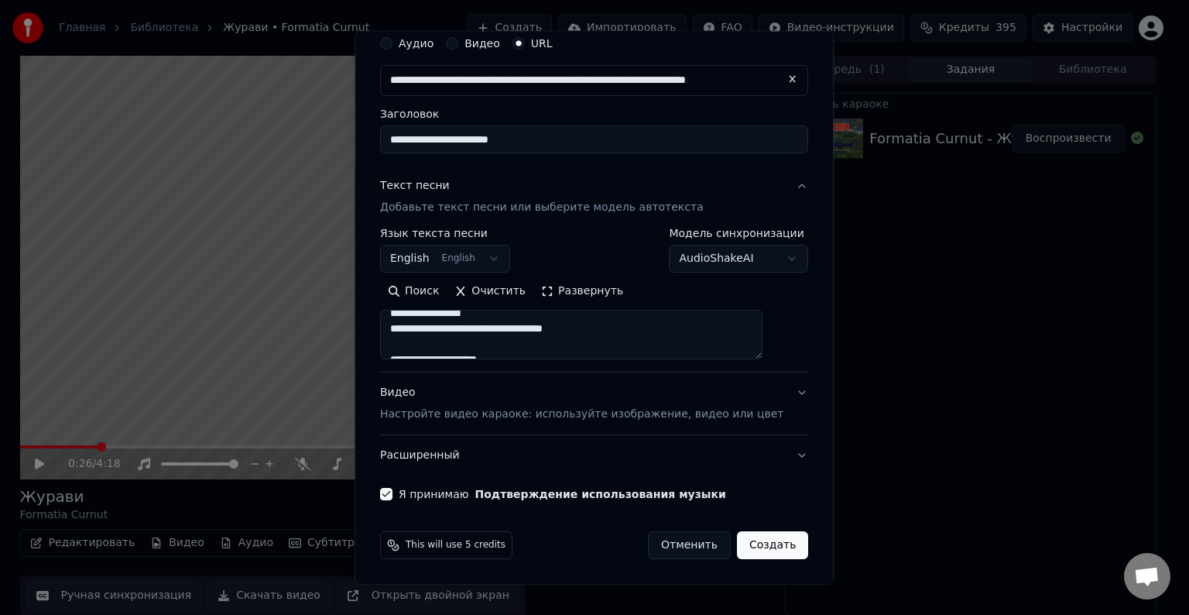
scroll to position [0, 0]
click at [737, 548] on button "Создать" at bounding box center [772, 545] width 71 height 28
select select "**"
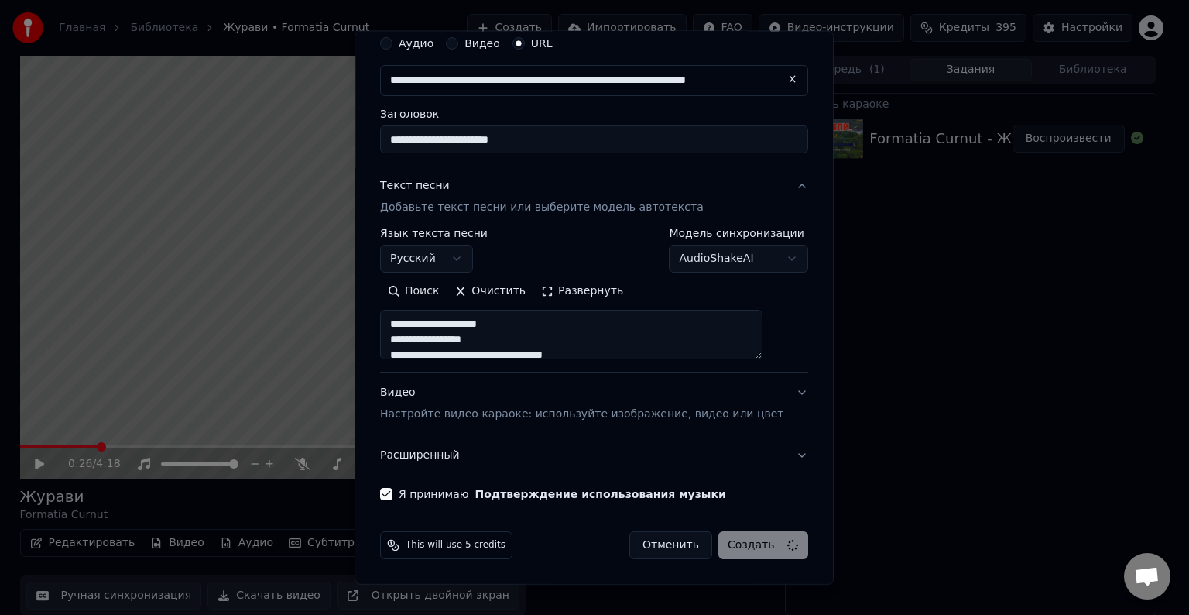
type textarea "**********"
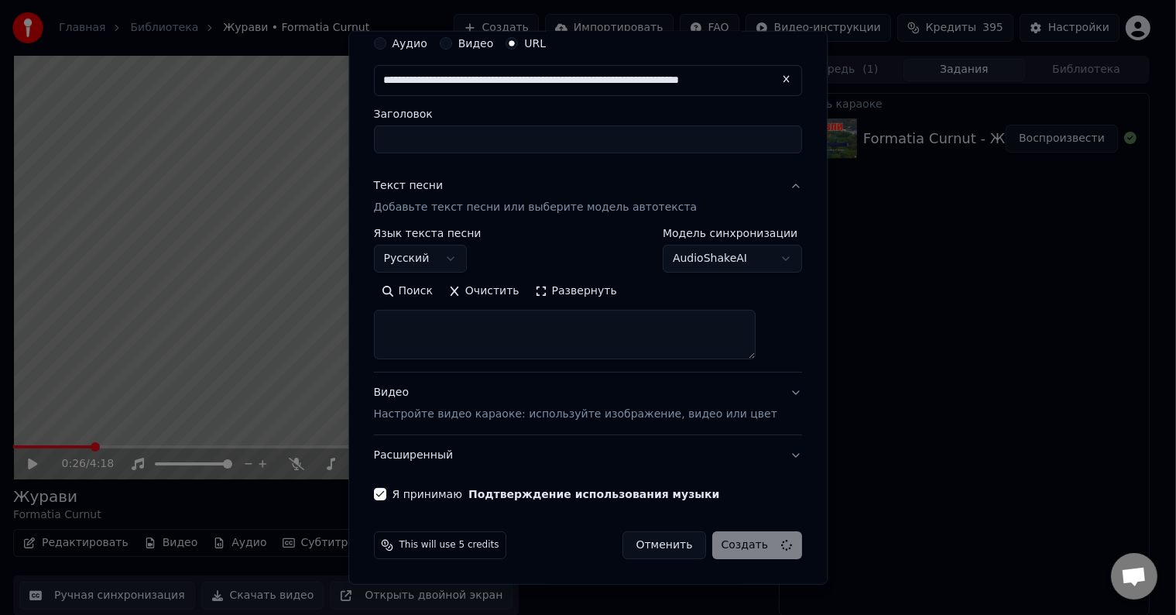
select select
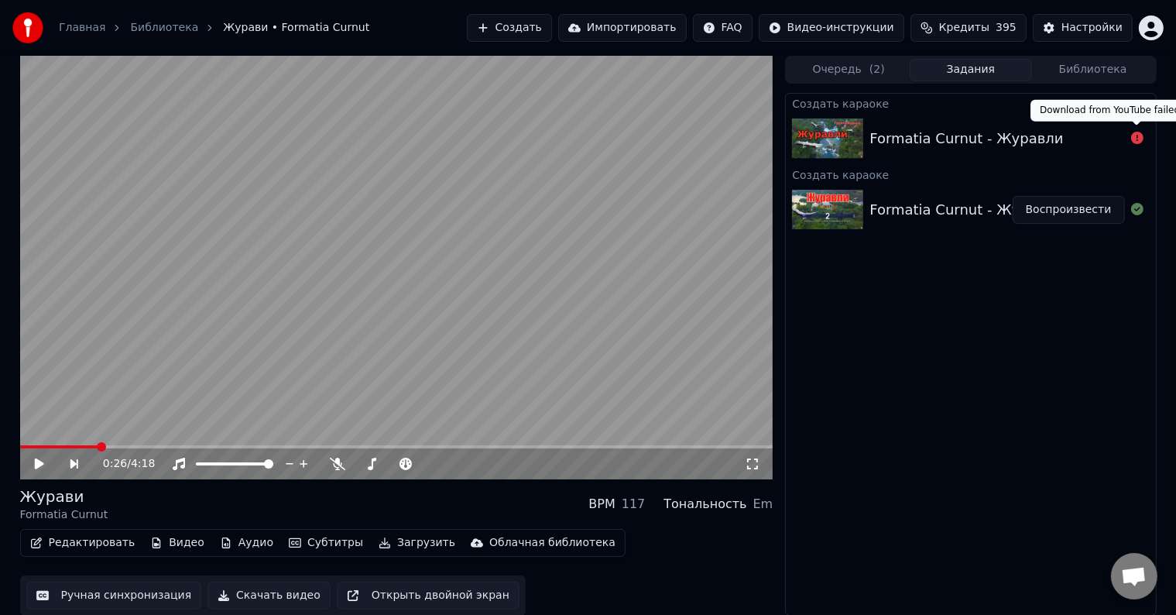
click at [1137, 139] on icon at bounding box center [1137, 138] width 12 height 12
click at [523, 24] on button "Создать" at bounding box center [509, 28] width 85 height 28
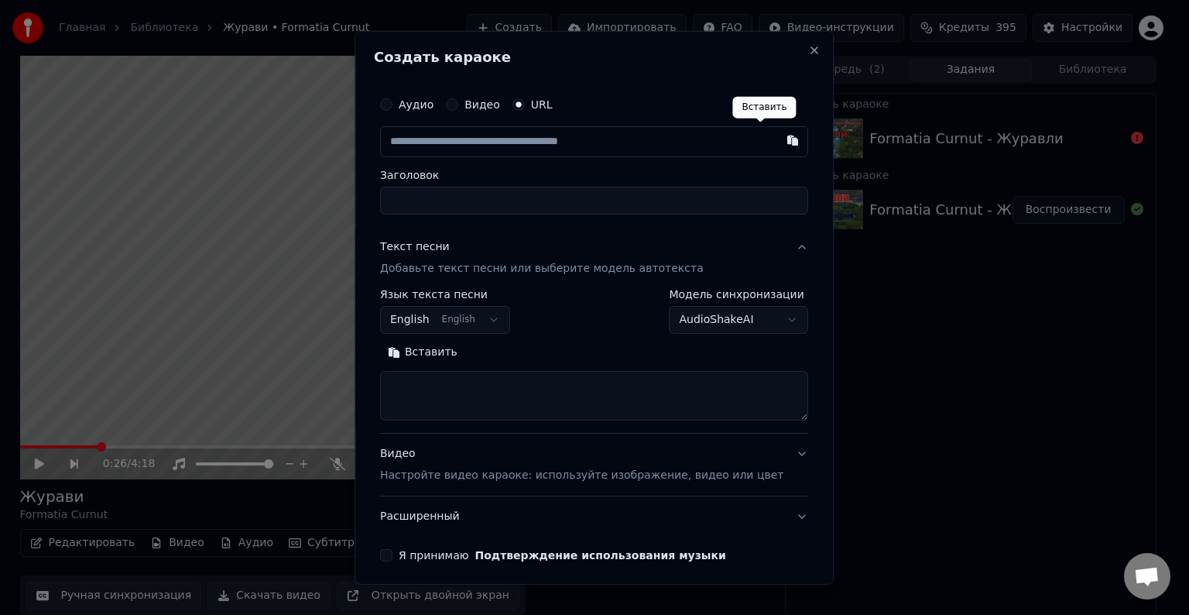
click at [778, 142] on button "button" at bounding box center [793, 140] width 31 height 28
type input "**********"
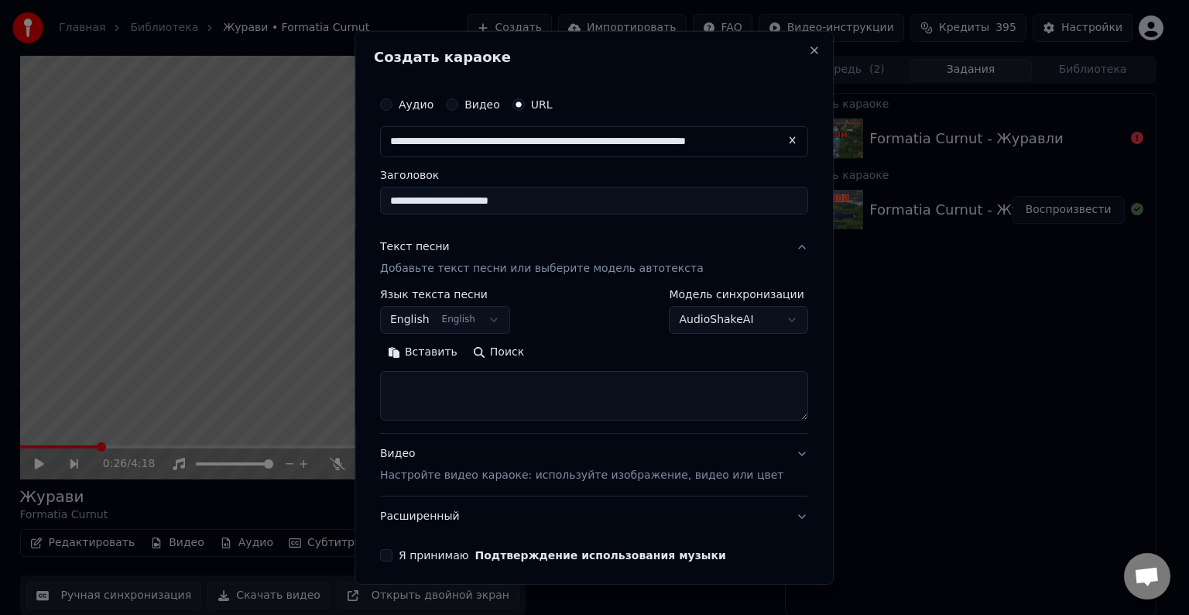
click at [615, 266] on p "Добавьте текст песни или выберите модель автотекста" at bounding box center [542, 268] width 324 height 15
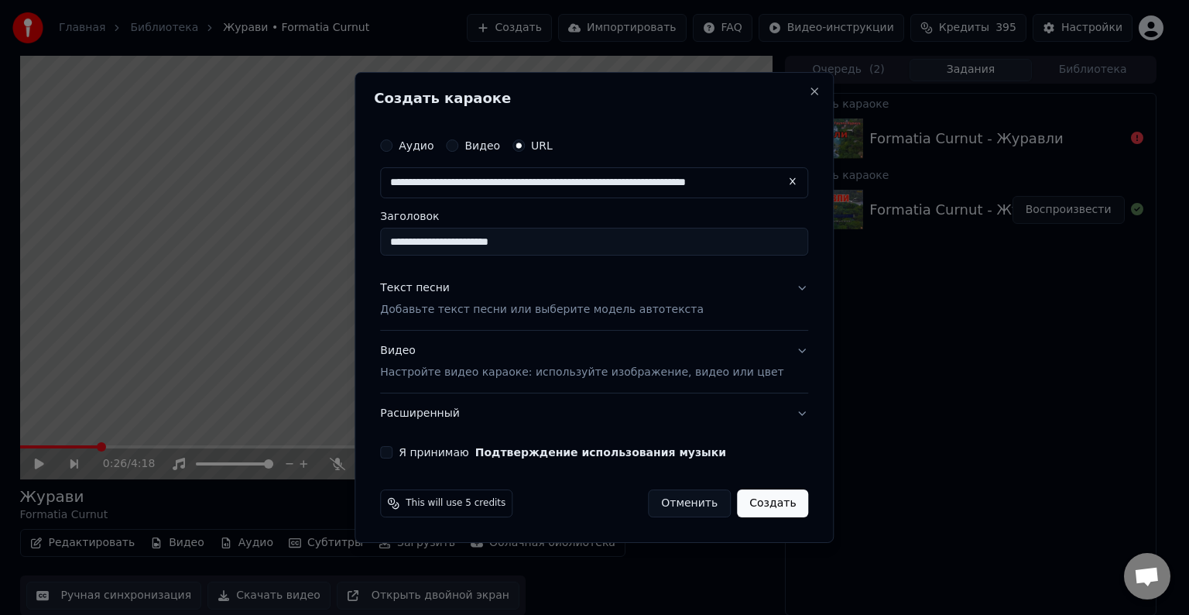
click at [780, 285] on button "Текст песни Добавьте текст песни или выберите модель автотекста" at bounding box center [594, 299] width 428 height 62
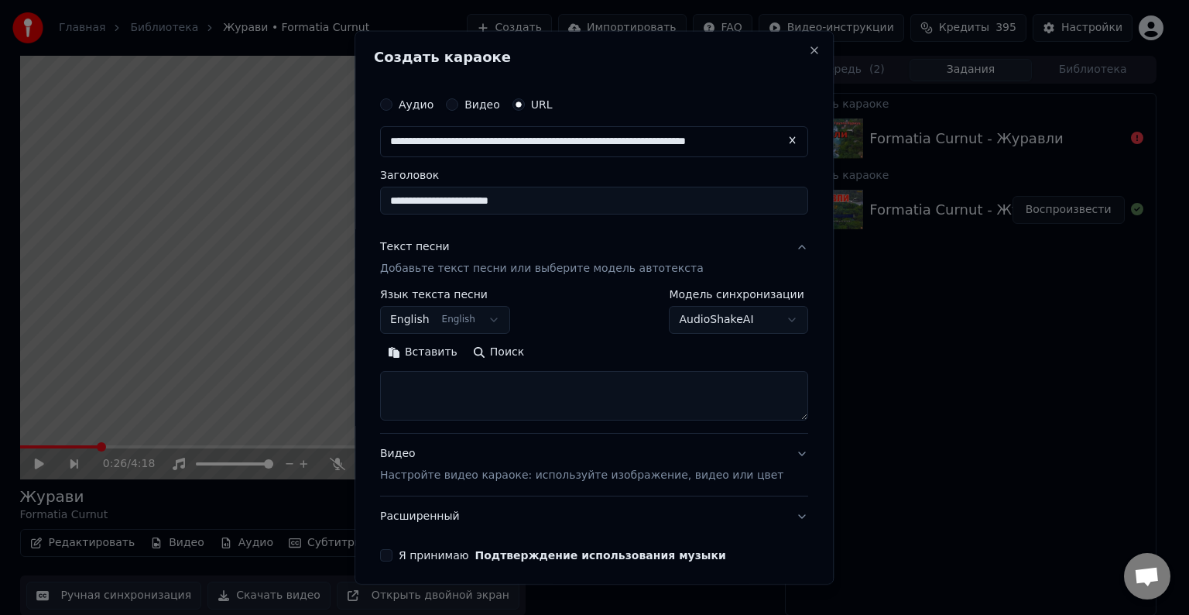
click at [455, 352] on button "Вставить" at bounding box center [422, 352] width 85 height 25
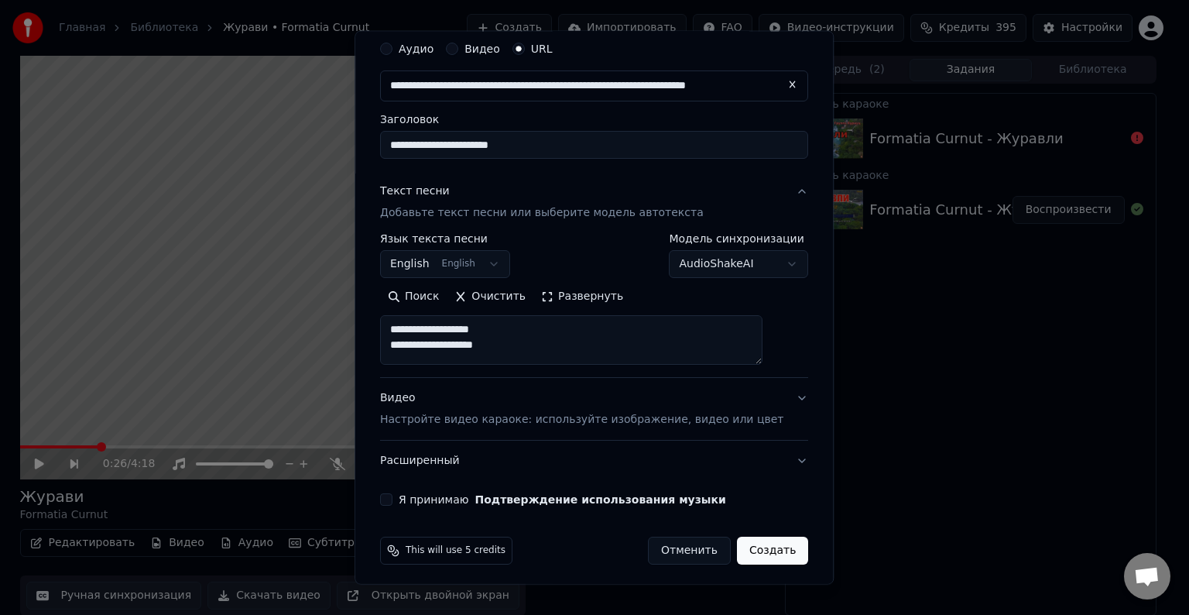
type textarea "**********"
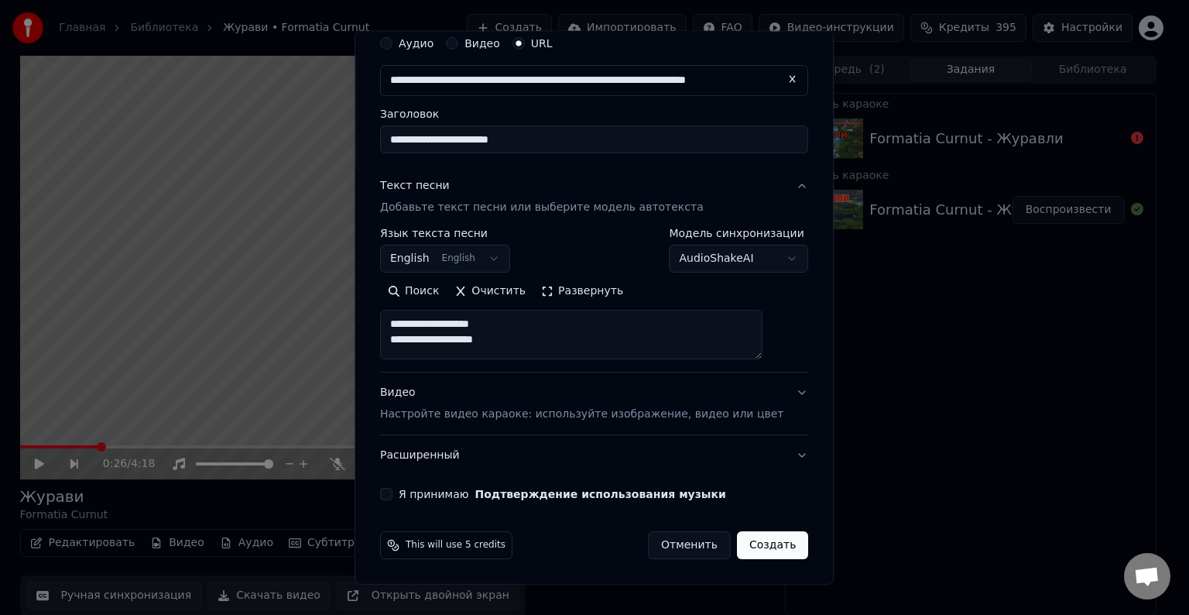
click at [409, 495] on div "Я принимаю Подтверждение использования музыки" at bounding box center [594, 494] width 428 height 12
click at [504, 254] on body "**********" at bounding box center [588, 307] width 1176 height 615
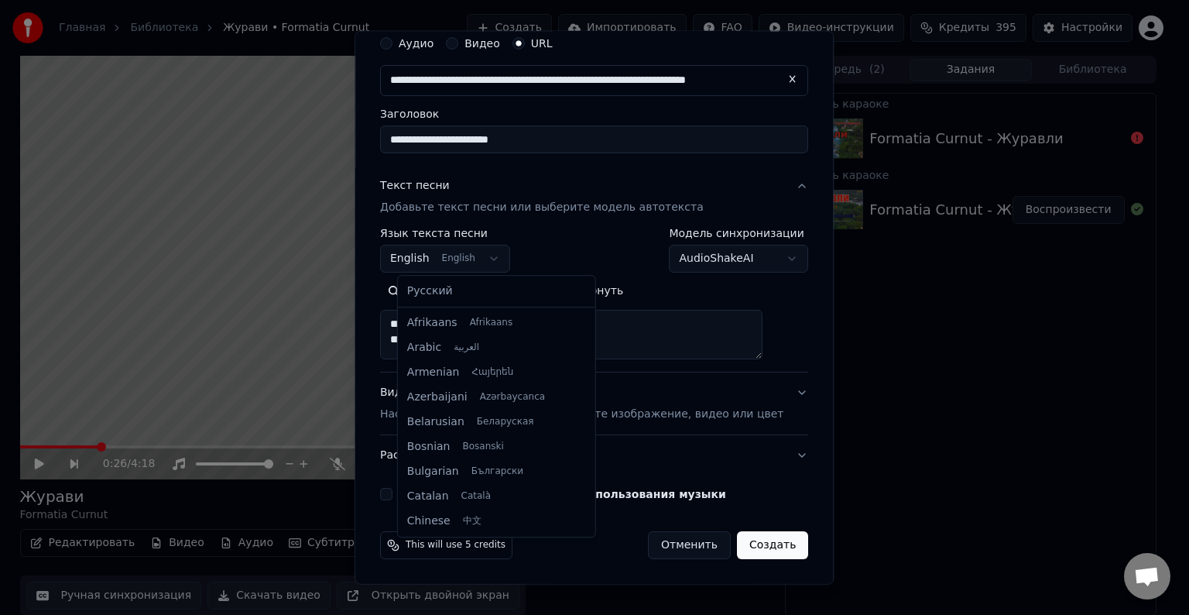
scroll to position [124, 0]
select select "**"
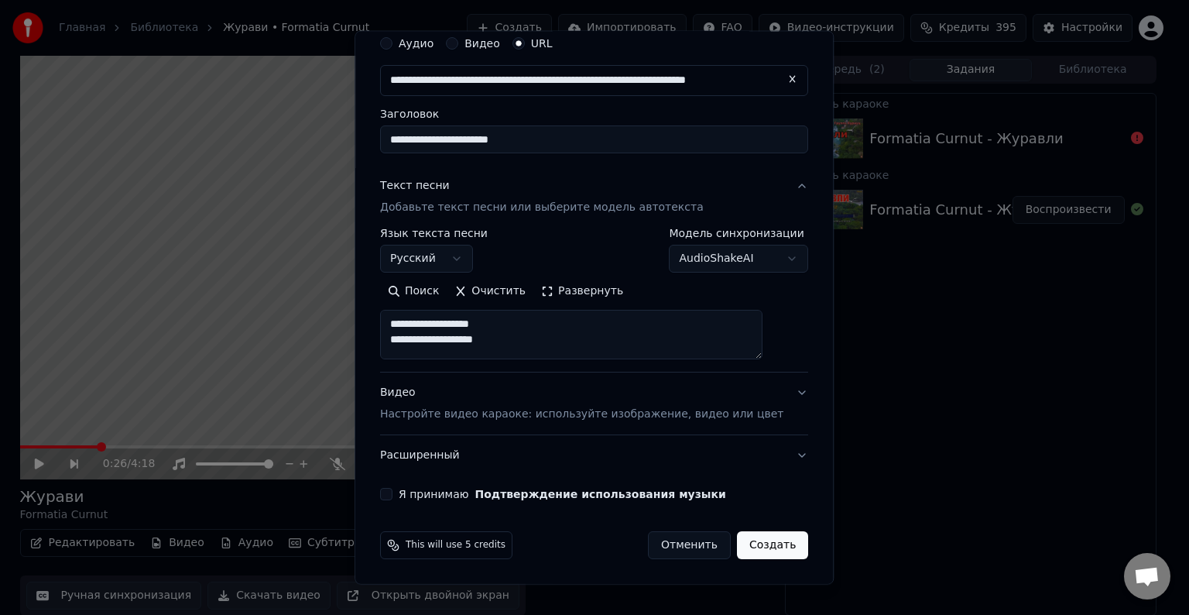
click at [393, 489] on button "Я принимаю Подтверждение использования музыки" at bounding box center [386, 494] width 12 height 12
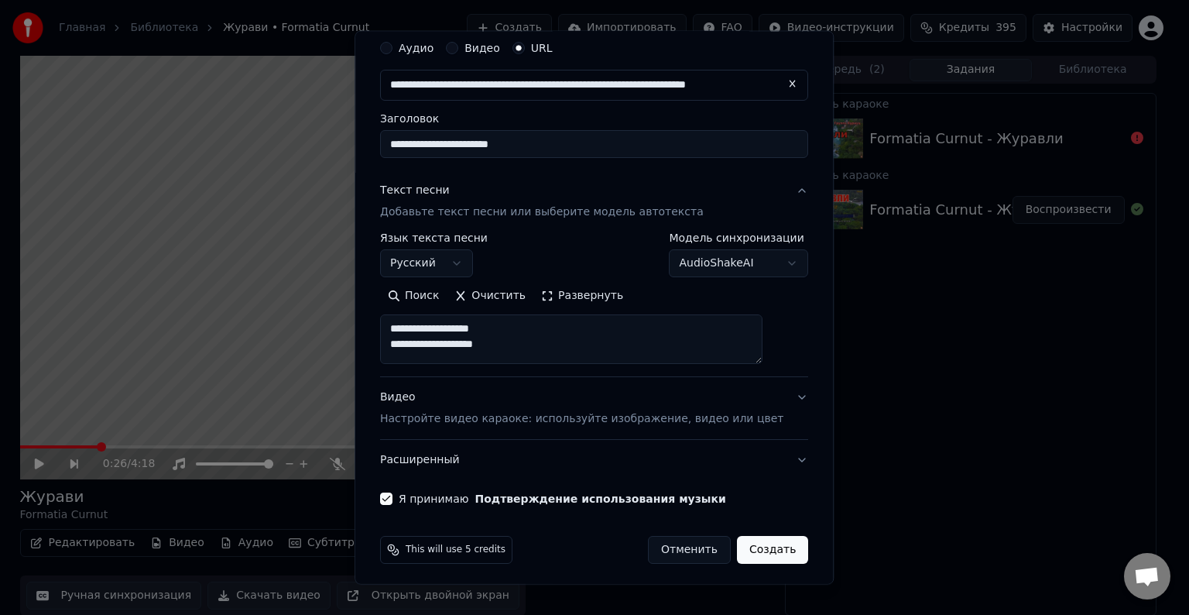
scroll to position [61, 0]
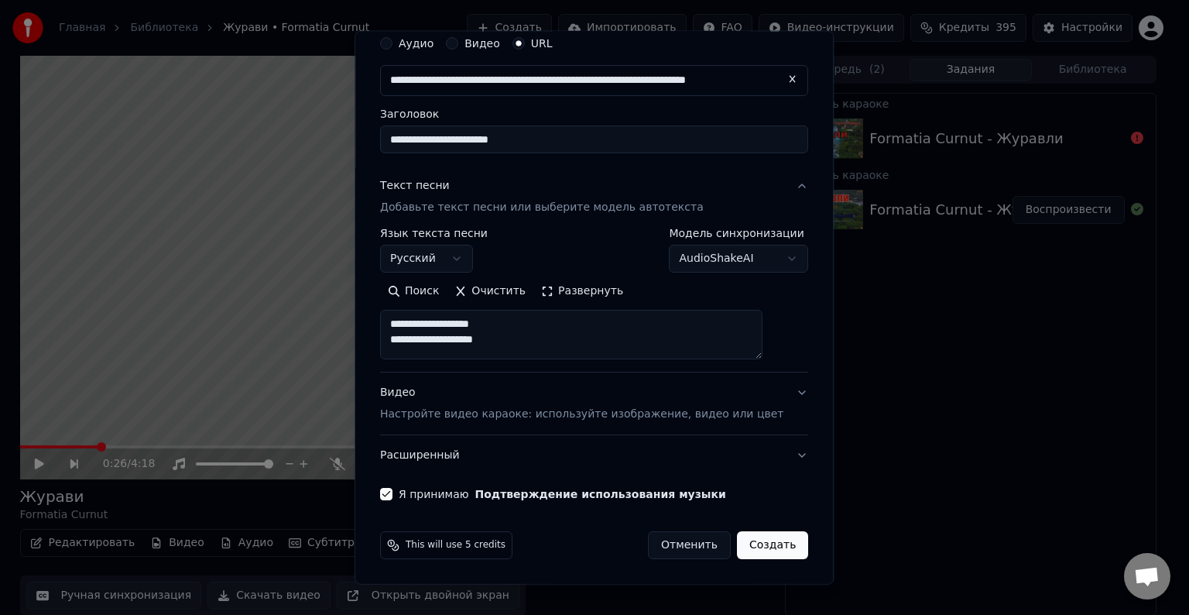
click at [774, 390] on button "Видео Настройте видео караоке: используйте изображение, видео или цвет" at bounding box center [594, 403] width 428 height 62
type textarea "**********"
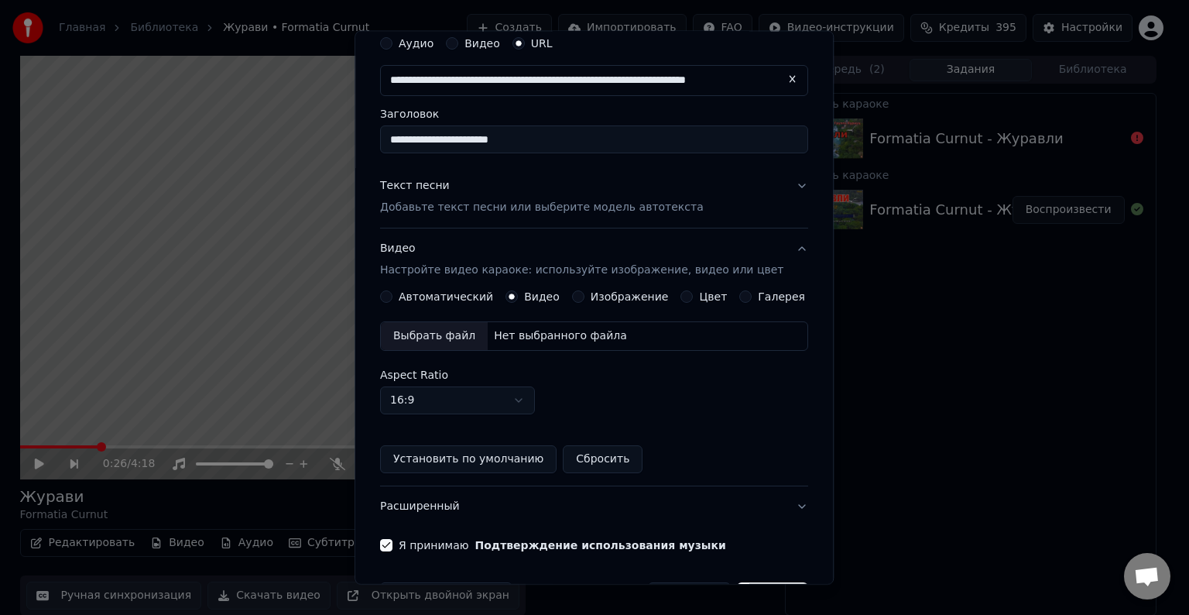
click at [393, 297] on button "Автоматический" at bounding box center [386, 296] width 12 height 12
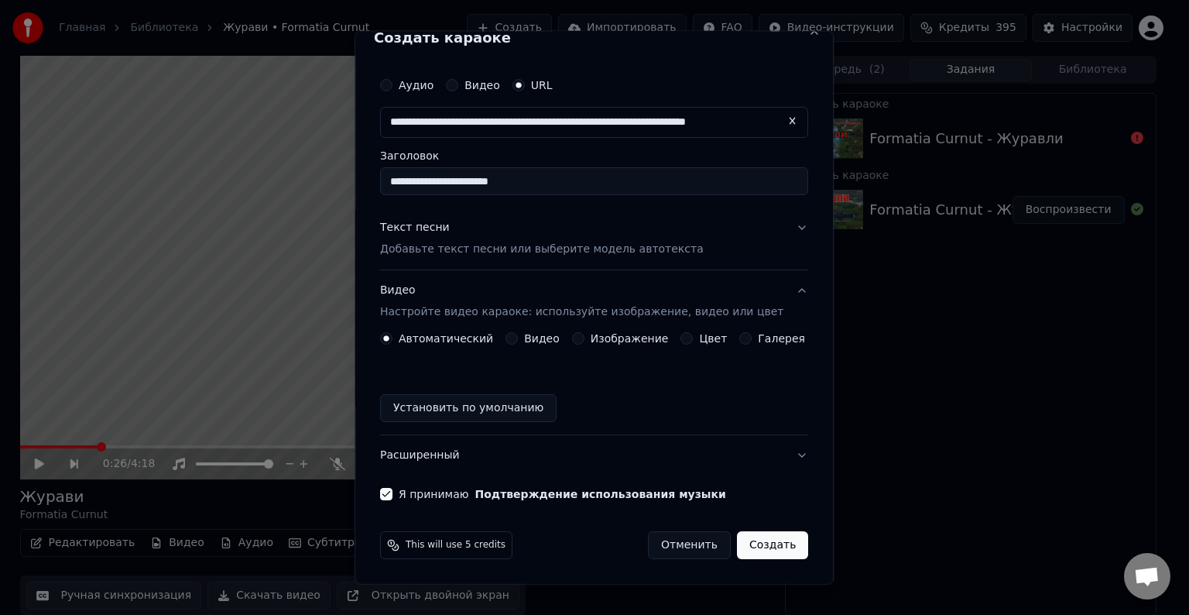
click at [742, 548] on button "Создать" at bounding box center [772, 545] width 71 height 28
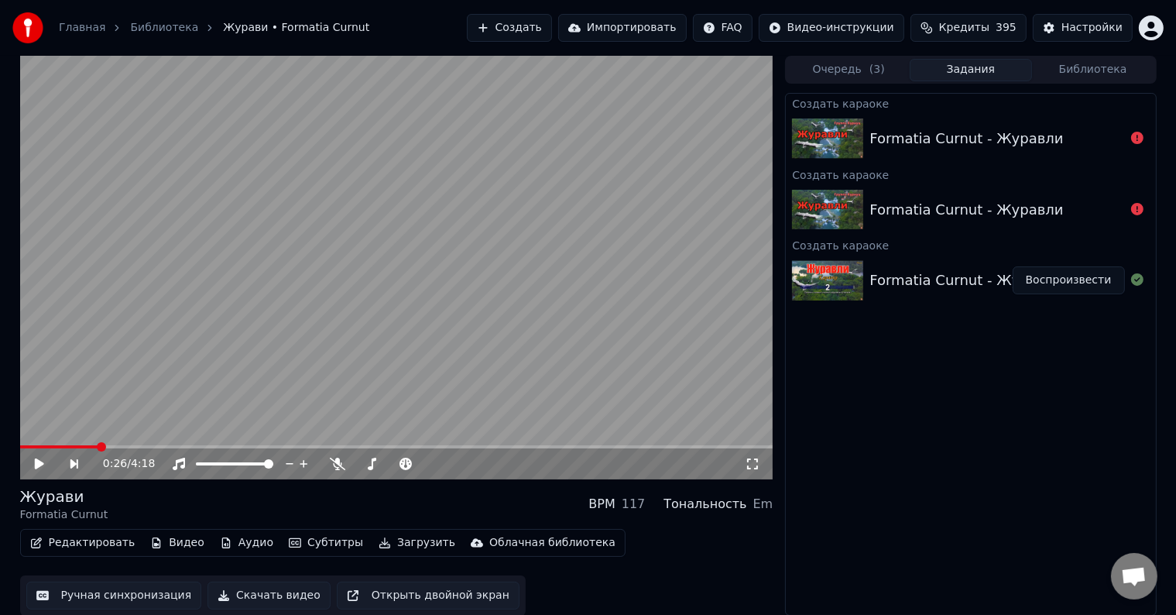
click at [537, 25] on button "Создать" at bounding box center [509, 28] width 85 height 28
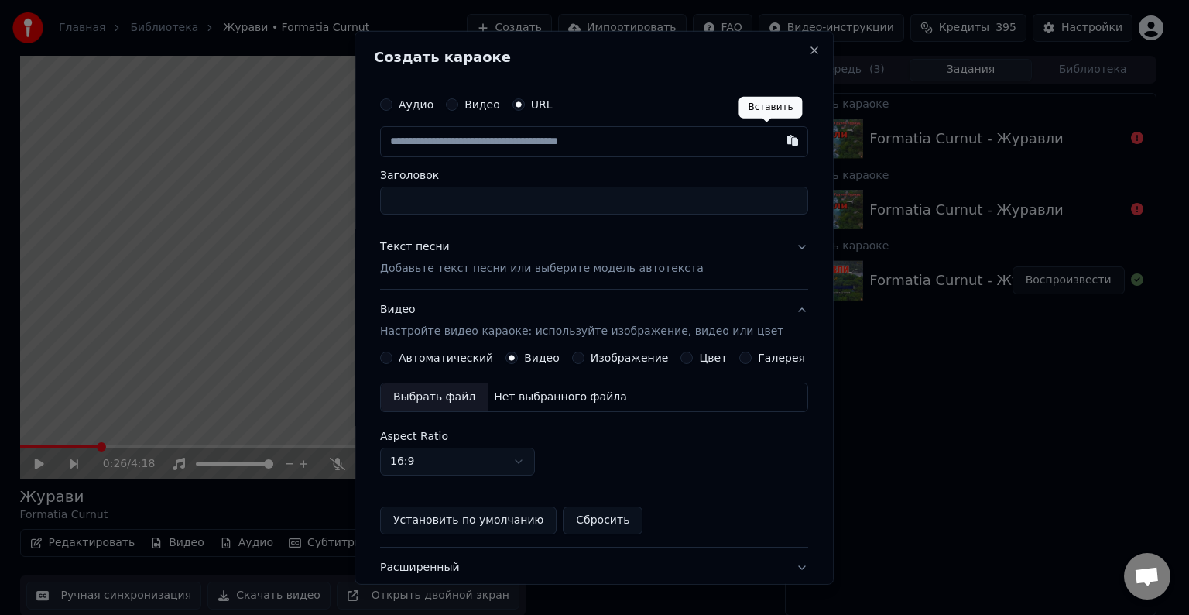
click at [778, 139] on button "button" at bounding box center [793, 140] width 31 height 28
type input "**********"
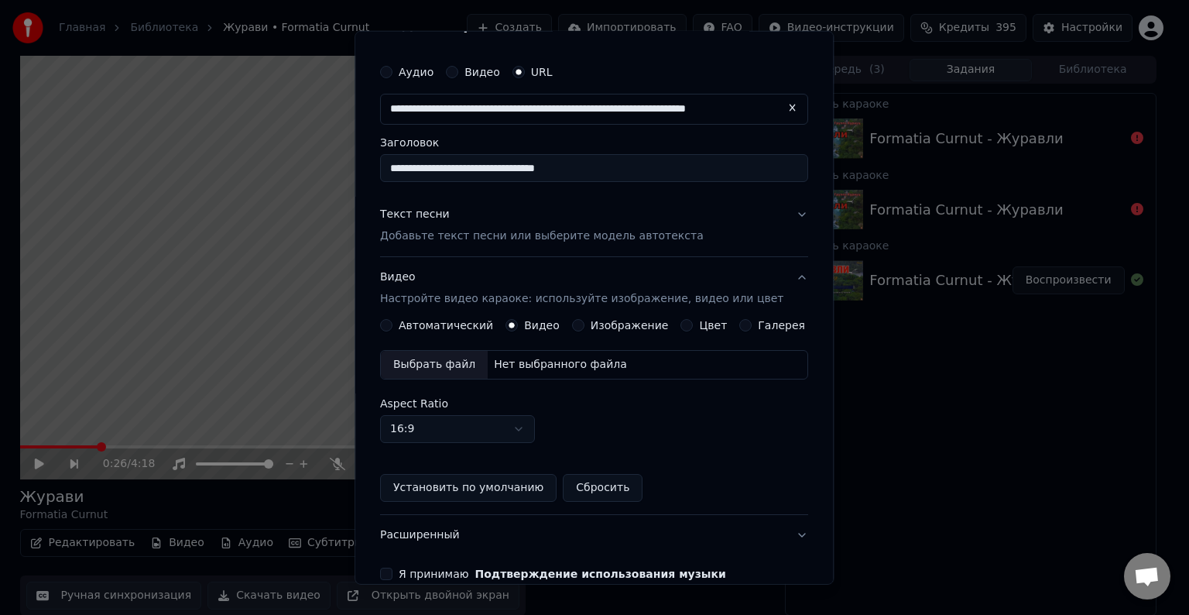
scroll to position [112, 0]
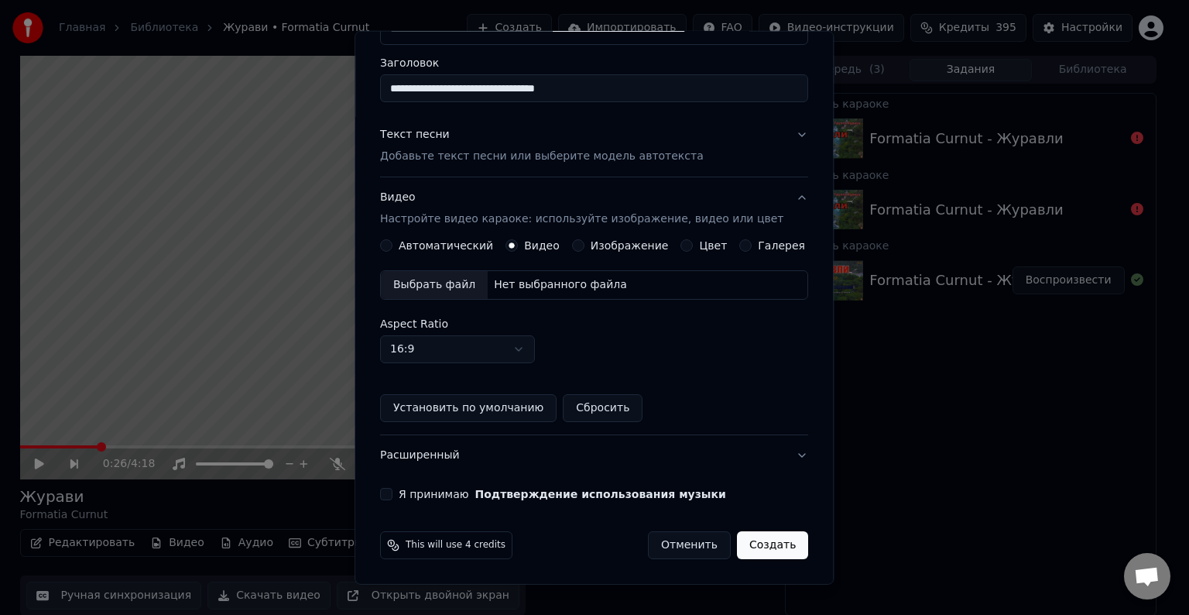
click at [393, 495] on button "Я принимаю Подтверждение использования музыки" at bounding box center [386, 494] width 12 height 12
click at [393, 245] on button "Автоматический" at bounding box center [386, 245] width 12 height 12
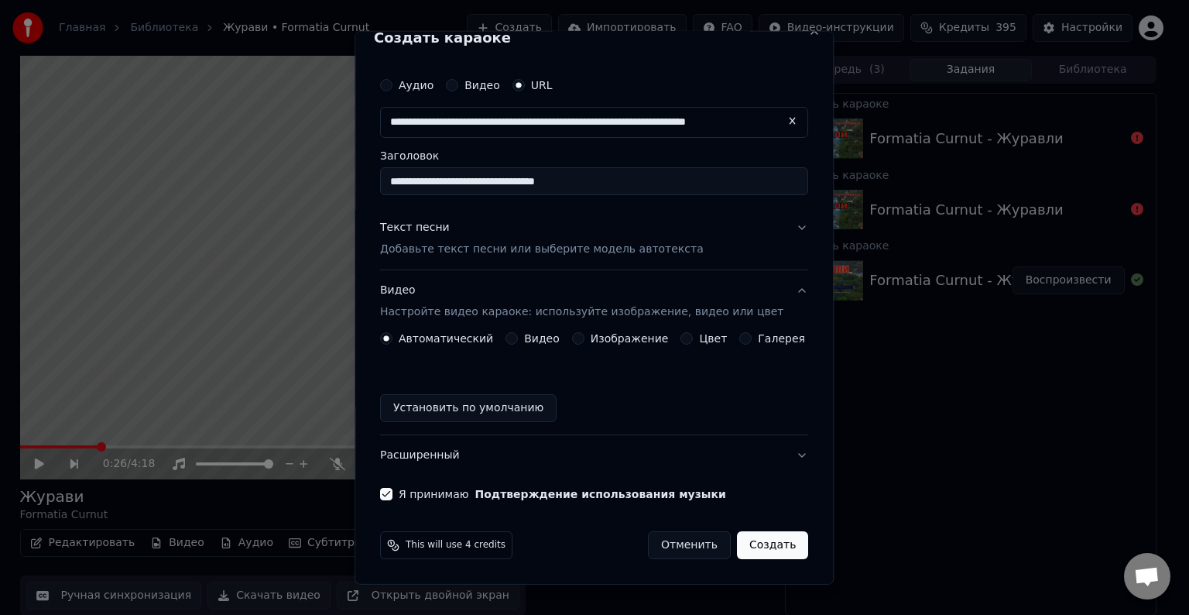
click at [759, 545] on button "Создать" at bounding box center [772, 545] width 71 height 28
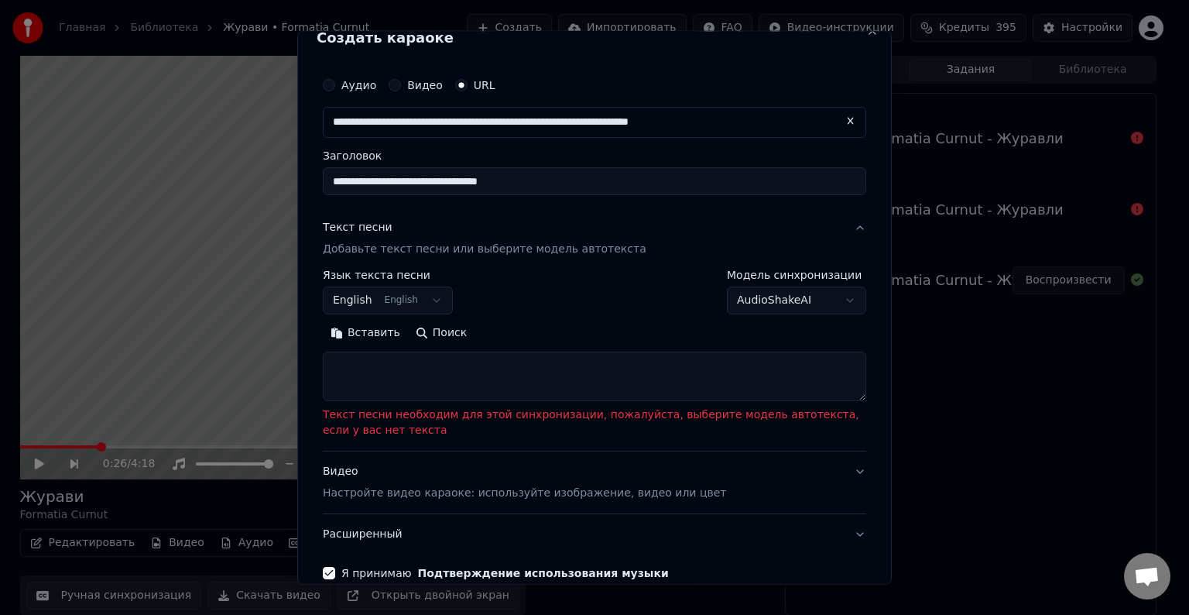
click at [356, 368] on textarea at bounding box center [595, 377] width 544 height 50
click at [431, 331] on button "Поиск" at bounding box center [441, 333] width 67 height 25
click at [451, 330] on button "Поиск" at bounding box center [441, 333] width 67 height 25
click at [368, 334] on button "Вставить" at bounding box center [365, 333] width 85 height 25
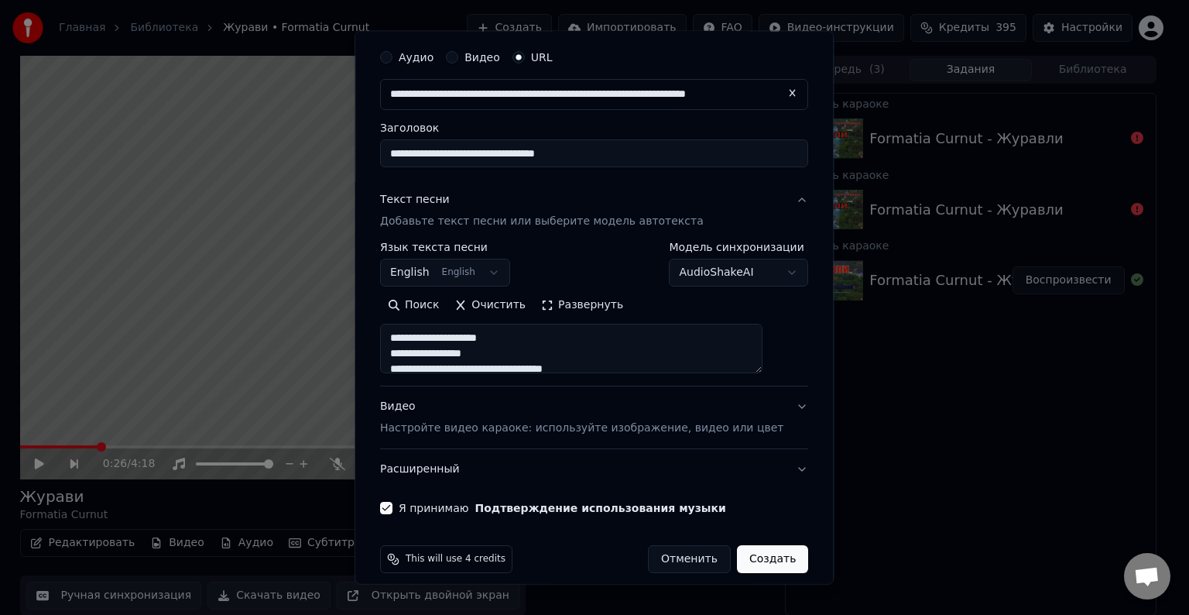
scroll to position [61, 0]
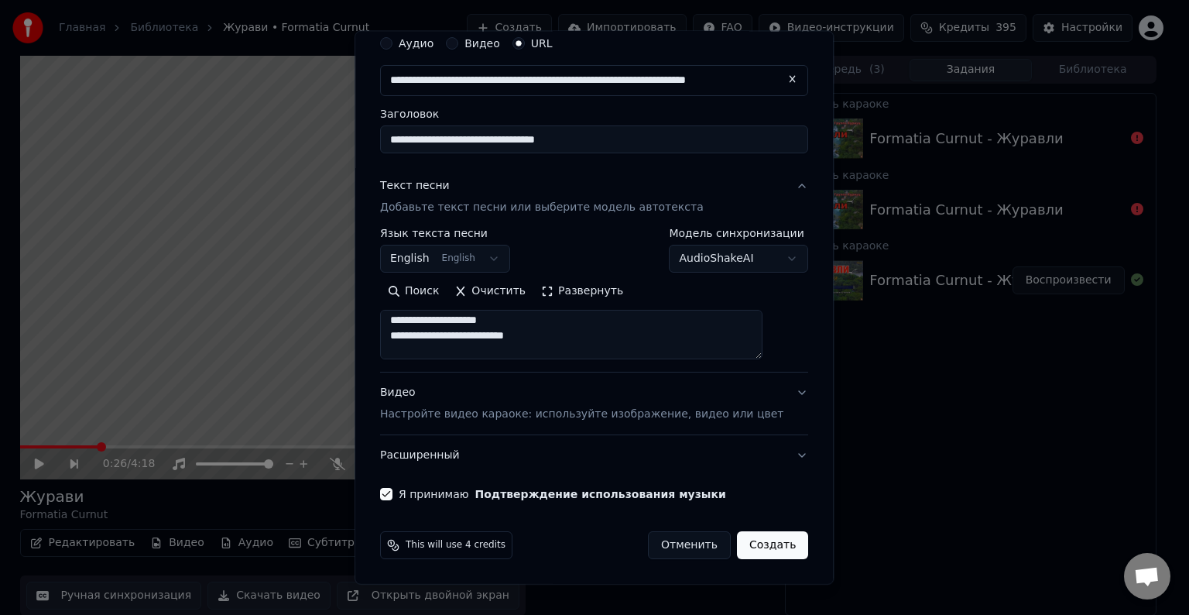
type textarea "**********"
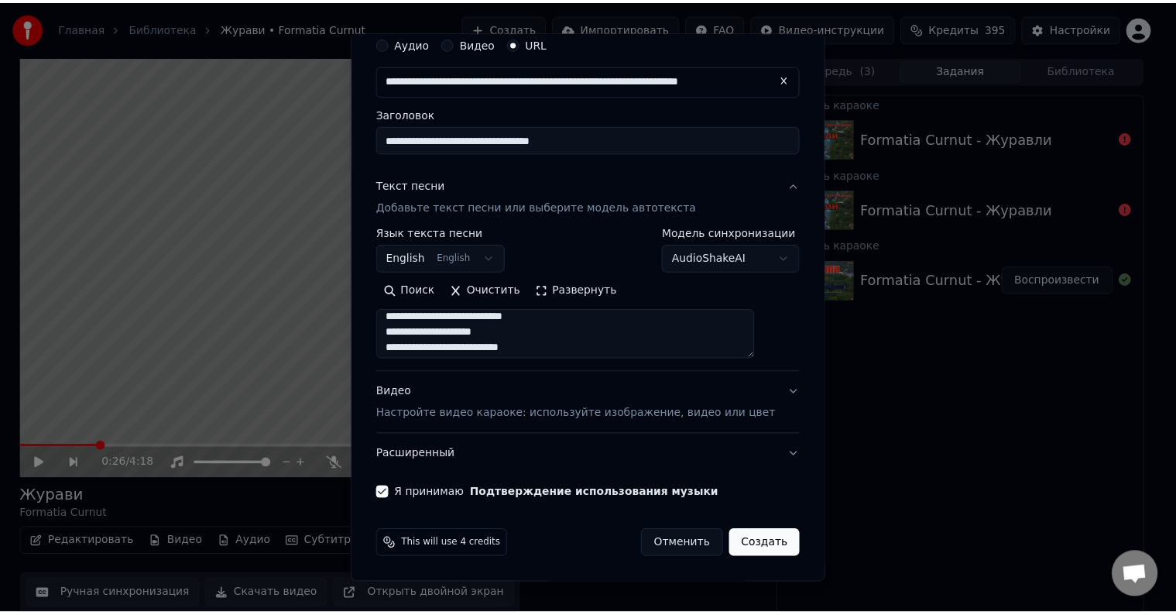
scroll to position [985, 0]
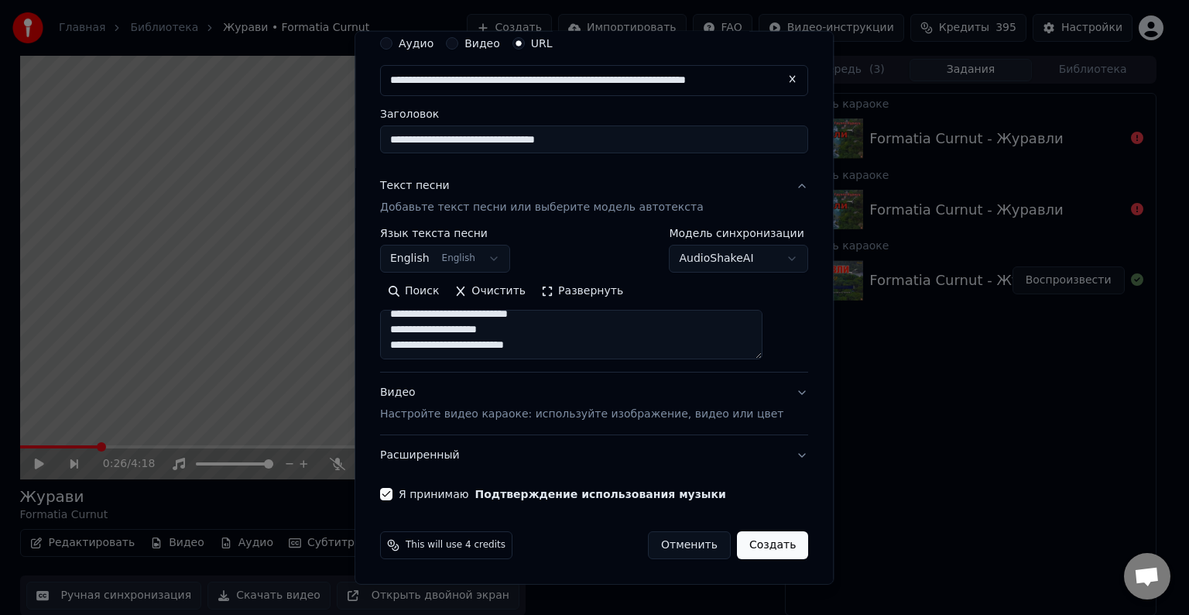
click at [755, 542] on button "Создать" at bounding box center [772, 545] width 71 height 28
select select "**"
type textarea "**********"
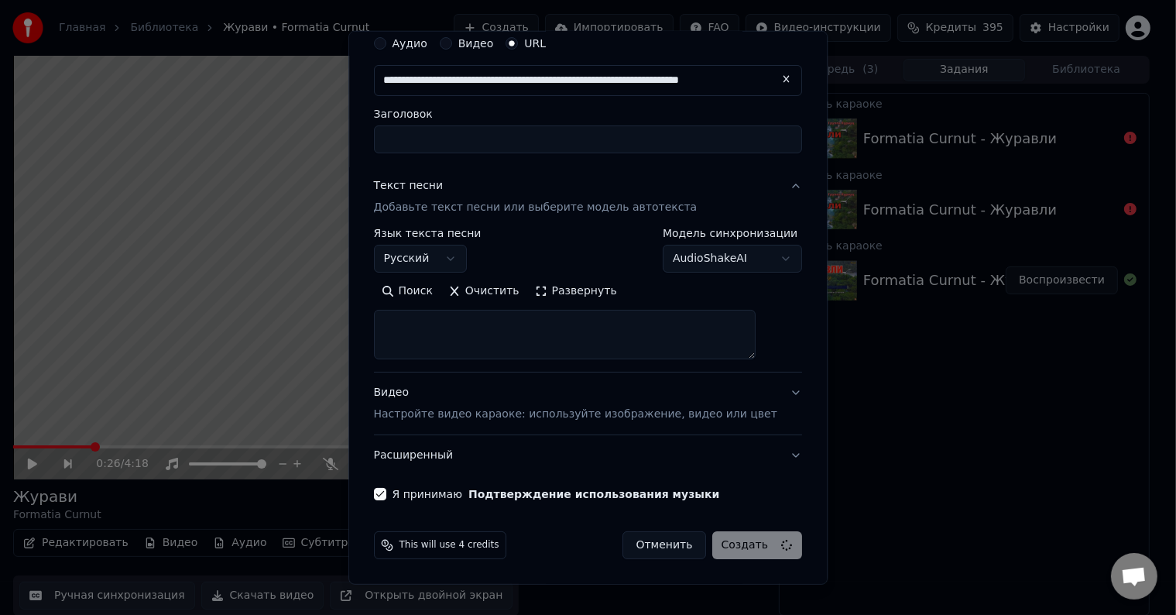
scroll to position [0, 0]
select select
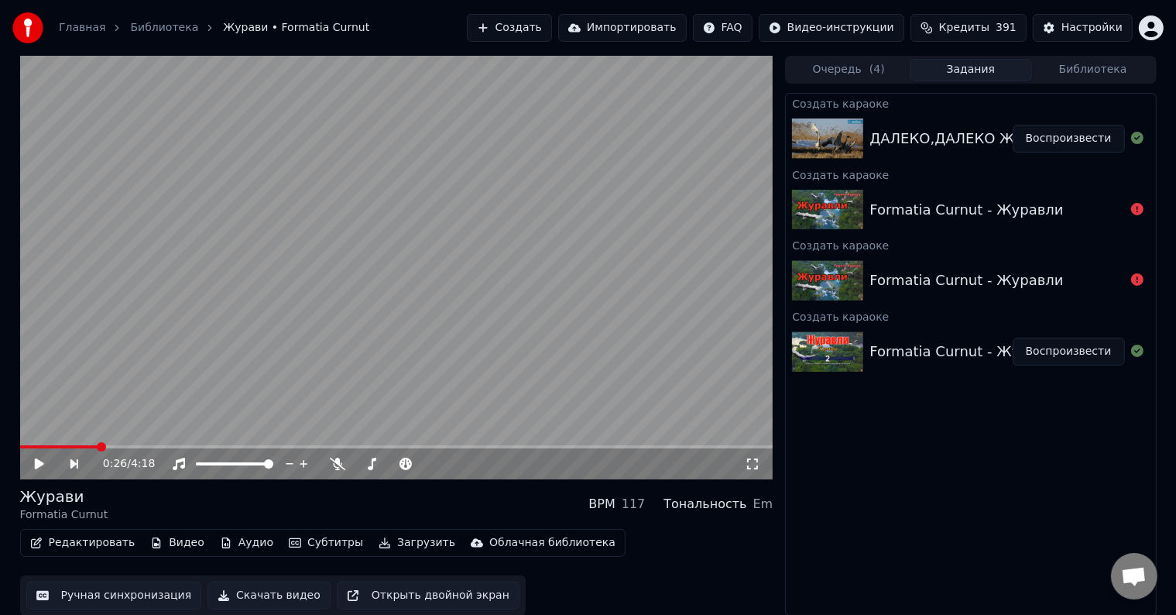
click at [1081, 139] on button "Воспроизвести" at bounding box center [1069, 139] width 112 height 28
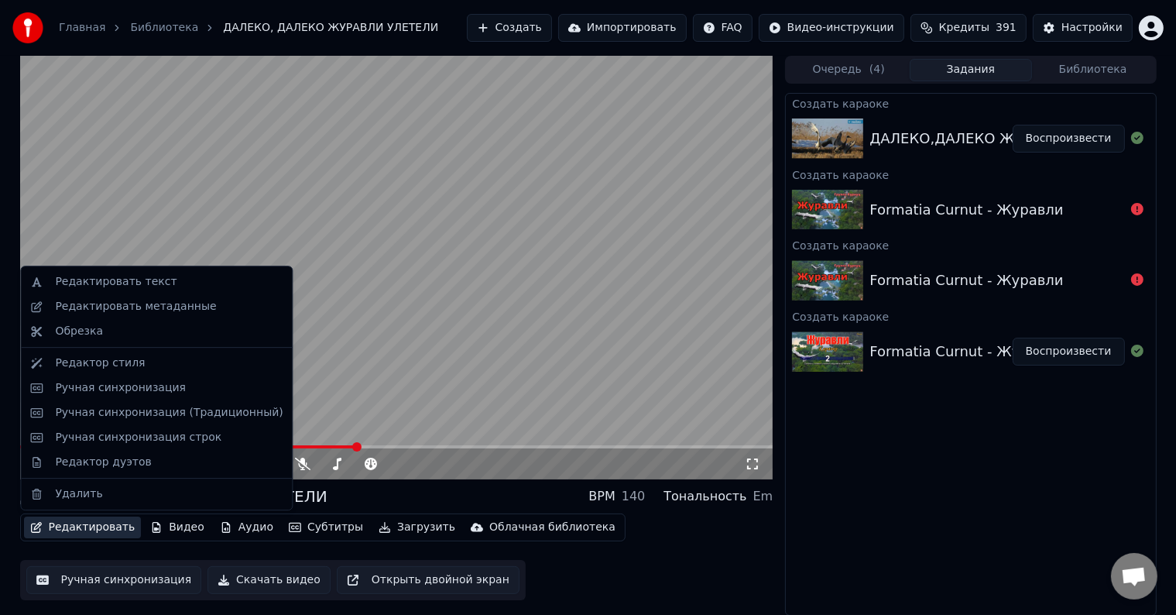
click at [91, 525] on button "Редактировать" at bounding box center [83, 528] width 118 height 22
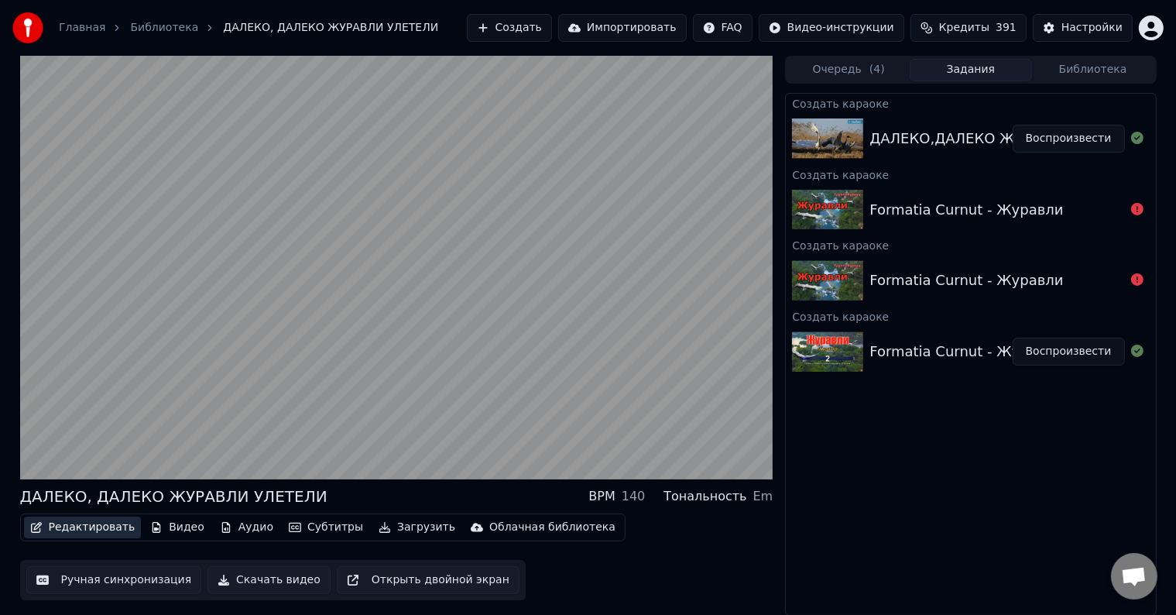
click at [103, 530] on button "Редактировать" at bounding box center [83, 528] width 118 height 22
click at [234, 530] on button "Аудио" at bounding box center [247, 528] width 66 height 22
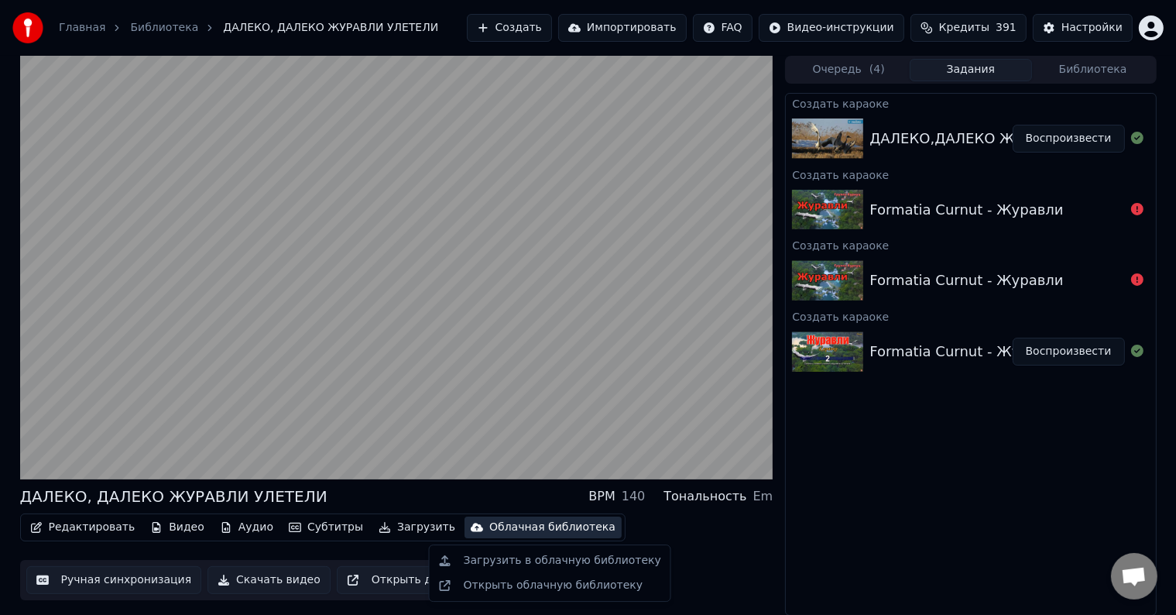
click at [747, 495] on div "Тональность" at bounding box center [705, 496] width 83 height 19
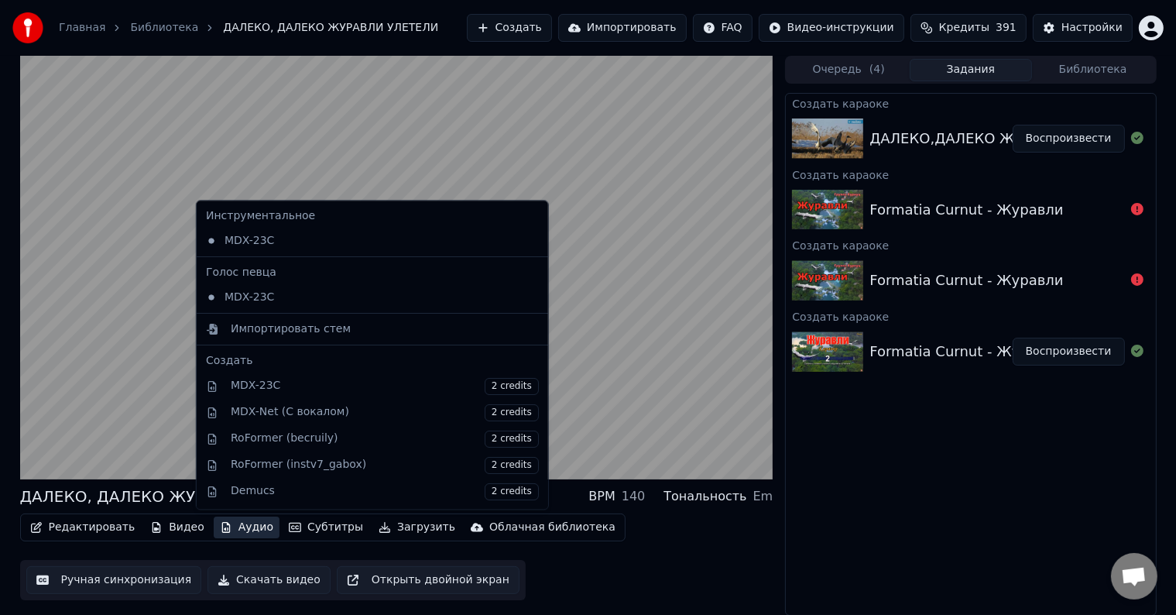
click at [242, 531] on button "Аудио" at bounding box center [247, 528] width 66 height 22
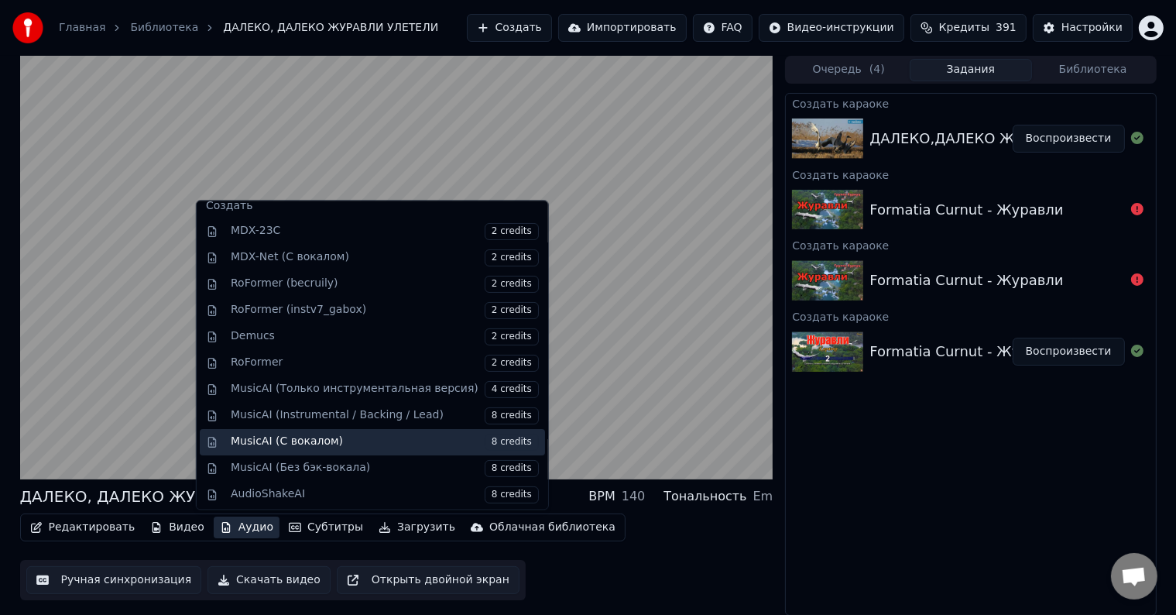
scroll to position [156, 0]
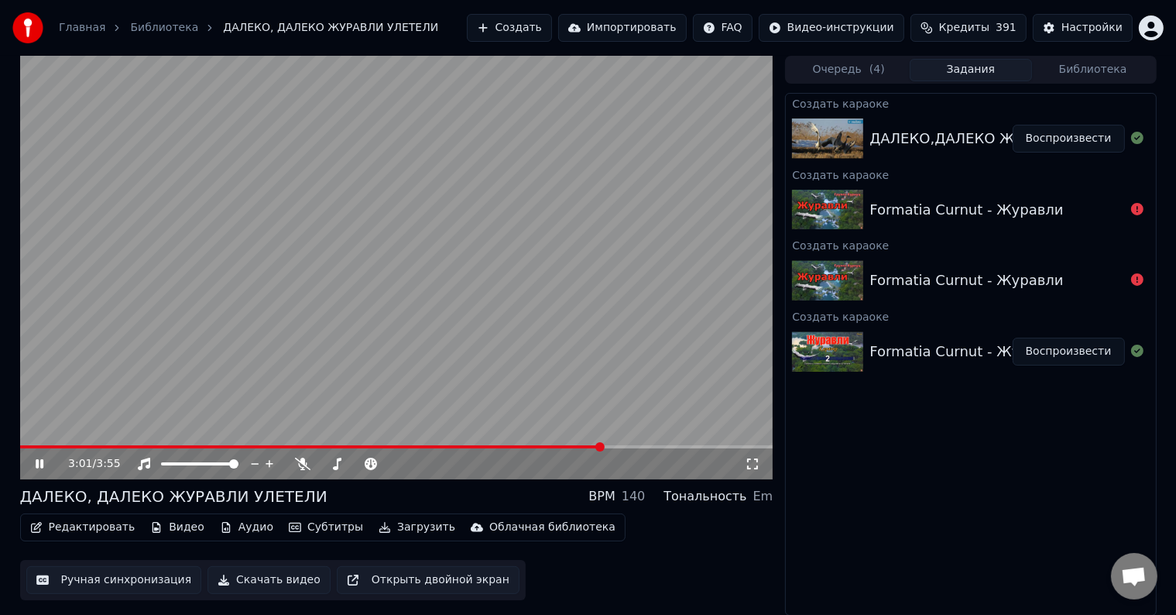
click at [671, 536] on div "Редактировать Видео Аудио Субтитры Загрузить Облачная библиотека Ручная синхрон…" at bounding box center [396, 556] width 753 height 87
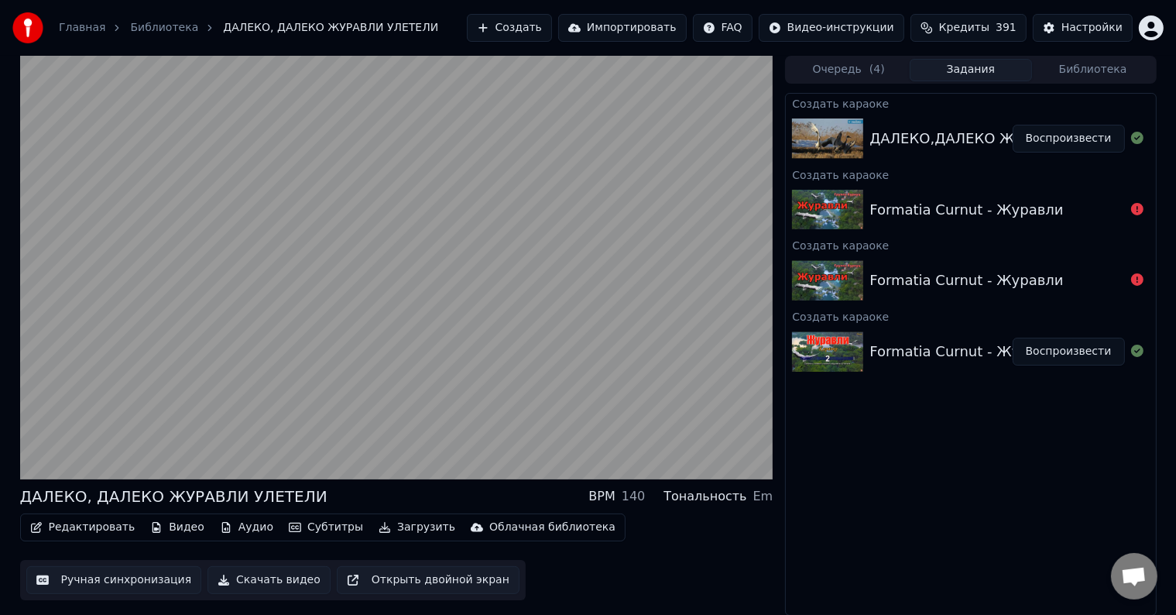
click at [38, 523] on icon "button" at bounding box center [36, 527] width 11 height 11
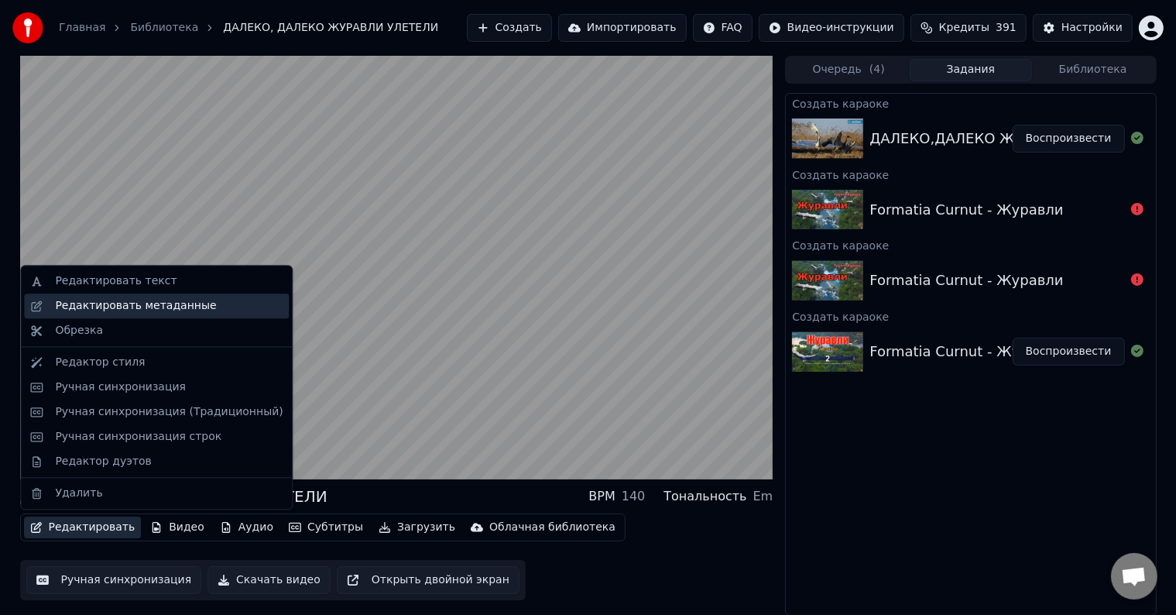
click at [115, 308] on div "Редактировать метаданные" at bounding box center [135, 305] width 161 height 15
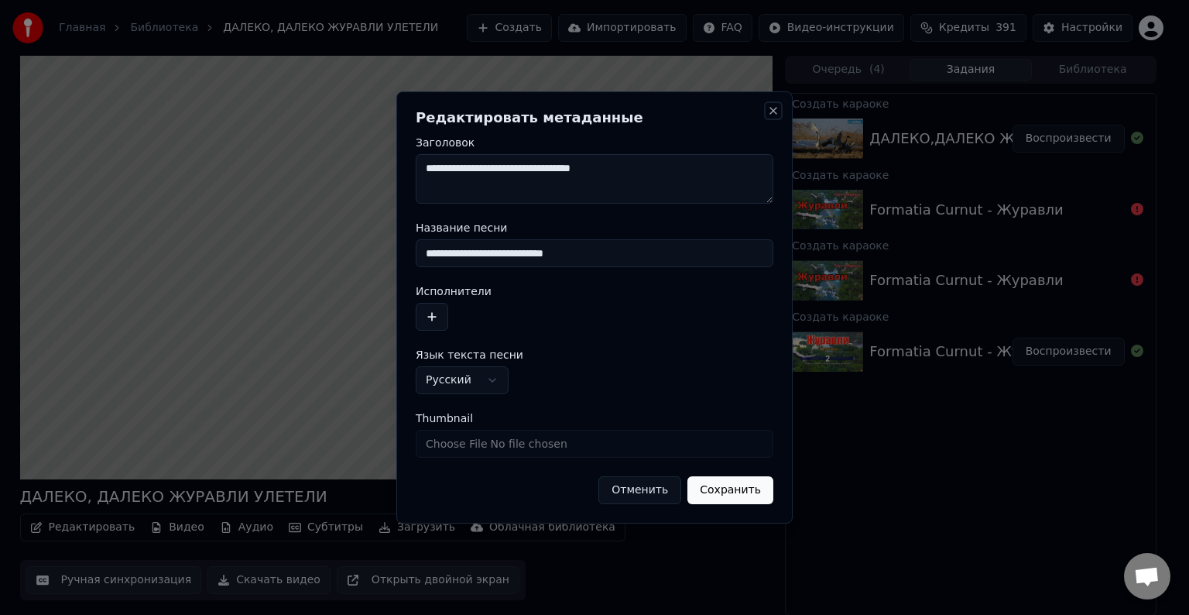
click at [772, 107] on button "Close" at bounding box center [773, 111] width 12 height 12
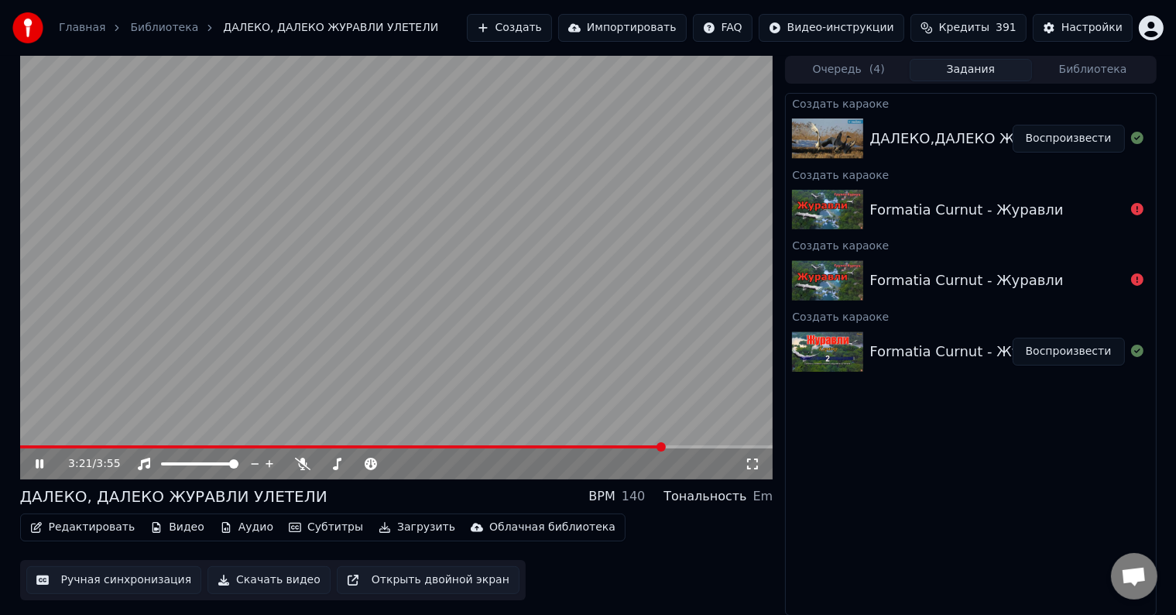
click at [37, 456] on div "3:21 / 3:55" at bounding box center [396, 463] width 741 height 15
click at [37, 459] on icon at bounding box center [40, 463] width 8 height 9
click at [759, 493] on div "Em" at bounding box center [763, 496] width 20 height 19
click at [223, 530] on button "Аудио" at bounding box center [247, 528] width 66 height 22
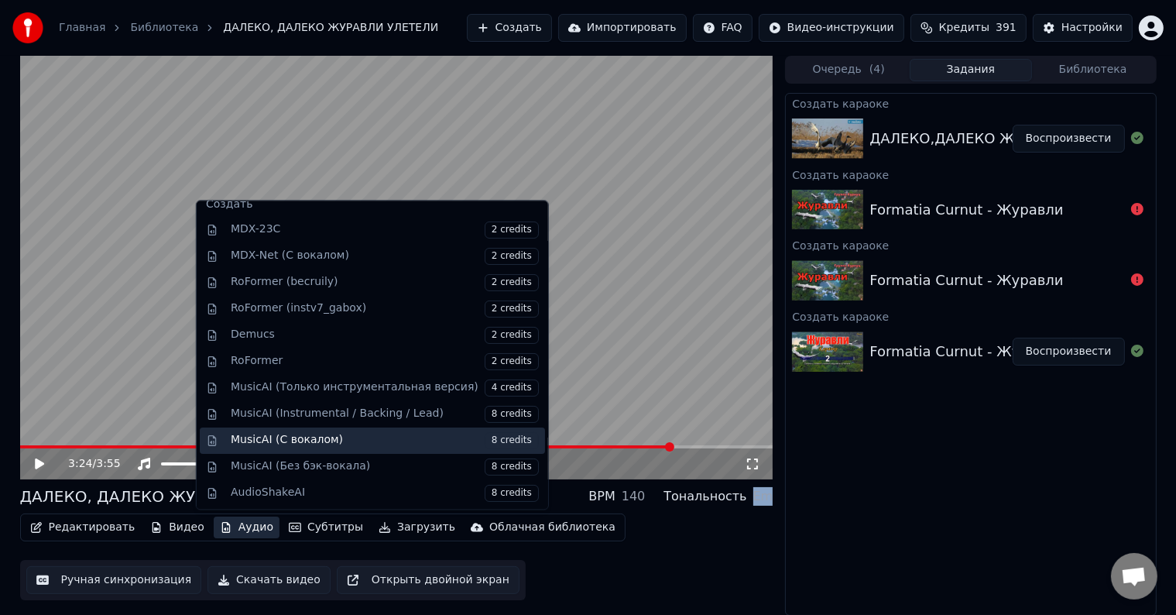
click at [285, 441] on div "MusicAI (С вокалом) 8 credits" at bounding box center [385, 440] width 308 height 17
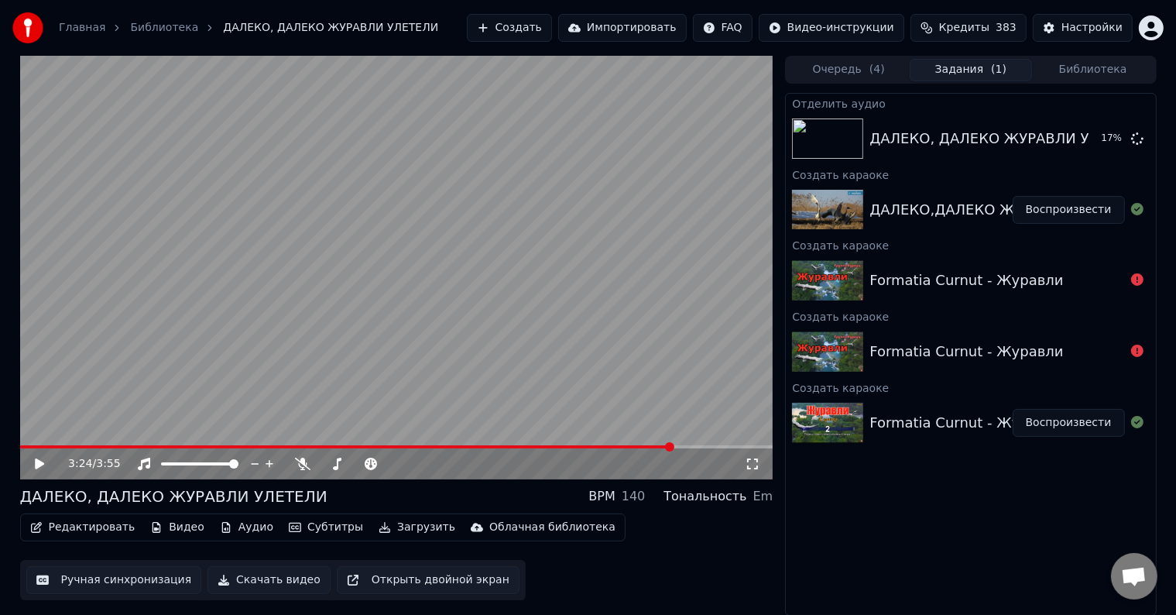
click at [734, 496] on div "Тональность" at bounding box center [705, 496] width 83 height 19
click at [400, 462] on span at bounding box center [397, 463] width 9 height 9
click at [427, 462] on icon at bounding box center [428, 464] width 8 height 8
click at [1096, 214] on button "Воспроизвести" at bounding box center [1069, 210] width 112 height 28
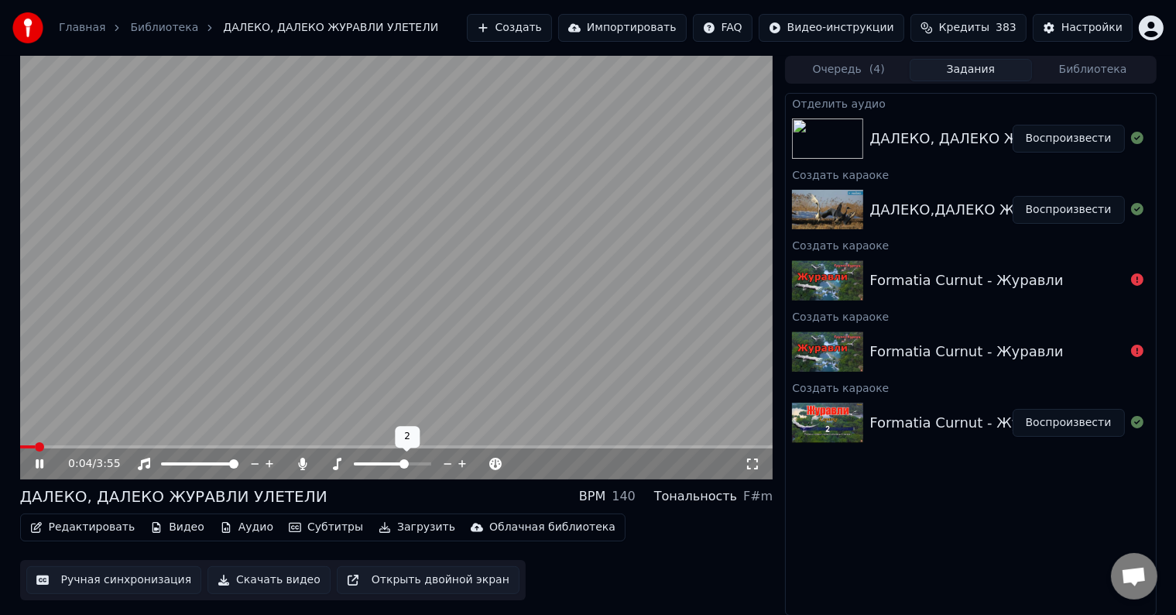
click at [407, 465] on span at bounding box center [404, 463] width 9 height 9
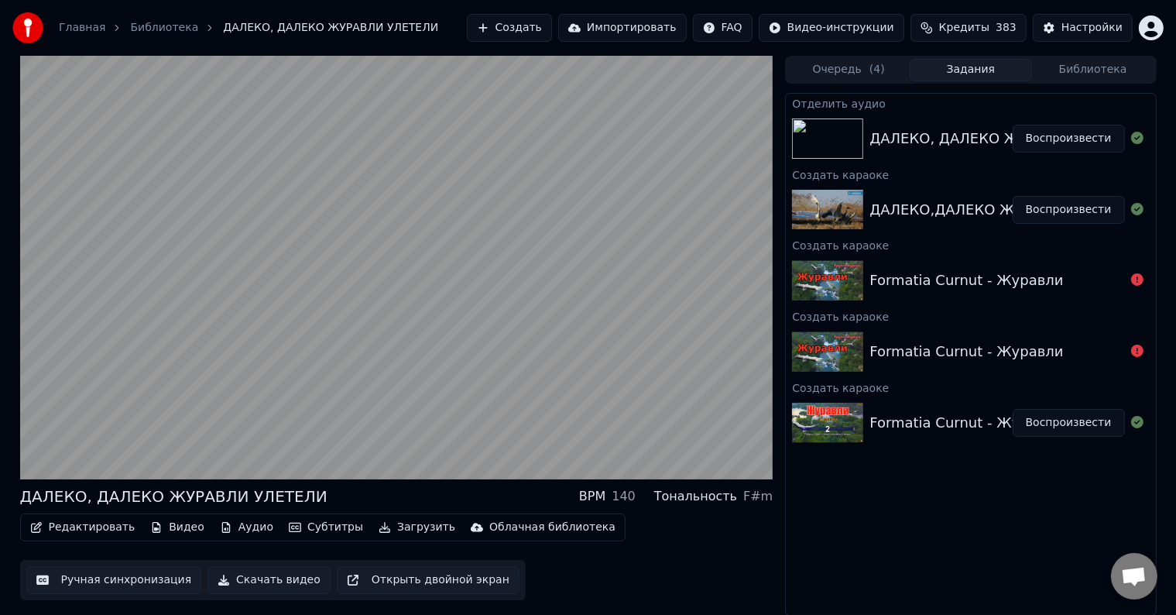
click at [1075, 142] on button "Воспроизвести" at bounding box center [1069, 139] width 112 height 28
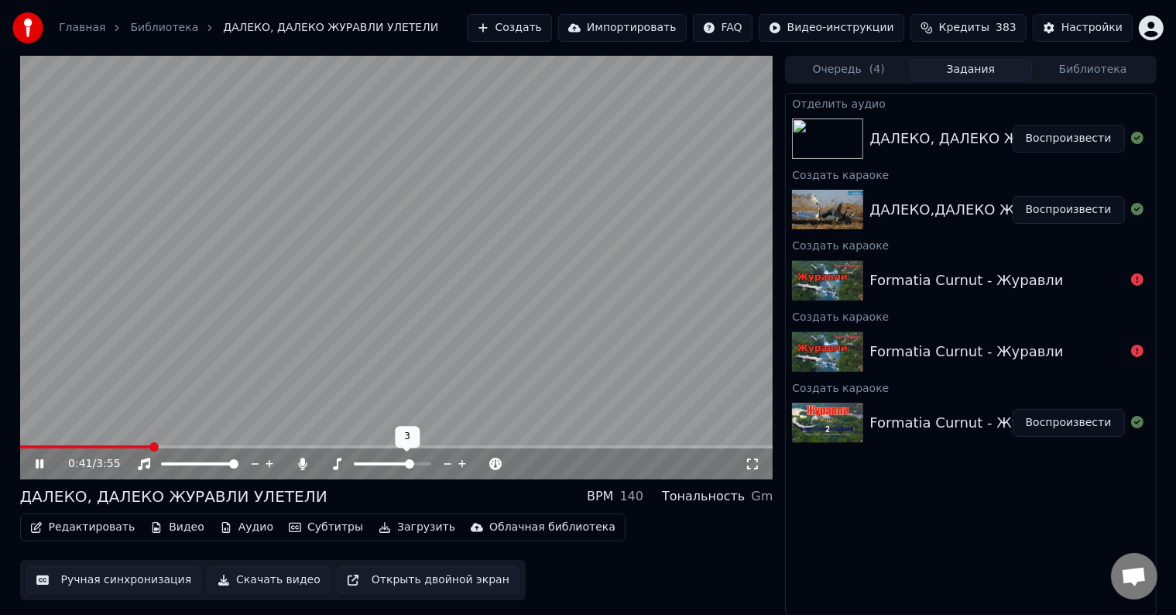
click at [414, 465] on span at bounding box center [409, 463] width 9 height 9
click at [43, 461] on icon at bounding box center [40, 463] width 8 height 9
click at [522, 26] on button "Создать" at bounding box center [509, 28] width 85 height 28
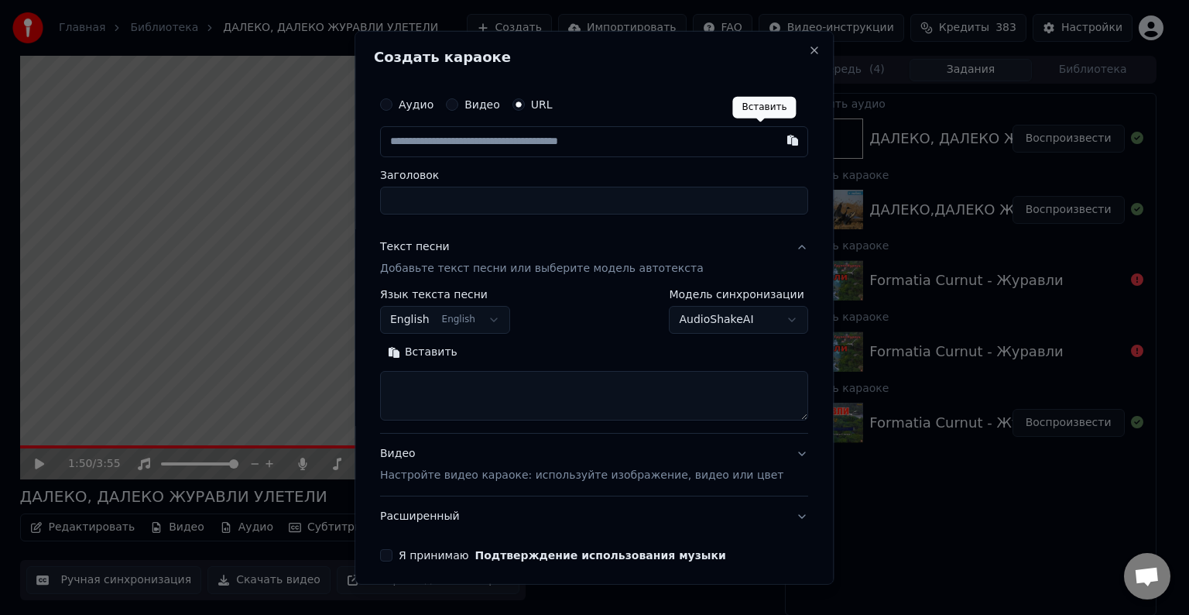
click at [778, 140] on button "button" at bounding box center [793, 140] width 31 height 28
type input "**********"
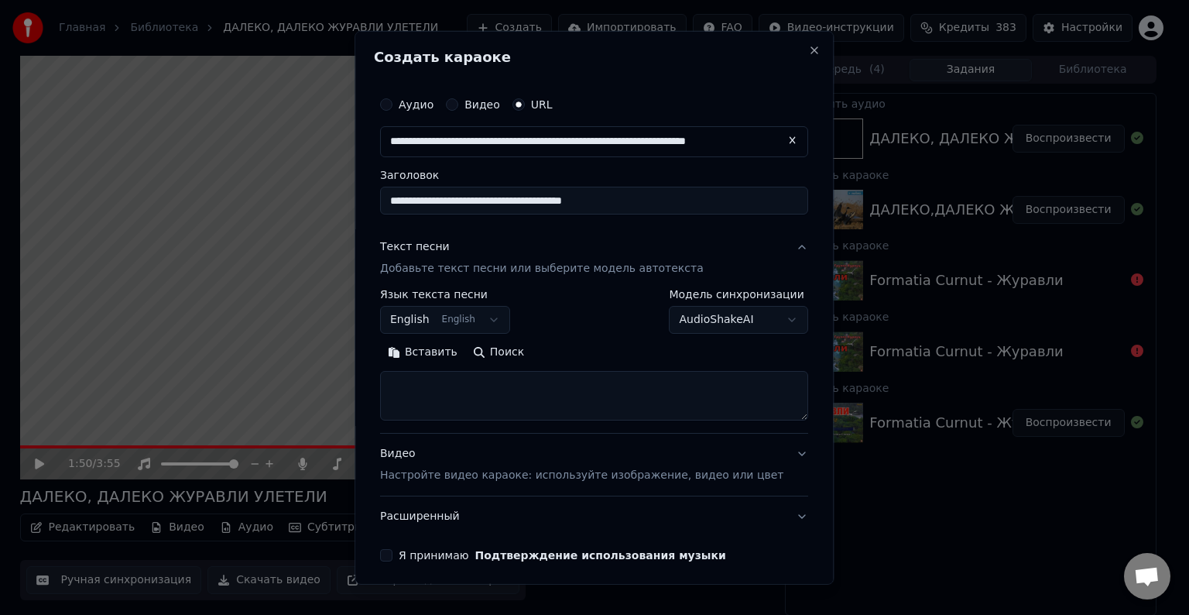
click at [493, 201] on input "**********" at bounding box center [594, 201] width 428 height 28
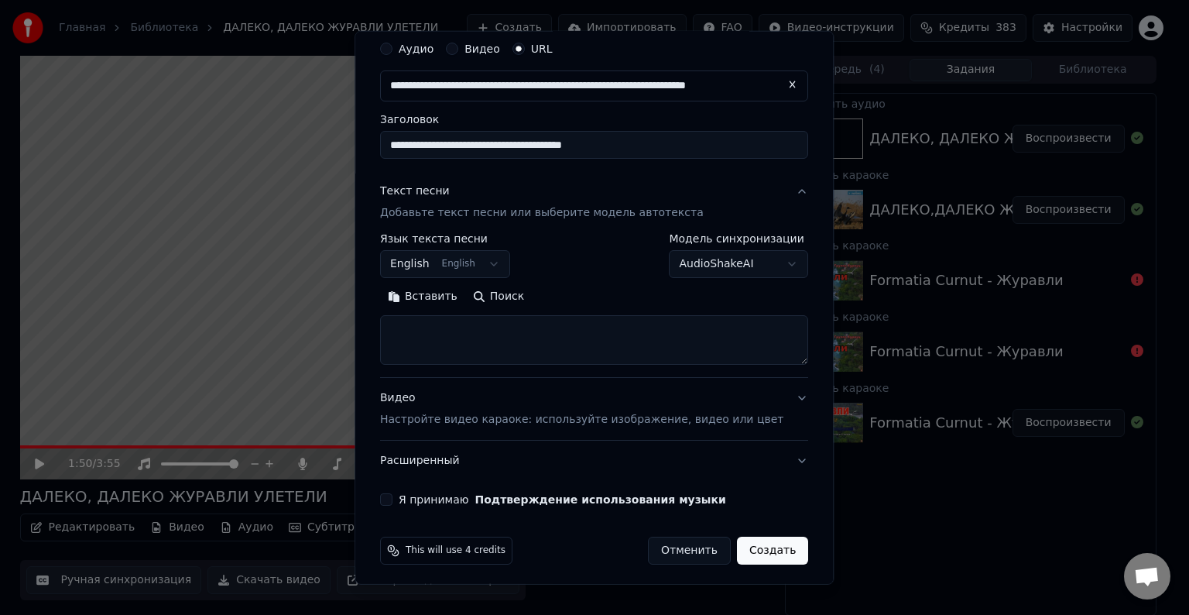
scroll to position [61, 0]
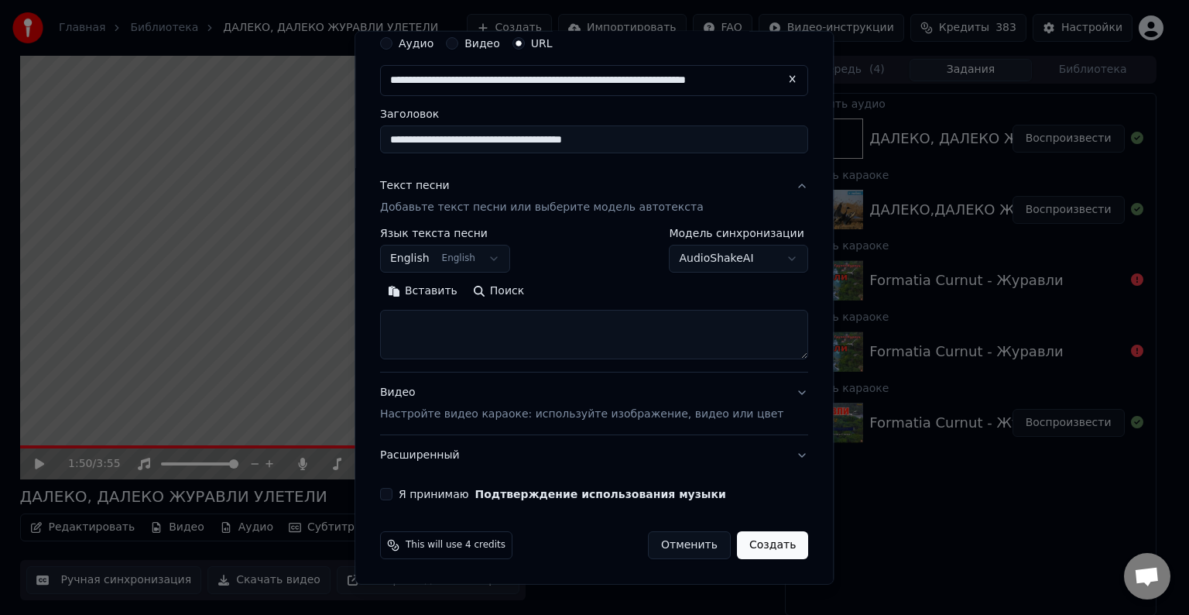
click at [393, 495] on button "Я принимаю Подтверждение использования музыки" at bounding box center [386, 494] width 12 height 12
click at [771, 388] on button "Видео Настройте видео караоке: используйте изображение, видео или цвет" at bounding box center [594, 403] width 428 height 62
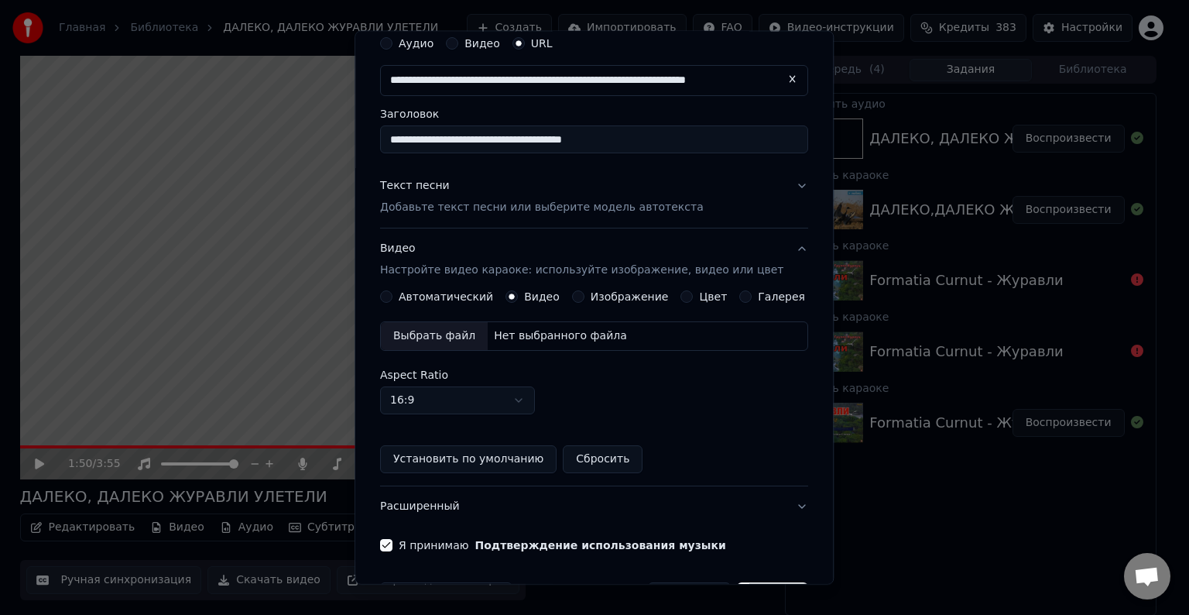
click at [393, 294] on button "Автоматический" at bounding box center [386, 296] width 12 height 12
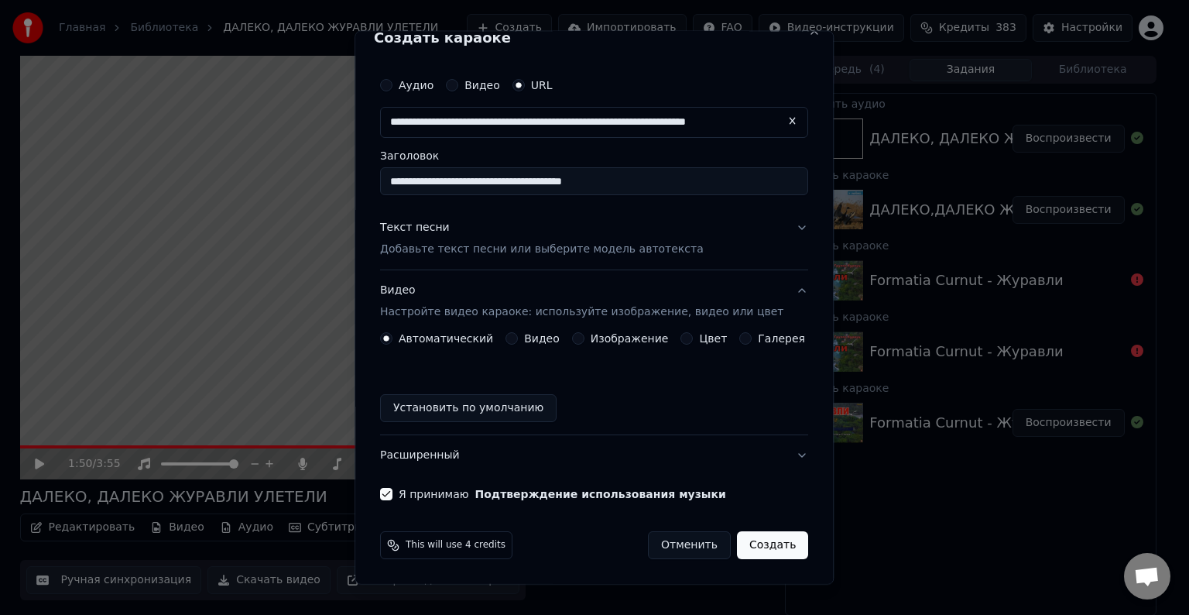
click at [756, 545] on button "Создать" at bounding box center [772, 545] width 71 height 28
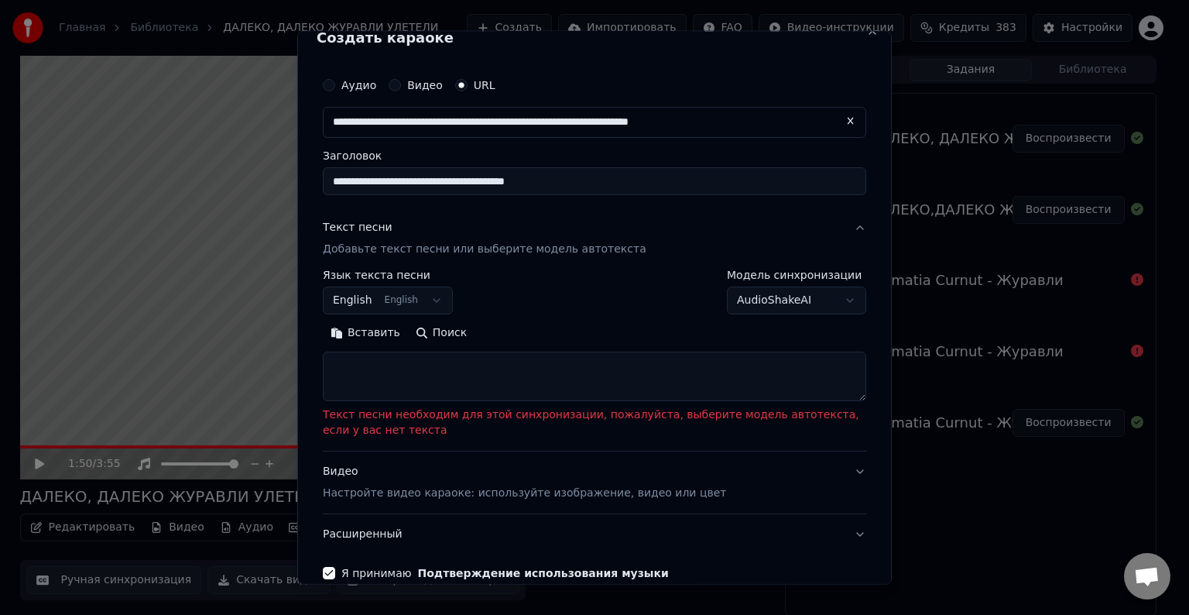
click at [386, 372] on textarea at bounding box center [595, 377] width 544 height 50
click at [359, 330] on button "Вставить" at bounding box center [365, 333] width 85 height 25
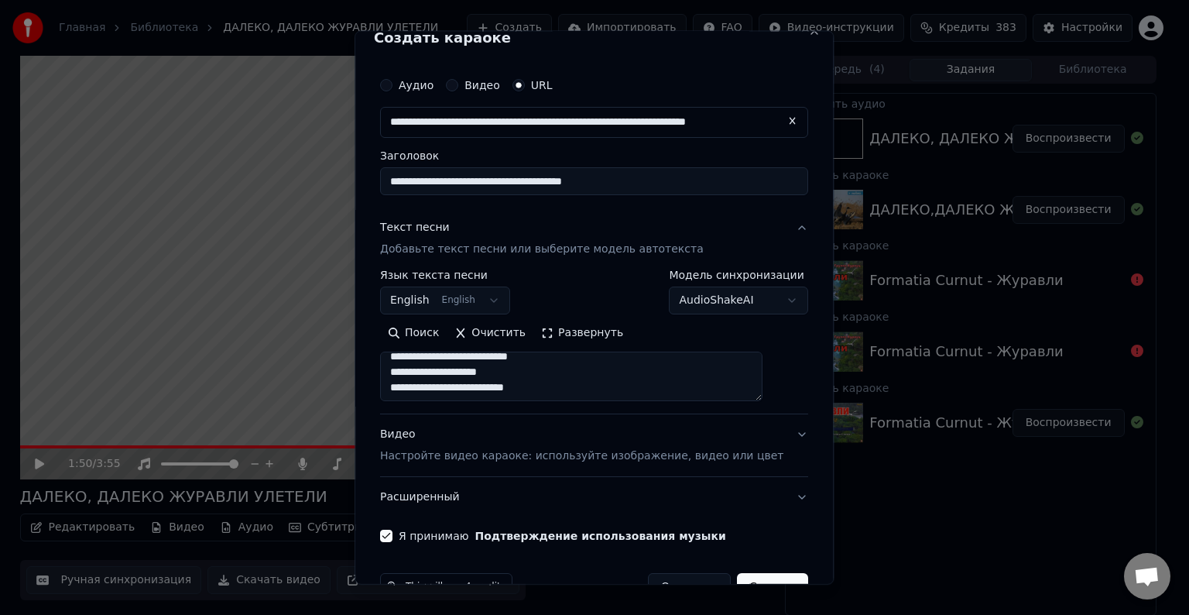
type textarea "**********"
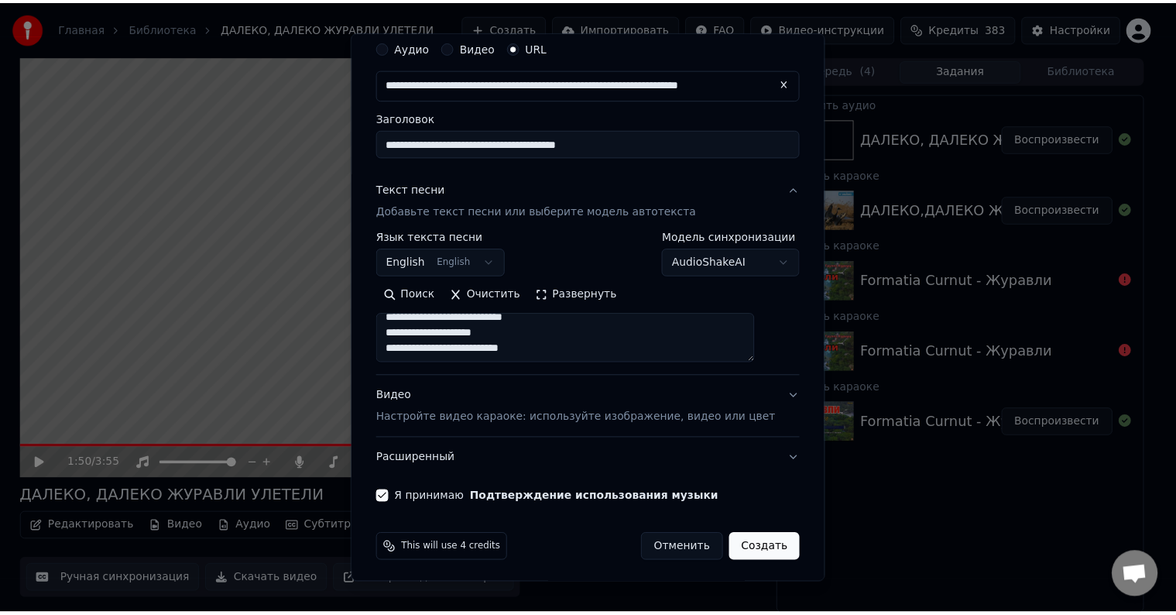
scroll to position [61, 0]
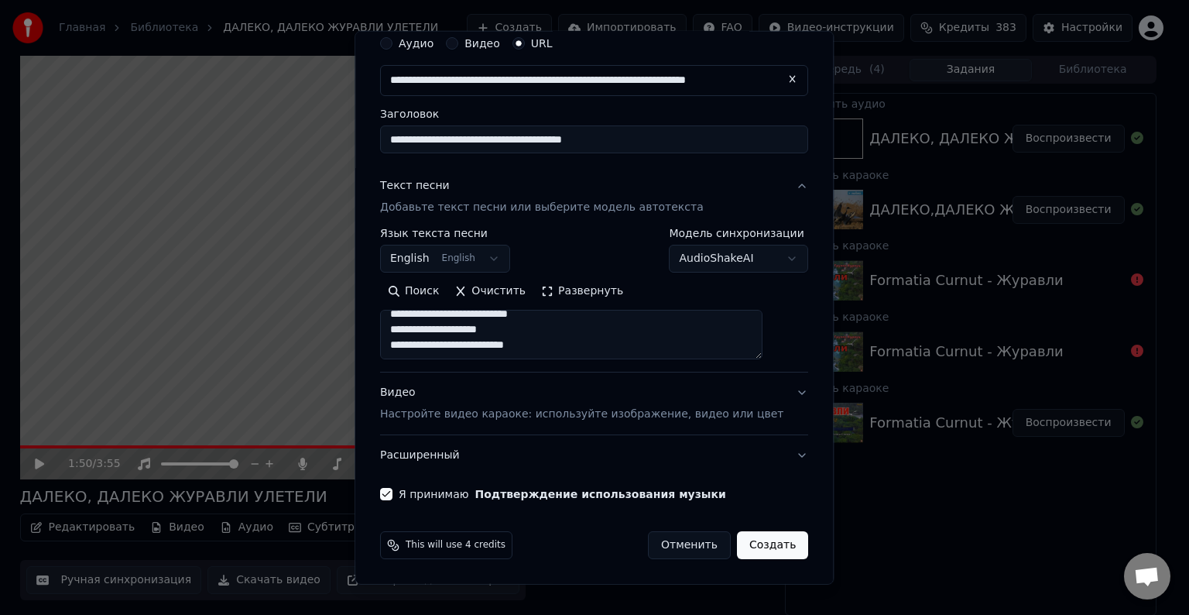
click at [750, 550] on button "Создать" at bounding box center [772, 545] width 71 height 28
select select "**"
type textarea "**********"
select select
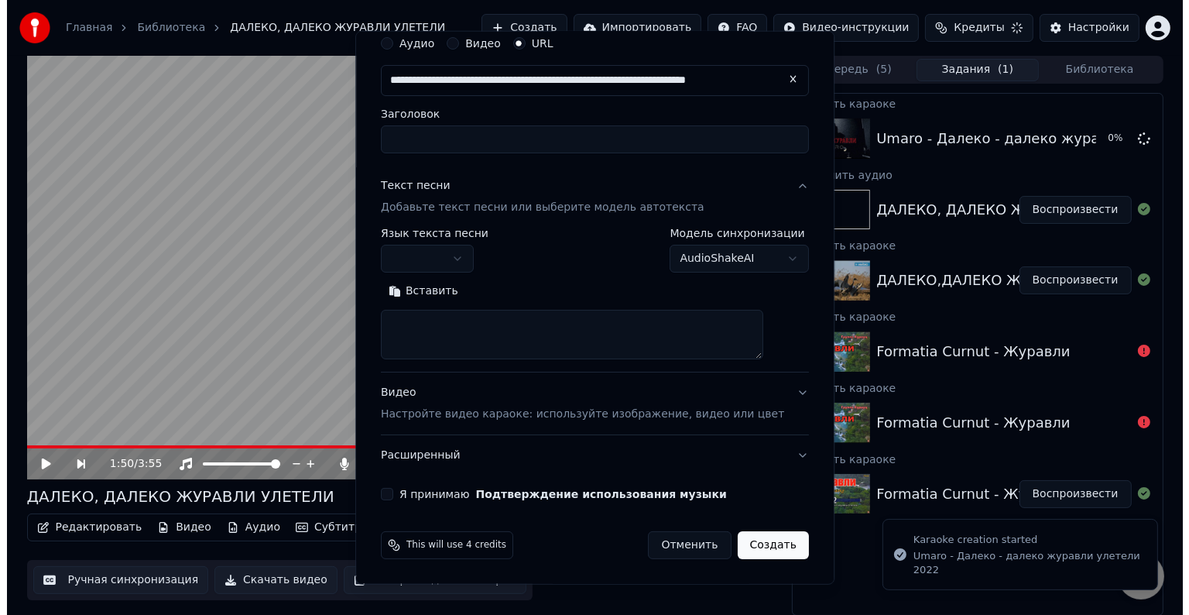
scroll to position [0, 0]
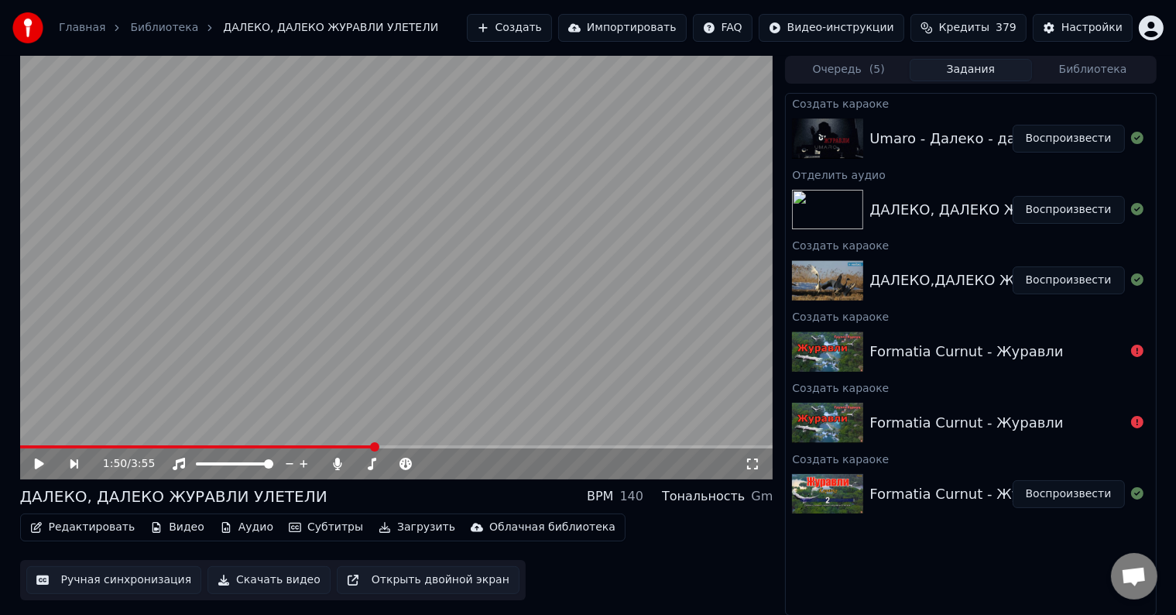
click at [1071, 137] on button "Воспроизвести" at bounding box center [1069, 139] width 112 height 28
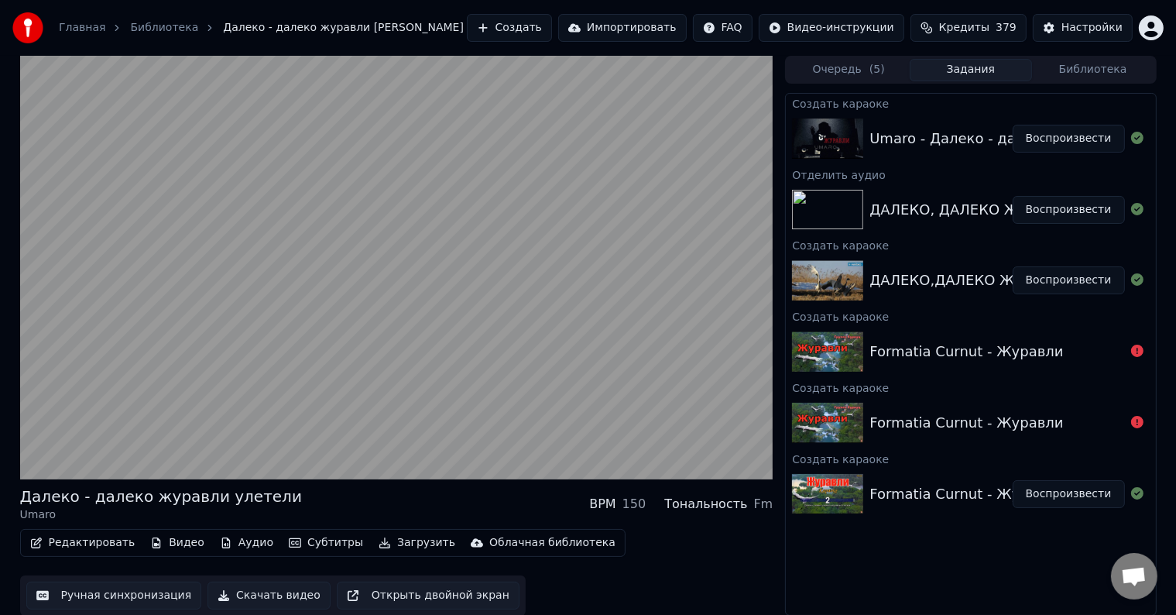
click at [93, 544] on button "Редактировать" at bounding box center [83, 543] width 118 height 22
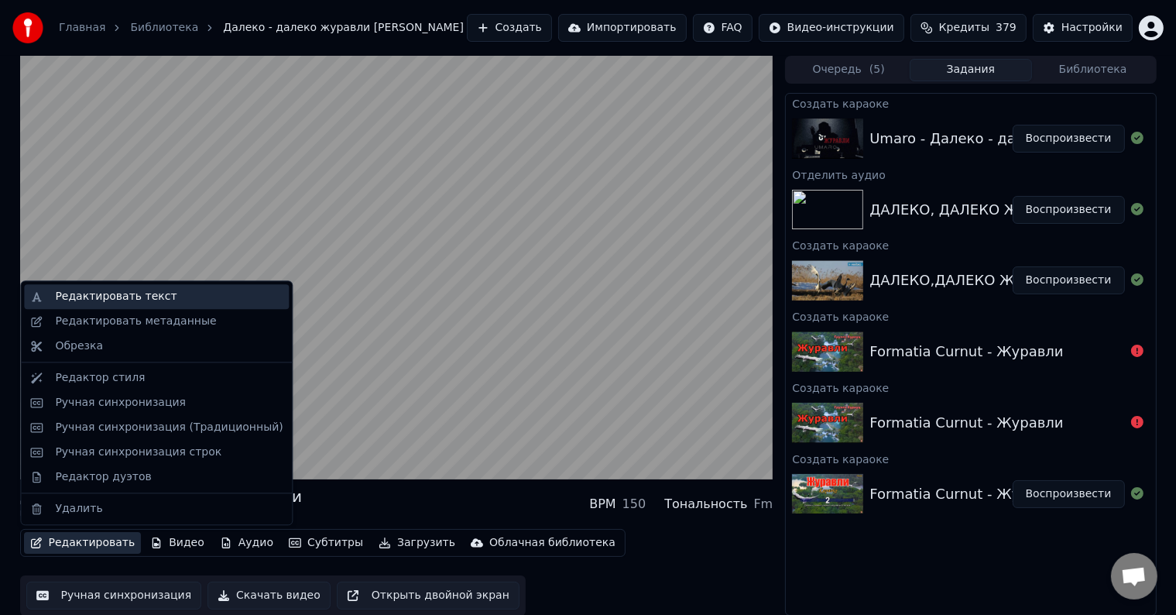
click at [140, 295] on div "Редактировать текст" at bounding box center [116, 296] width 122 height 15
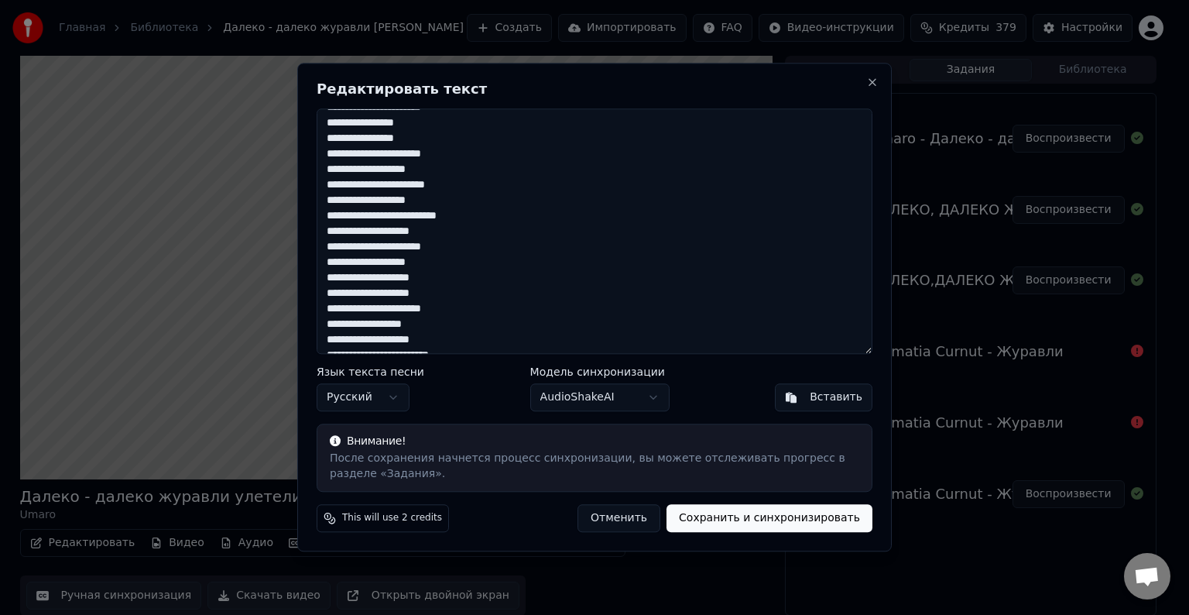
scroll to position [232, 0]
drag, startPoint x: 468, startPoint y: 248, endPoint x: 326, endPoint y: 244, distance: 141.8
click at [326, 244] on textarea at bounding box center [595, 230] width 556 height 245
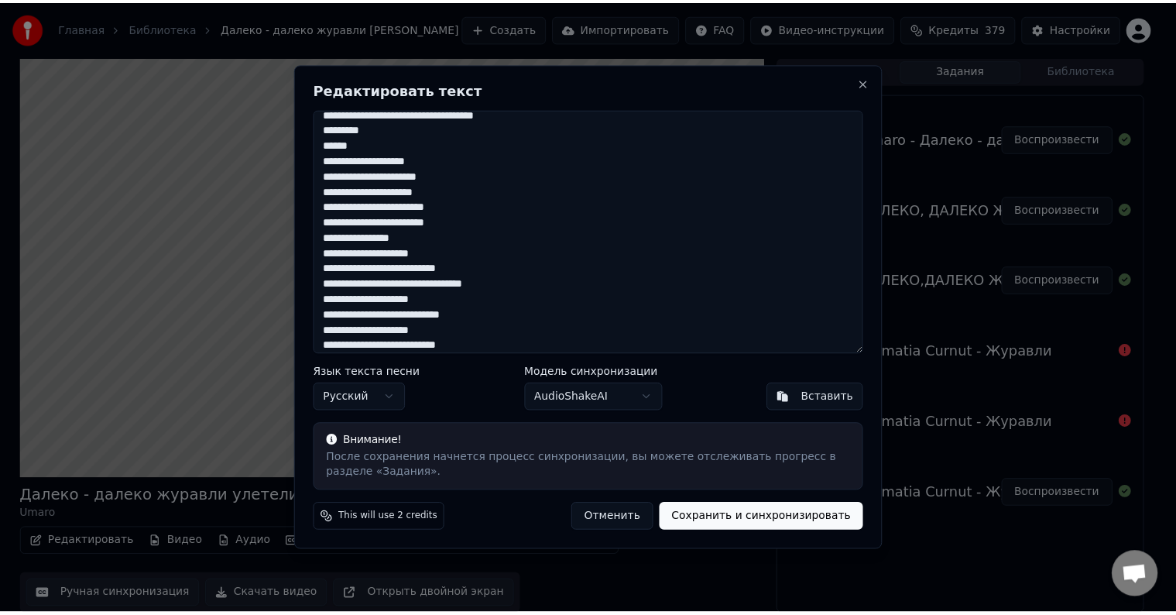
scroll to position [527, 0]
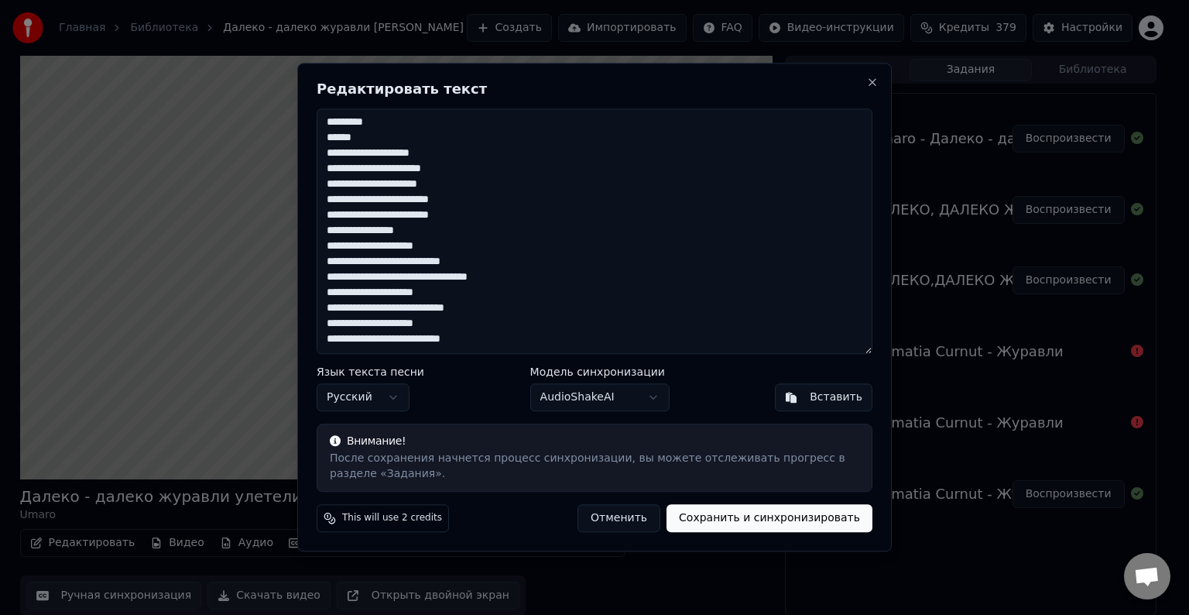
type textarea "**********"
click at [773, 519] on button "Сохранить и синхронизировать" at bounding box center [770, 519] width 206 height 28
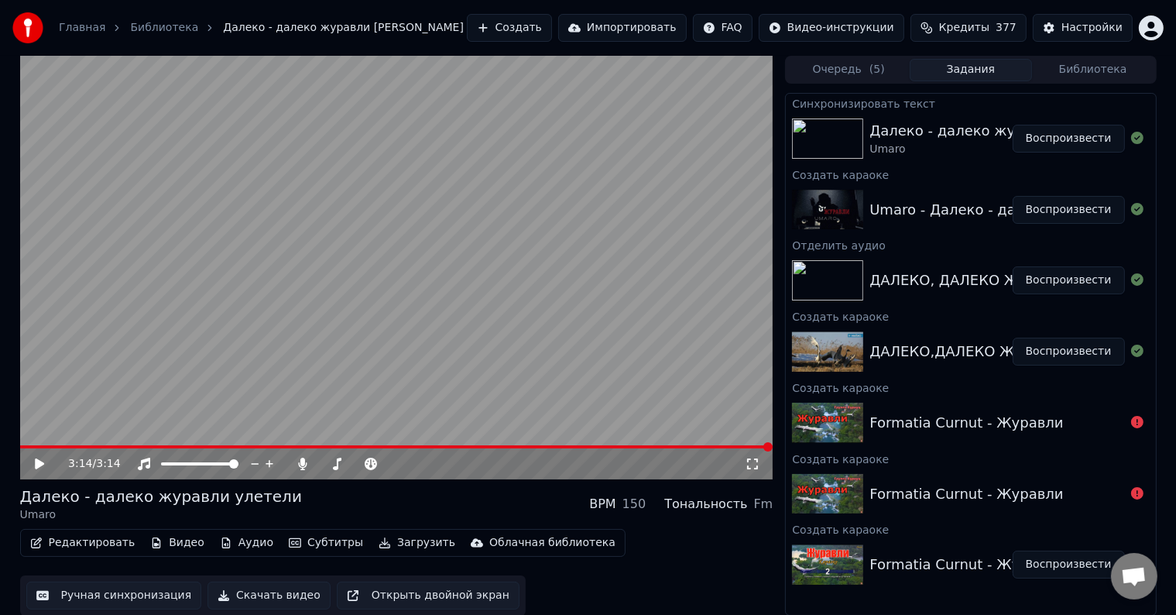
click at [1096, 143] on button "Воспроизвести" at bounding box center [1069, 139] width 112 height 28
click at [395, 465] on span at bounding box center [392, 463] width 9 height 9
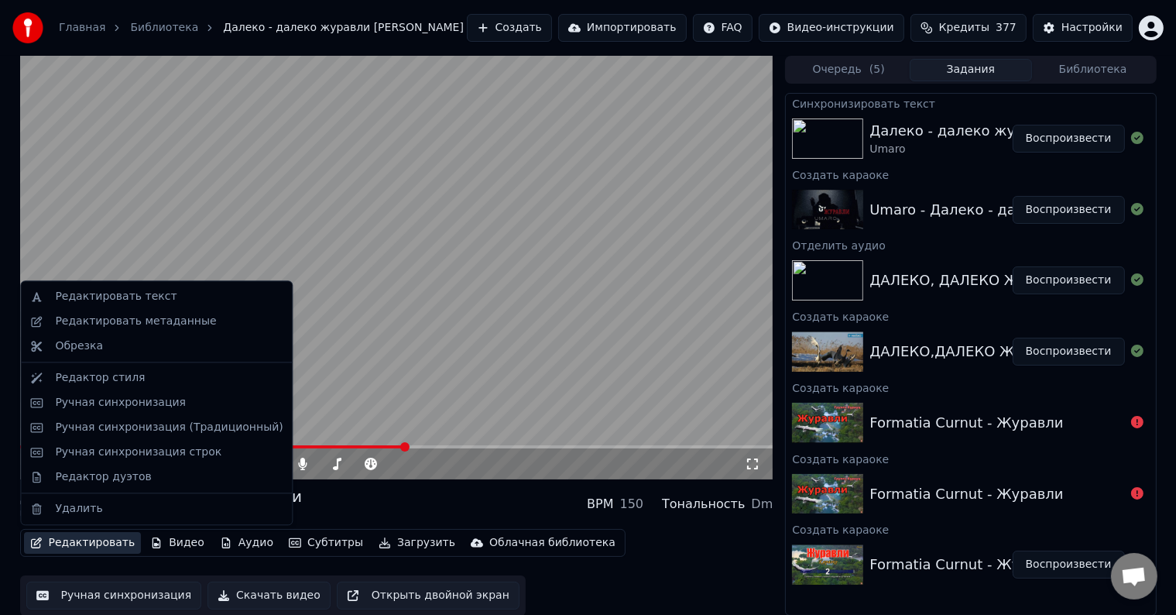
click at [86, 544] on button "Редактировать" at bounding box center [83, 543] width 118 height 22
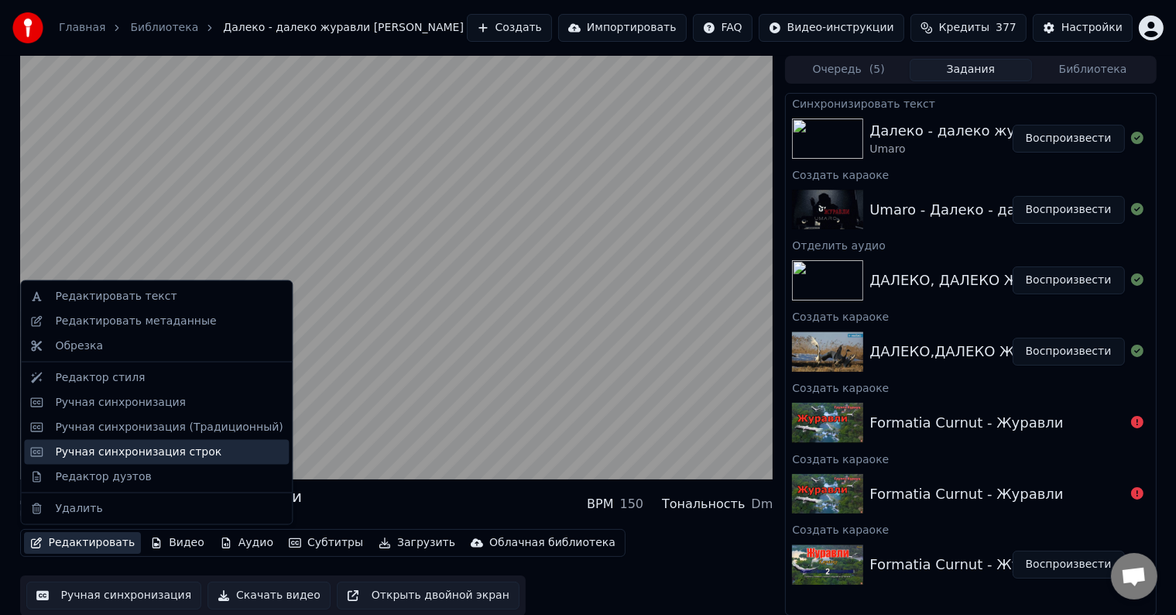
scroll to position [1, 0]
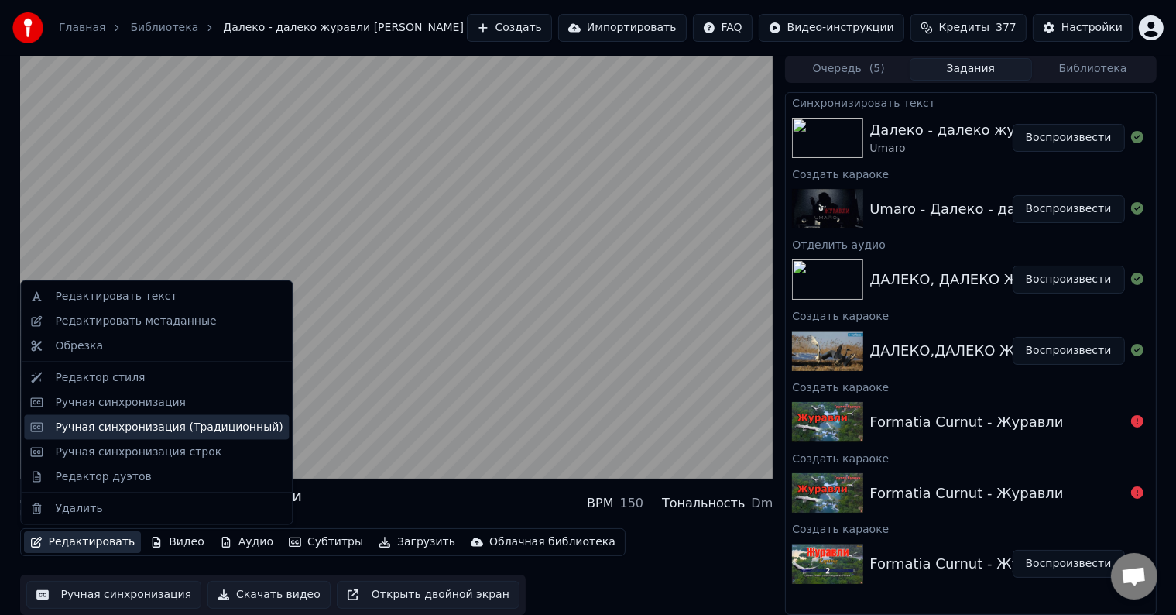
click at [160, 427] on div "Ручная синхронизация (Традиционный)" at bounding box center [169, 427] width 228 height 15
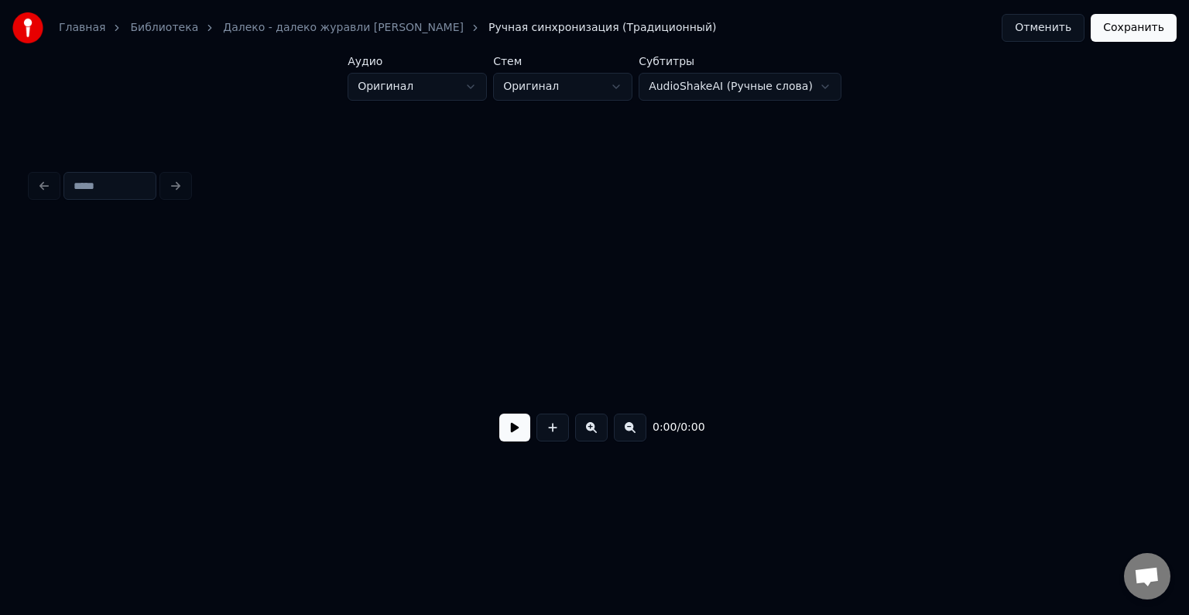
scroll to position [0, 1217]
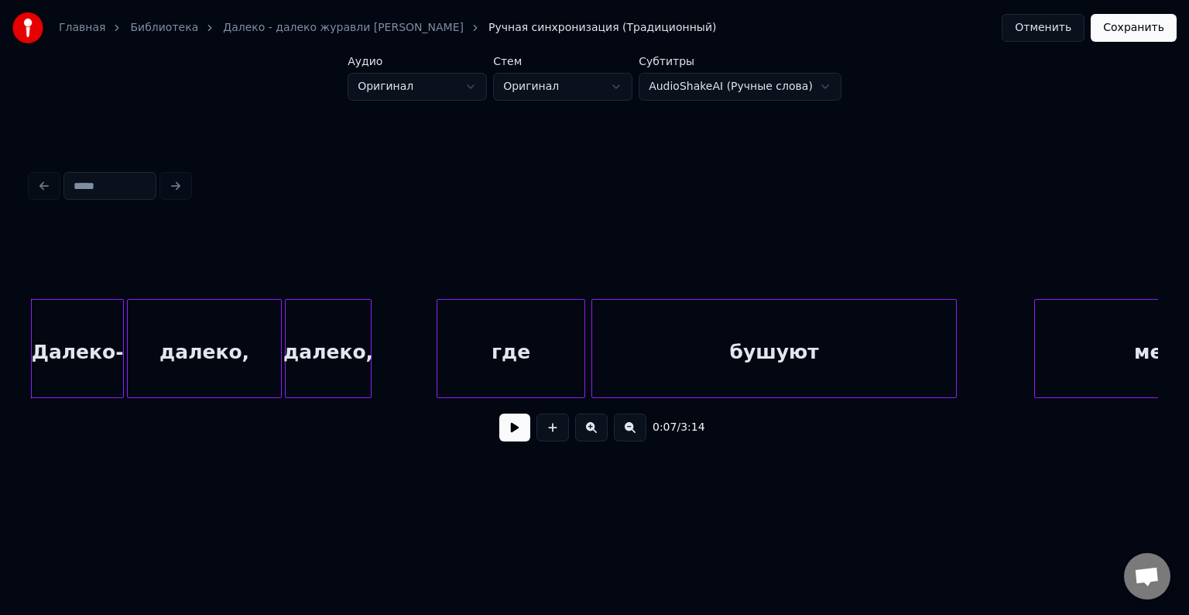
click at [506, 432] on button at bounding box center [514, 428] width 31 height 28
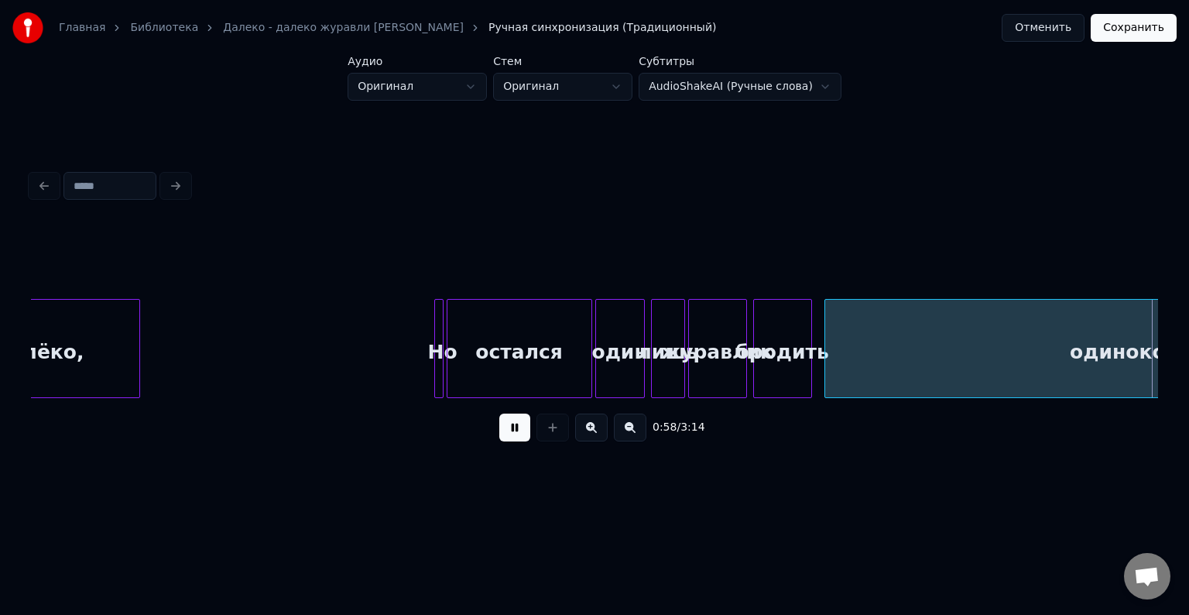
scroll to position [0, 9113]
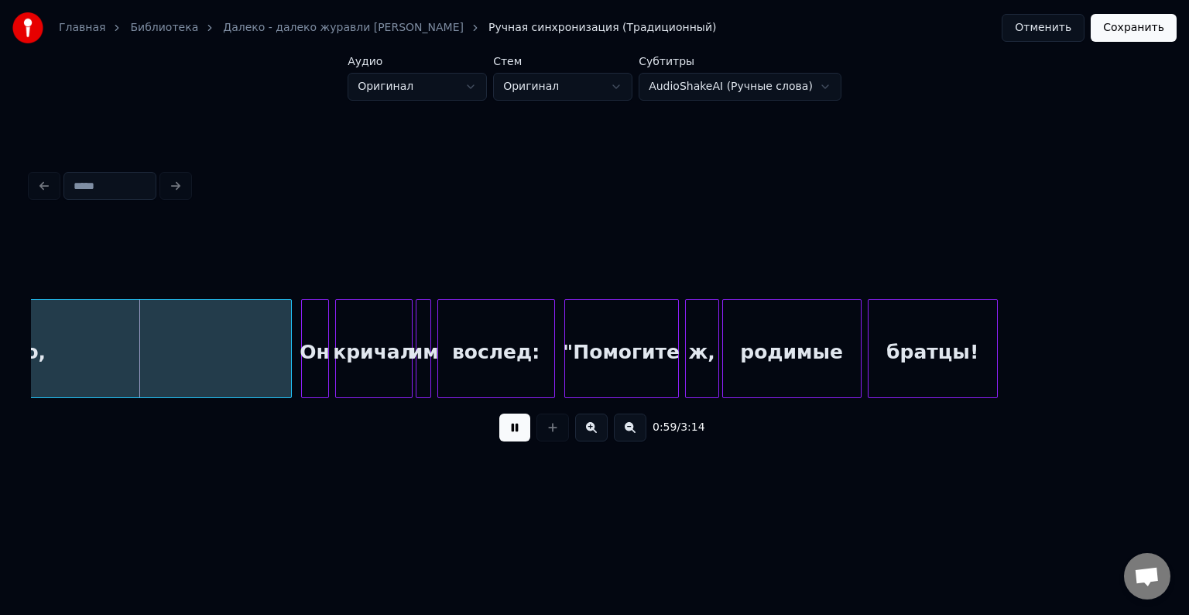
click at [1055, 31] on button "Отменить" at bounding box center [1043, 28] width 83 height 28
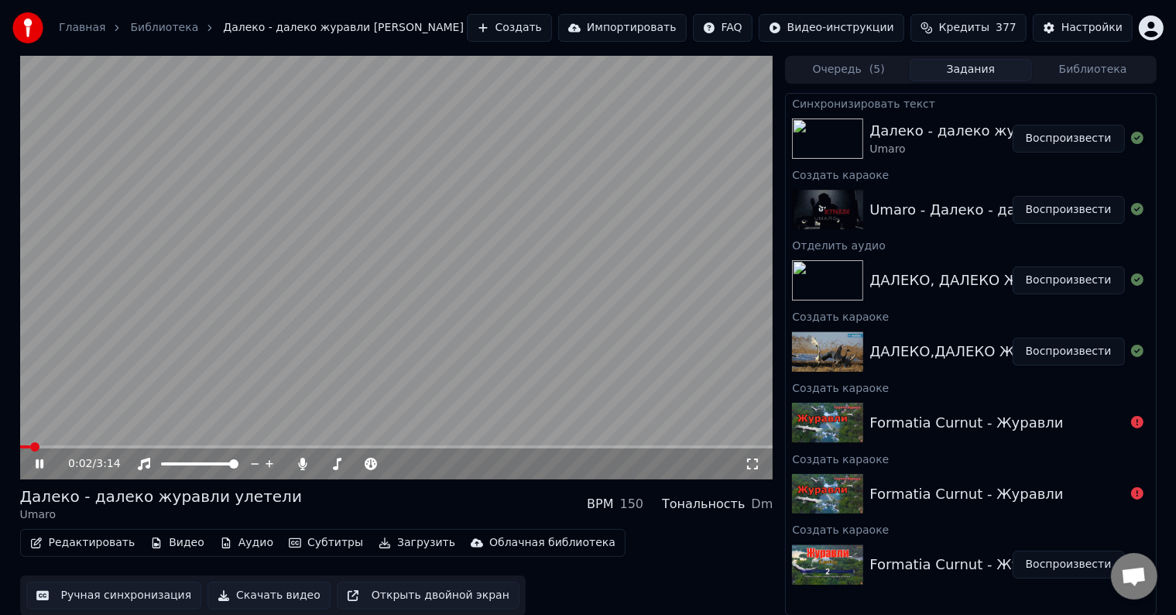
click at [36, 461] on icon at bounding box center [40, 463] width 8 height 9
